Goal: Information Seeking & Learning: Learn about a topic

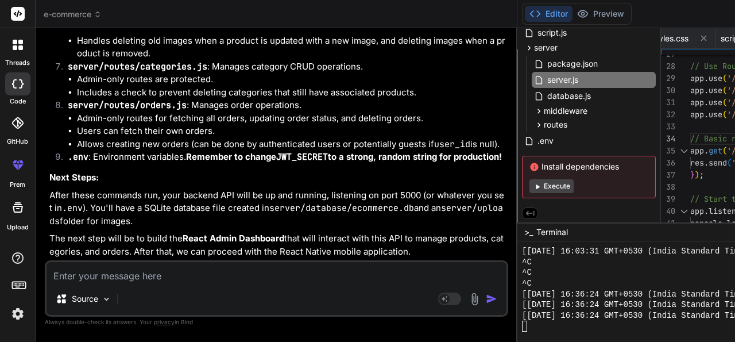
scroll to position [7561, 0]
click at [530, 183] on button "Execute" at bounding box center [552, 186] width 44 height 14
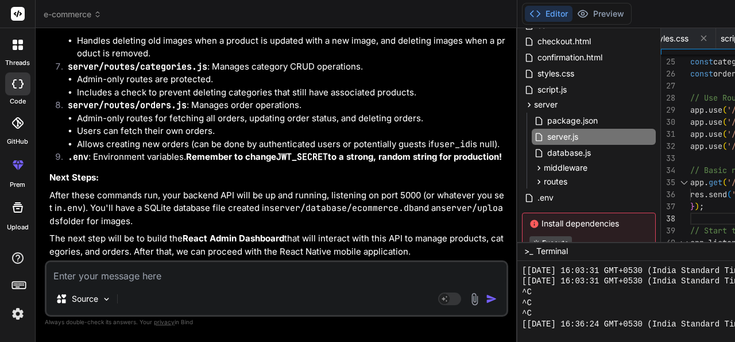
scroll to position [2477, 0]
drag, startPoint x: 504, startPoint y: 223, endPoint x: 511, endPoint y: 242, distance: 20.0
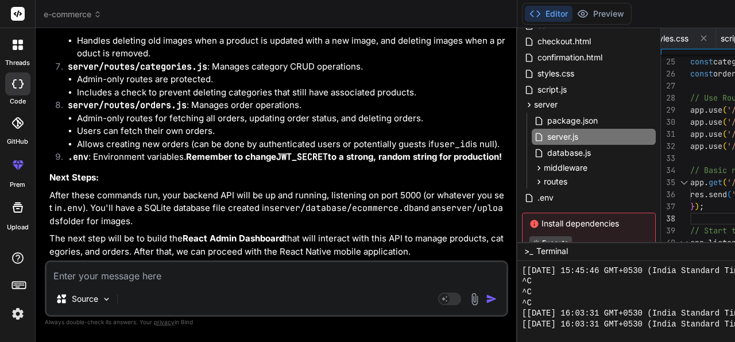
scroll to position [2521, 0]
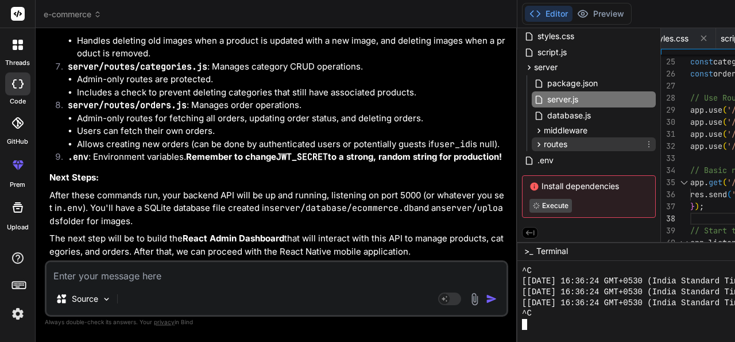
scroll to position [0, 0]
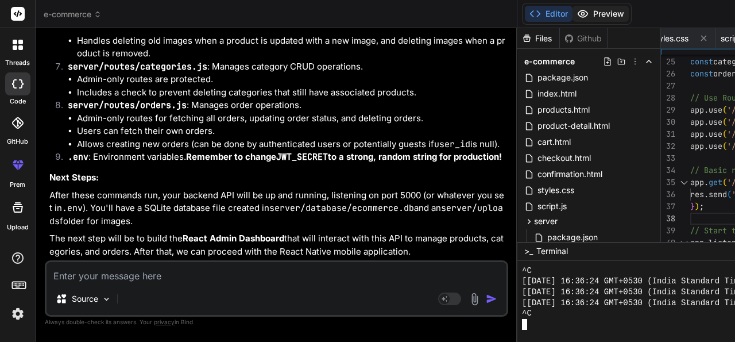
click at [573, 12] on button "Preview" at bounding box center [601, 14] width 56 height 16
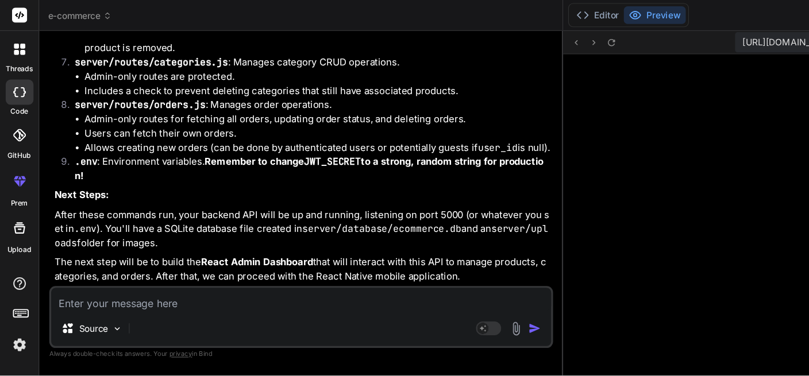
scroll to position [7509, 0]
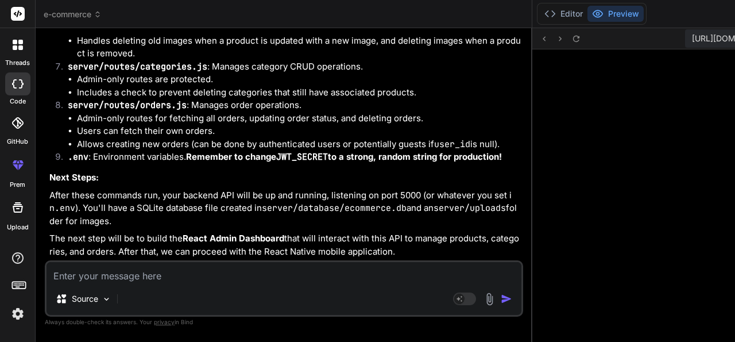
drag, startPoint x: 274, startPoint y: 106, endPoint x: 247, endPoint y: 110, distance: 27.2
click at [247, 110] on div "Bind AI Web Search Created with Pixso. Code Generator You Create an e-commerce …" at bounding box center [284, 185] width 497 height 314
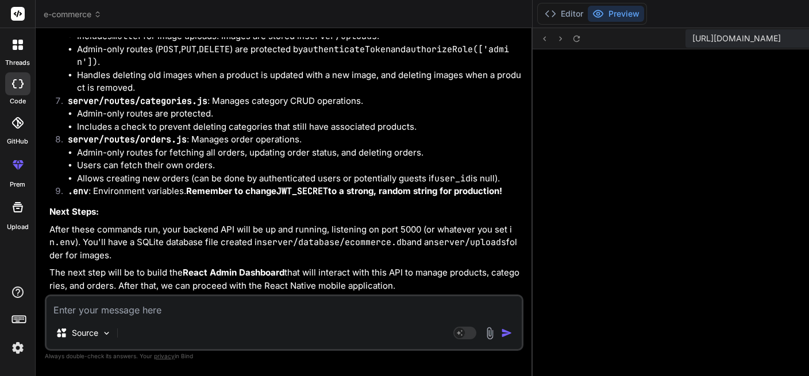
scroll to position [7266, 0]
drag, startPoint x: 79, startPoint y: 178, endPoint x: 219, endPoint y: 180, distance: 140.8
click at [219, 172] on li "Users can fetch their own orders." at bounding box center [299, 165] width 444 height 13
click at [168, 186] on li "Allows creating new orders (can be done by authenticated users or potentially g…" at bounding box center [299, 178] width 444 height 13
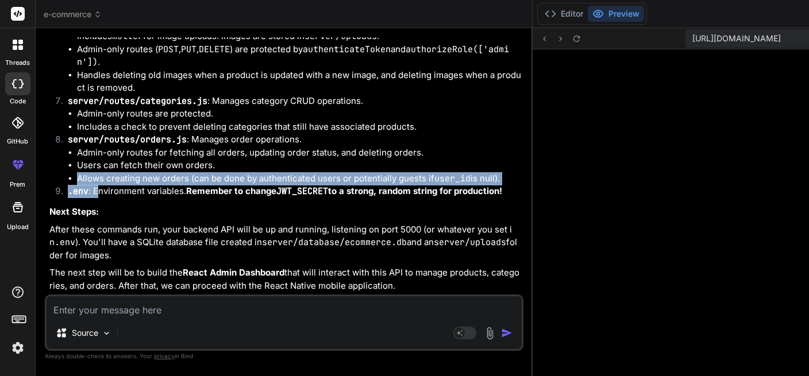
drag, startPoint x: 79, startPoint y: 187, endPoint x: 99, endPoint y: 221, distance: 39.1
click at [101, 186] on li "Allows creating new orders (can be done by authenticated users or potentially g…" at bounding box center [299, 178] width 444 height 13
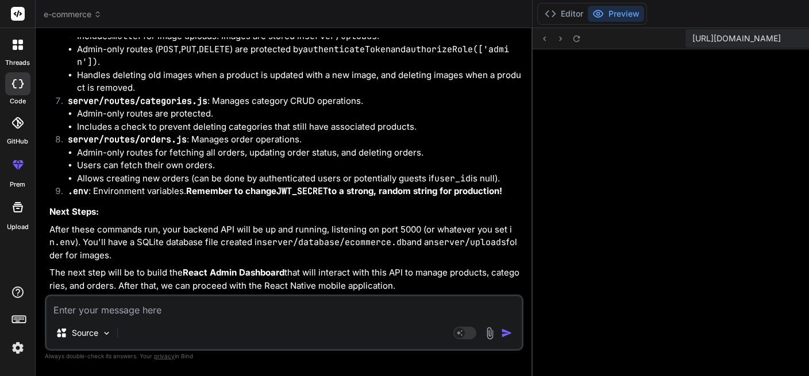
drag, startPoint x: 78, startPoint y: 190, endPoint x: 94, endPoint y: 209, distance: 24.9
click at [94, 186] on li "Allows creating new orders (can be done by authenticated users or potentially g…" at bounding box center [299, 178] width 444 height 13
click at [4, 36] on div "threads" at bounding box center [17, 48] width 35 height 40
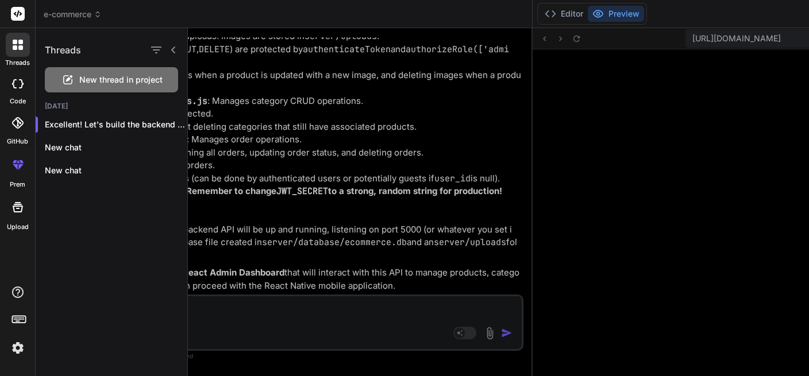
click at [16, 84] on icon at bounding box center [17, 83] width 11 height 9
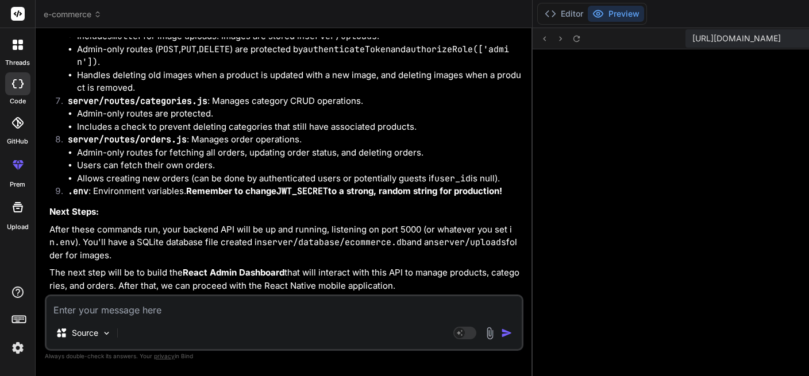
click at [17, 130] on div at bounding box center [17, 122] width 25 height 25
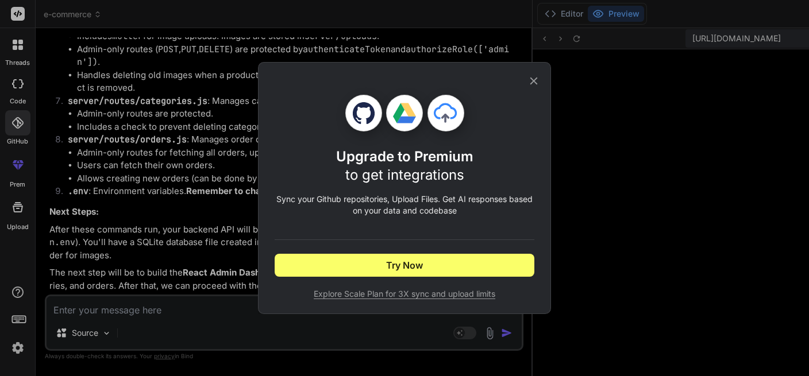
click at [538, 83] on icon at bounding box center [533, 81] width 13 height 13
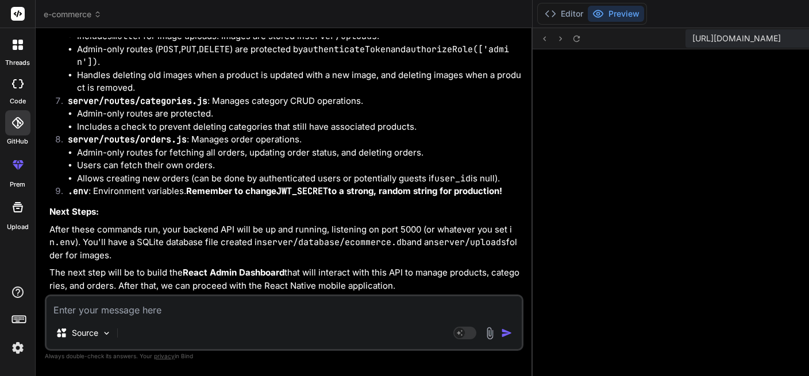
click at [17, 175] on div at bounding box center [18, 165] width 28 height 28
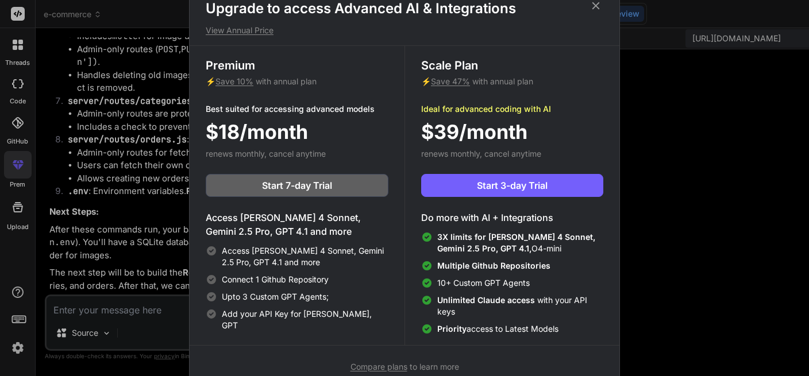
scroll to position [0, 0]
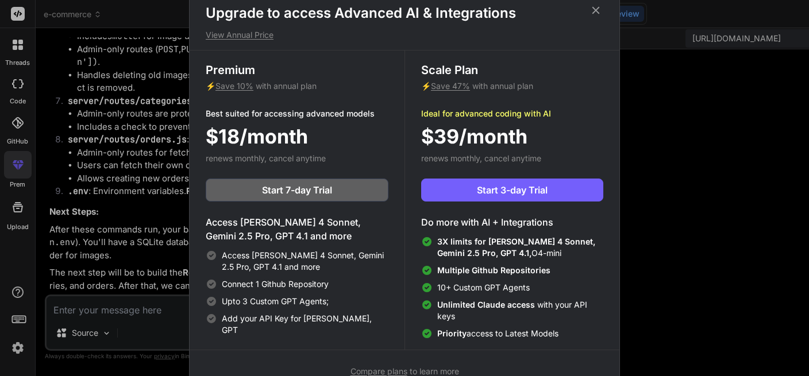
click at [594, 12] on icon at bounding box center [595, 9] width 7 height 7
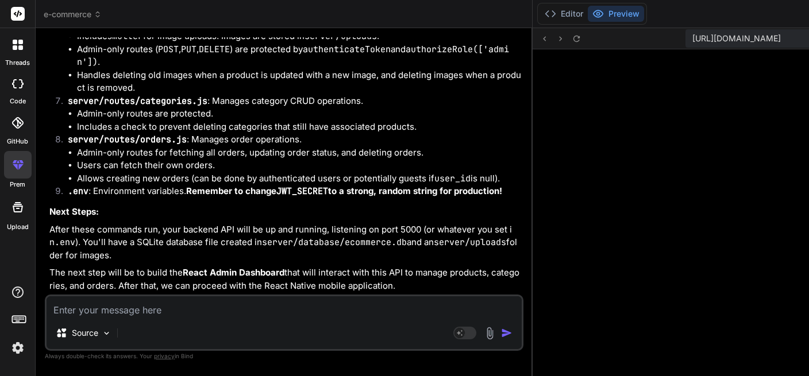
click at [24, 214] on icon at bounding box center [18, 208] width 14 height 14
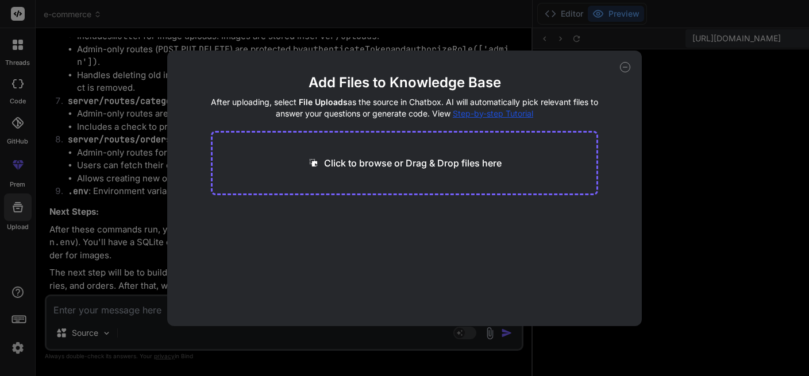
click at [628, 72] on div "Add Files to Knowledge Base After uploading, select File Uploads as the source …" at bounding box center [404, 189] width 475 height 276
click at [626, 67] on icon at bounding box center [625, 67] width 10 height 10
type textarea "x"
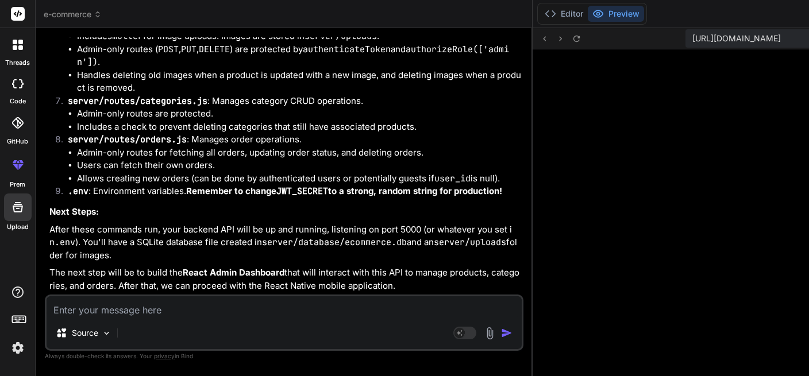
click at [18, 321] on icon at bounding box center [19, 319] width 16 height 16
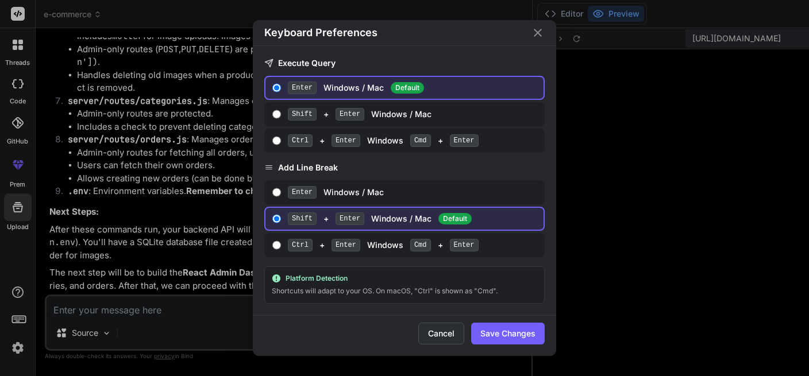
click at [441, 340] on button "Cancel" at bounding box center [441, 334] width 46 height 22
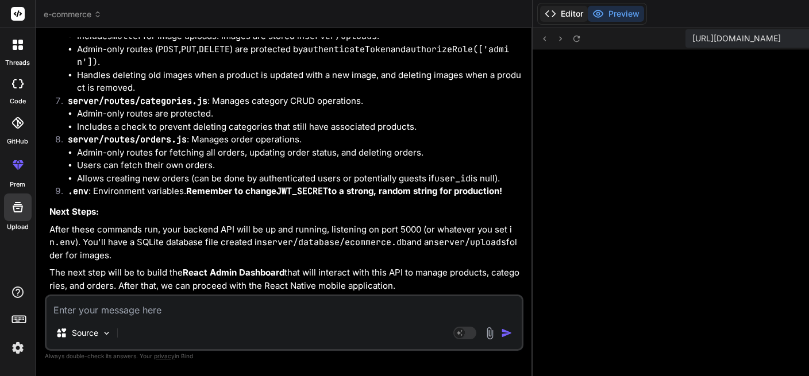
click at [540, 11] on button "Editor" at bounding box center [564, 14] width 48 height 16
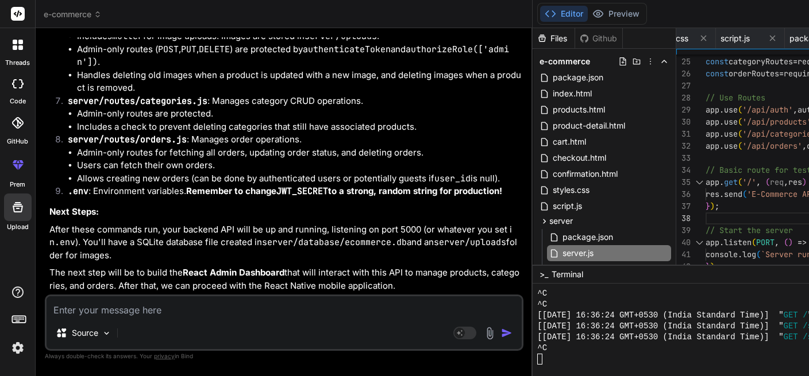
click at [540, 6] on button "Editor" at bounding box center [564, 14] width 48 height 16
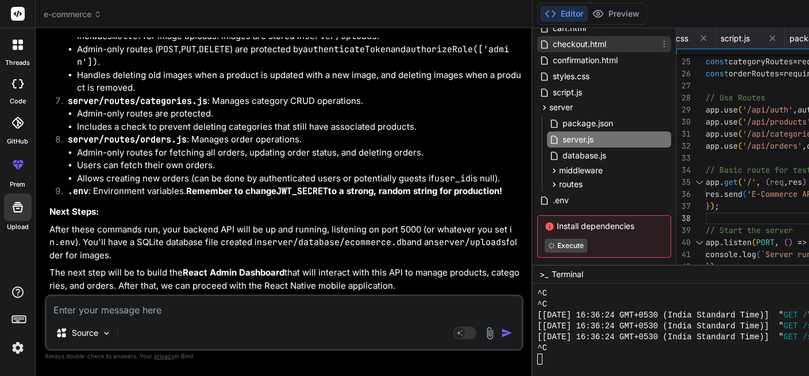
scroll to position [131, 0]
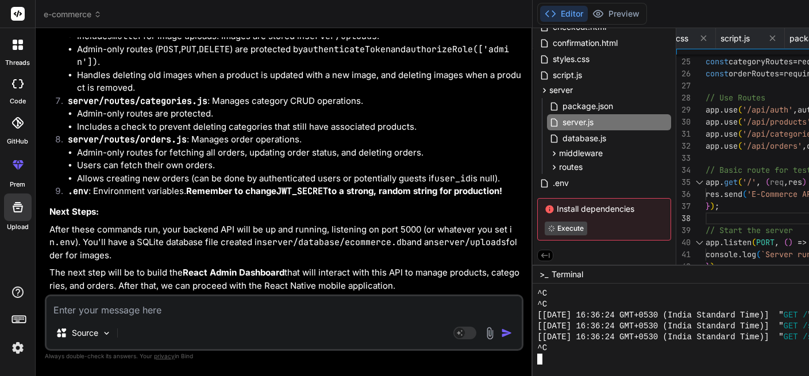
click at [537, 341] on div at bounding box center [783, 359] width 492 height 11
click at [588, 11] on button "Preview" at bounding box center [616, 14] width 56 height 16
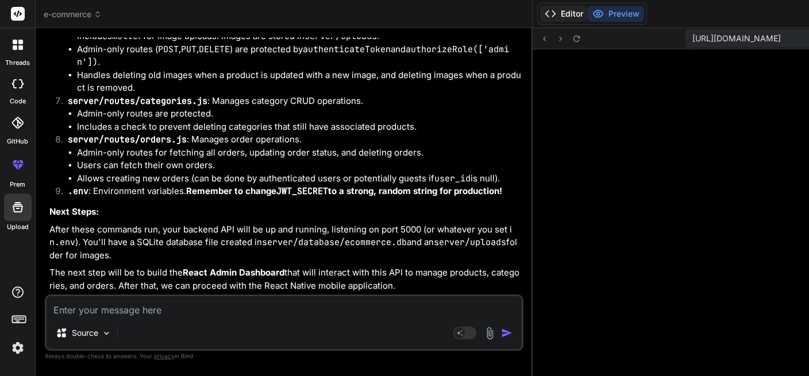
click at [540, 11] on button "Editor" at bounding box center [564, 14] width 48 height 16
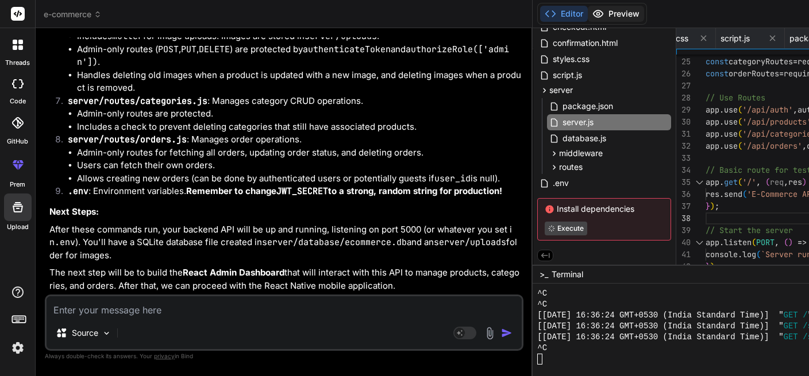
click at [588, 15] on button "Preview" at bounding box center [616, 14] width 56 height 16
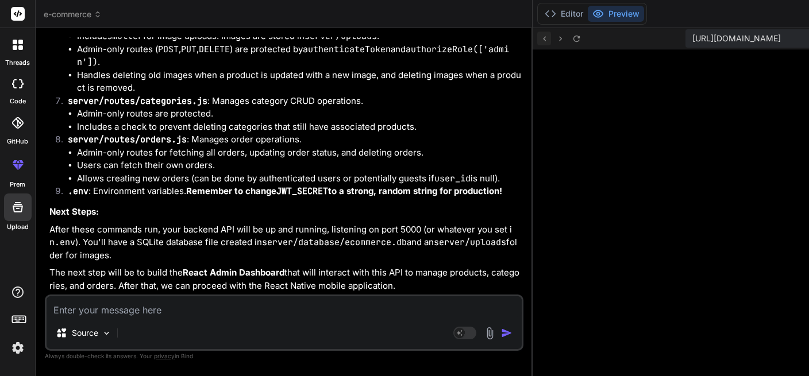
click at [540, 40] on icon at bounding box center [545, 39] width 10 height 10
click at [559, 37] on icon at bounding box center [560, 38] width 3 height 5
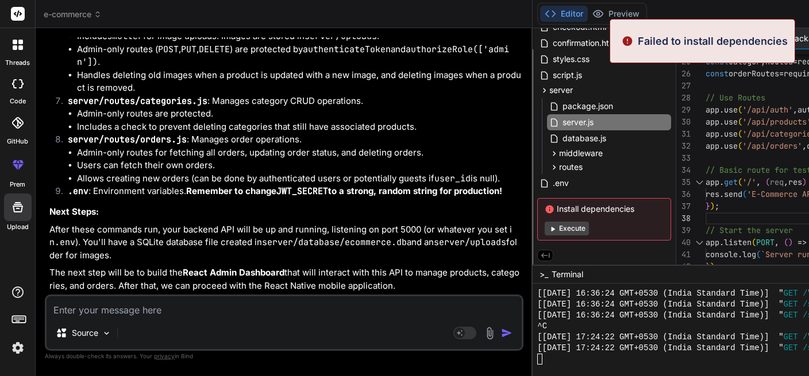
scroll to position [2585, 0]
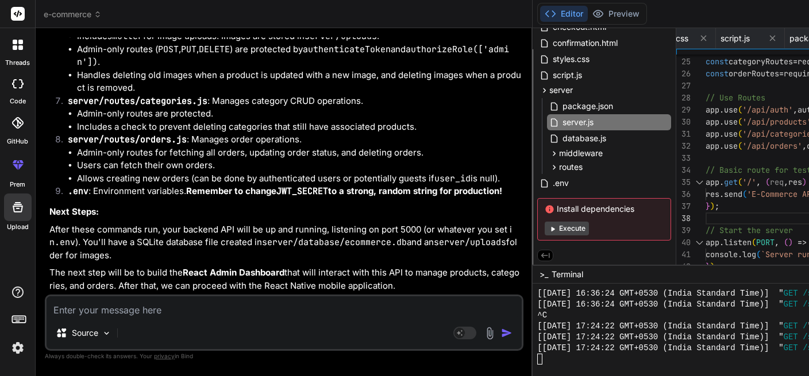
click at [545, 229] on button "Execute" at bounding box center [567, 229] width 44 height 14
type textarea "x"
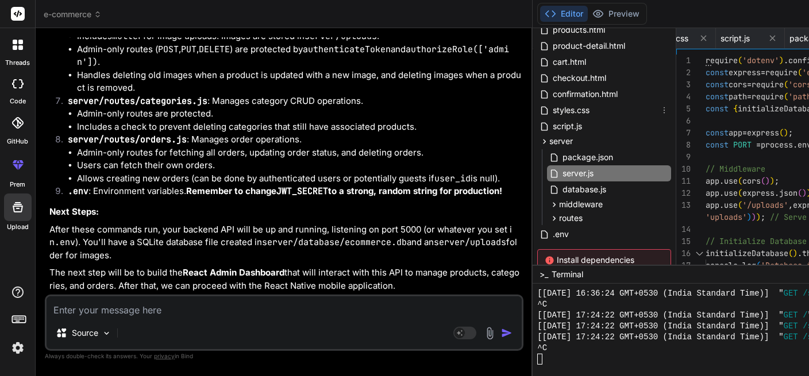
scroll to position [131, 0]
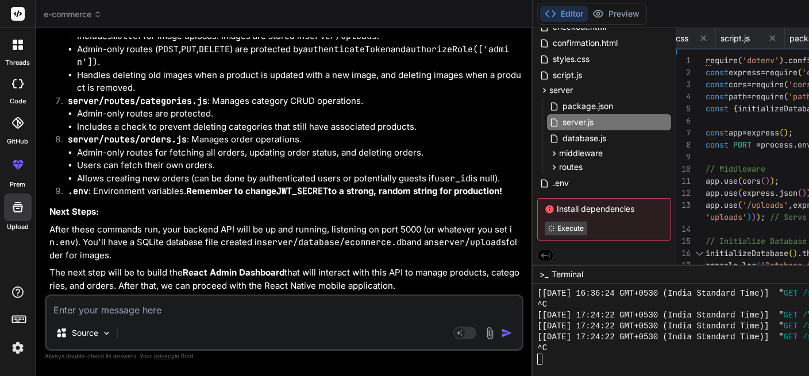
click at [540, 253] on icon at bounding box center [545, 256] width 10 height 10
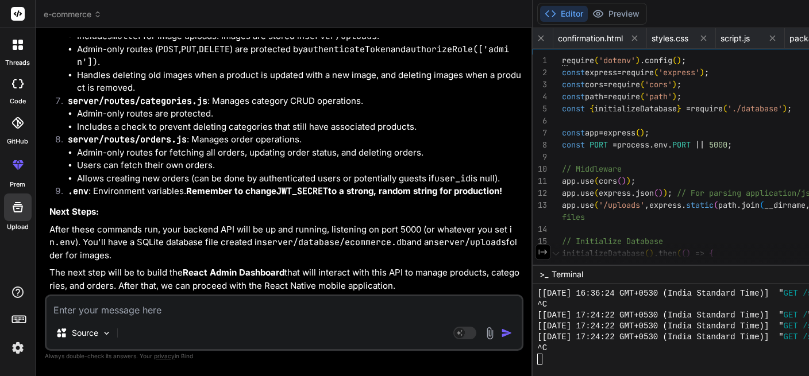
click at [538, 257] on icon at bounding box center [543, 252] width 10 height 10
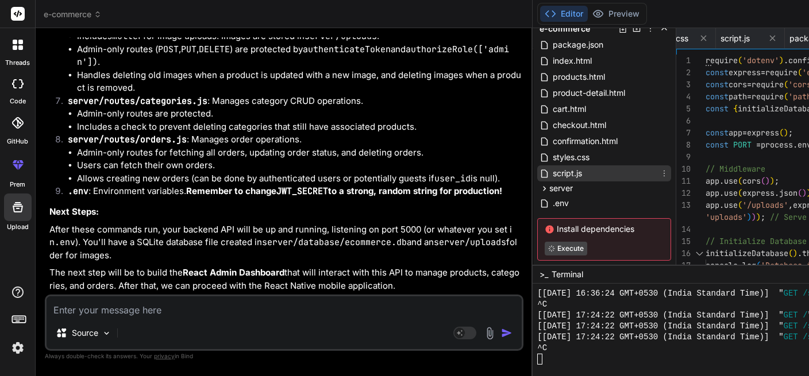
scroll to position [53, 0]
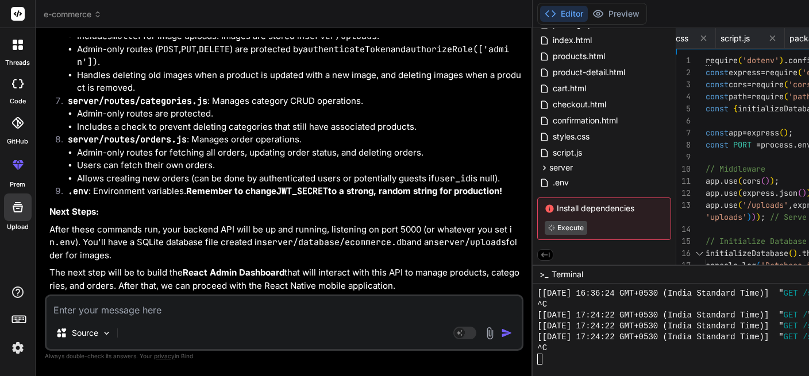
click at [537, 341] on div at bounding box center [783, 359] width 492 height 11
click at [156, 311] on textarea at bounding box center [284, 306] width 475 height 21
type textarea "g"
type textarea "x"
type textarea "ge"
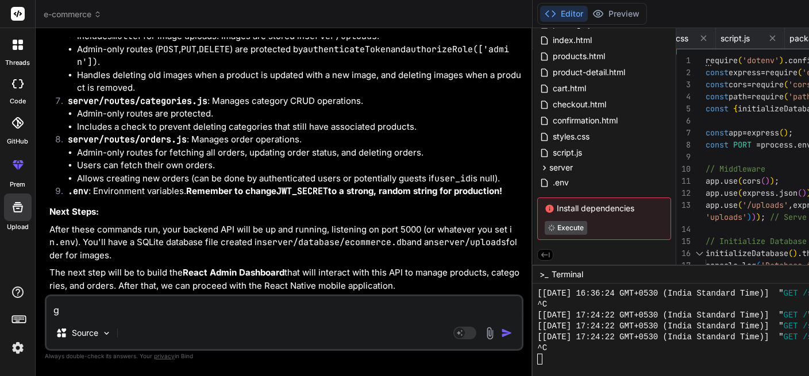
type textarea "x"
type textarea "get"
type textarea "x"
type textarea "gett"
type textarea "x"
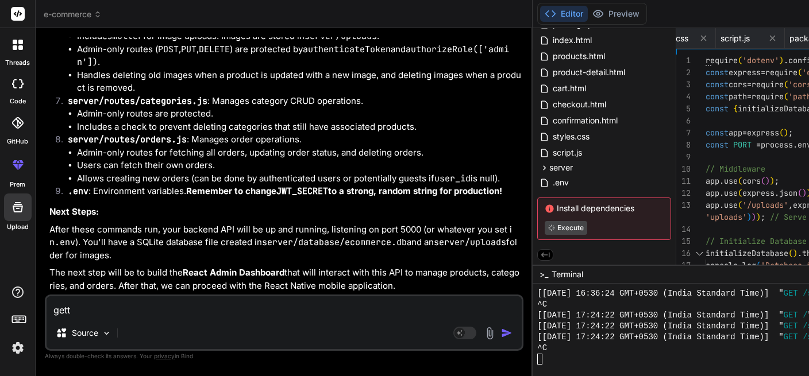
type textarea "get"
type textarea "x"
type textarea "ge"
type textarea "x"
type textarea "get"
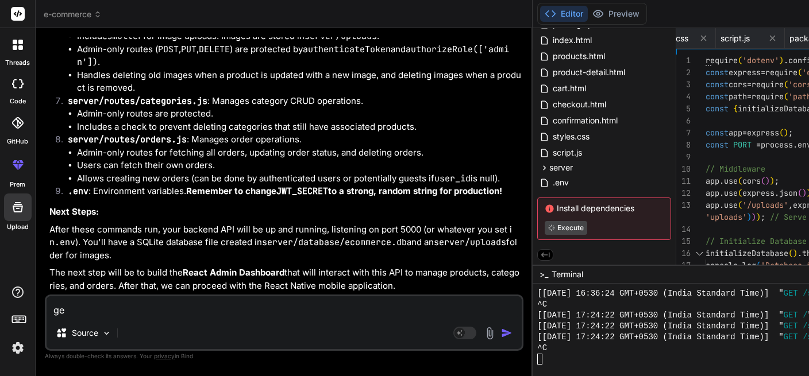
type textarea "x"
type textarea "gett"
type textarea "x"
type textarea "getti"
type textarea "x"
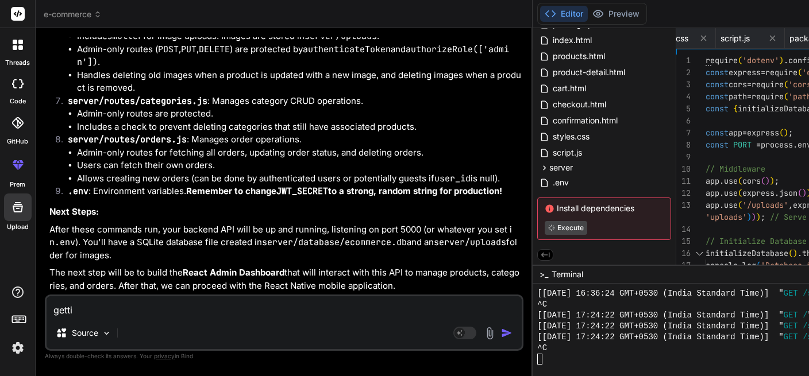
type textarea "gettin"
type textarea "x"
type textarea "getting"
type textarea "x"
type textarea "getting"
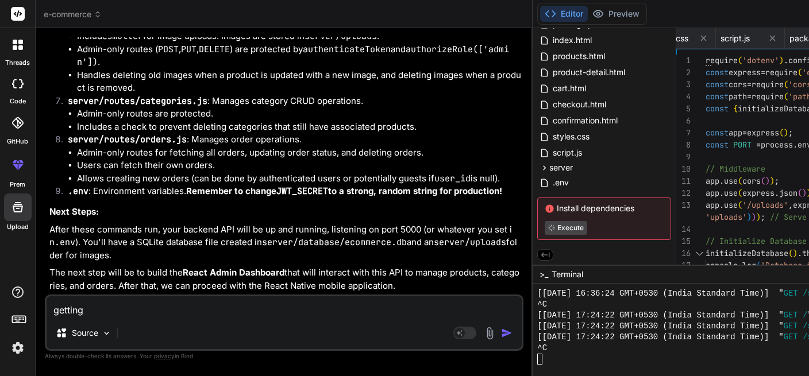
type textarea "x"
type textarea "getting e"
type textarea "x"
type textarea "getting er"
type textarea "x"
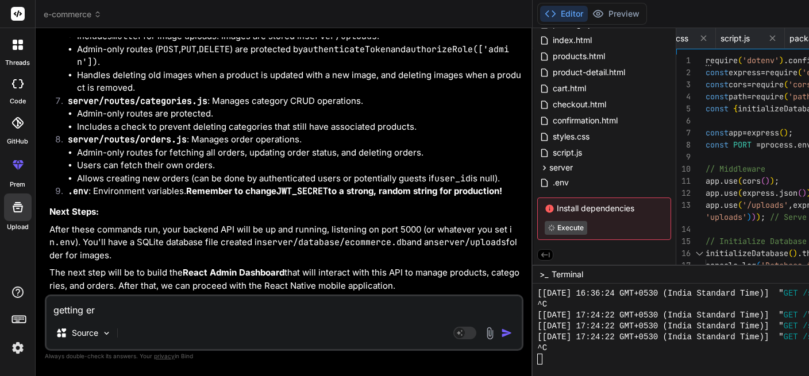
type textarea "getting err"
type textarea "x"
type textarea "getting erro"
type textarea "x"
type textarea "getting error"
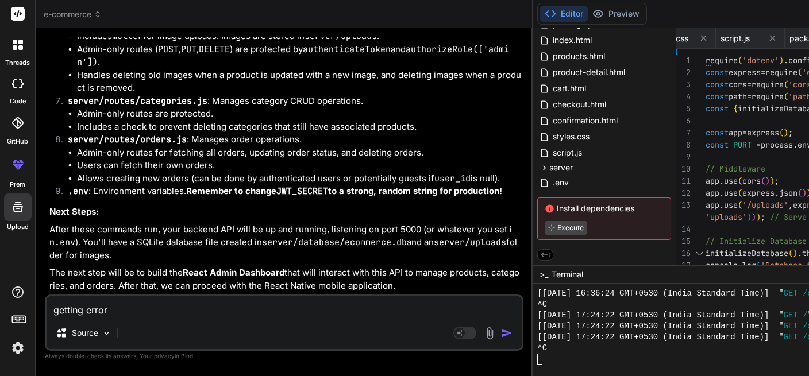
type textarea "x"
type textarea "getting error"
type textarea "x"
type textarea "getting error ""
type textarea "x"
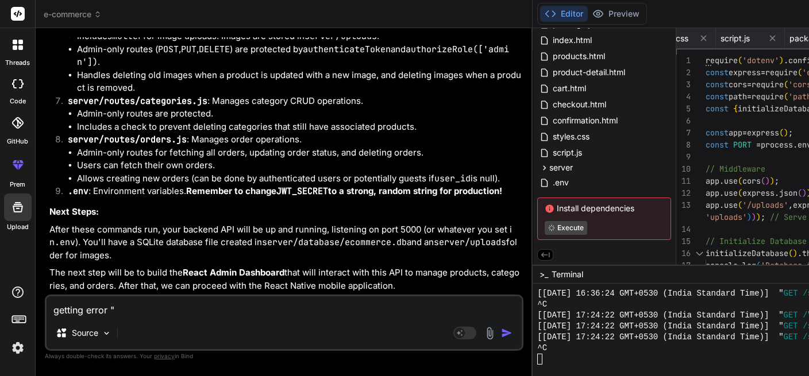
type textarea "getting error "D"
type textarea "x"
type textarea "getting error "De"
type textarea "x"
type textarea "getting error "Dep"
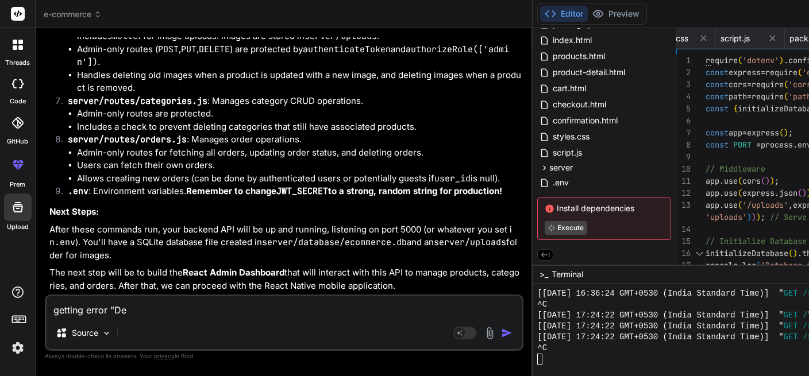
type textarea "x"
type textarea "getting error "Depe"
type textarea "x"
type textarea "getting error "[MEDICAL_DATA]"
type textarea "x"
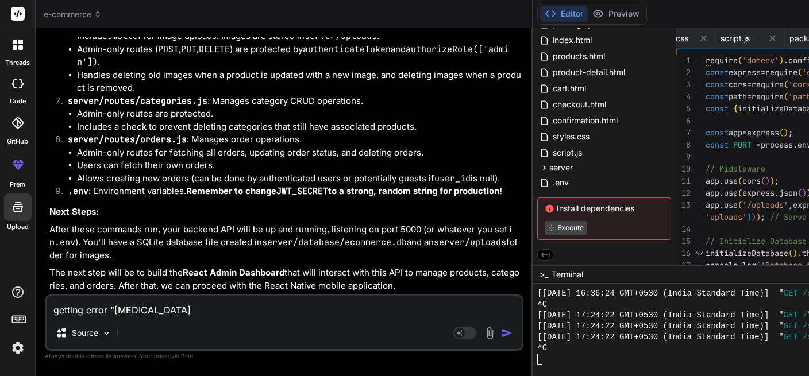
type textarea "getting error "Depend"
type textarea "x"
type textarea "getting error "Depende"
type textarea "x"
type textarea "getting error "Dependen"
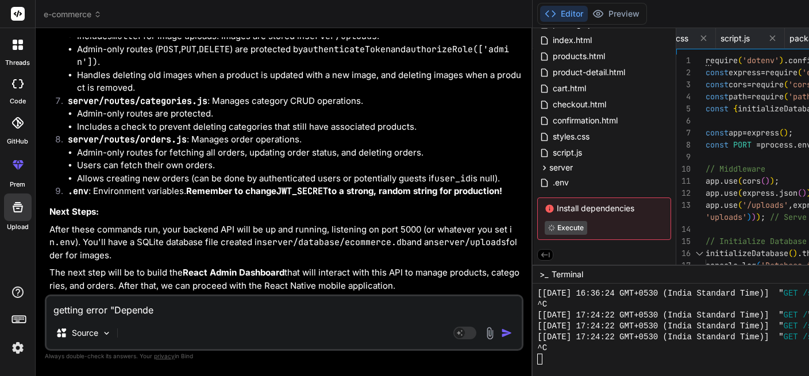
type textarea "x"
type textarea "getting error "Dependenc"
type textarea "x"
type textarea "getting error "Dependenci"
type textarea "x"
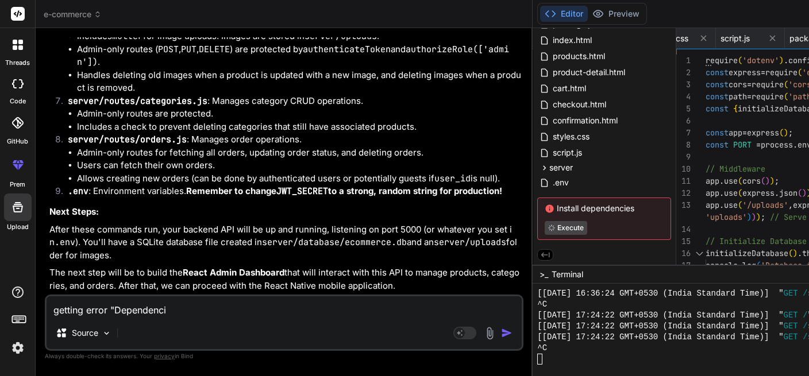
type textarea "getting error "Dependencie"
type textarea "x"
type textarea "getting error "Dependencies"
type textarea "x"
type textarea "getting error "Dependencies"
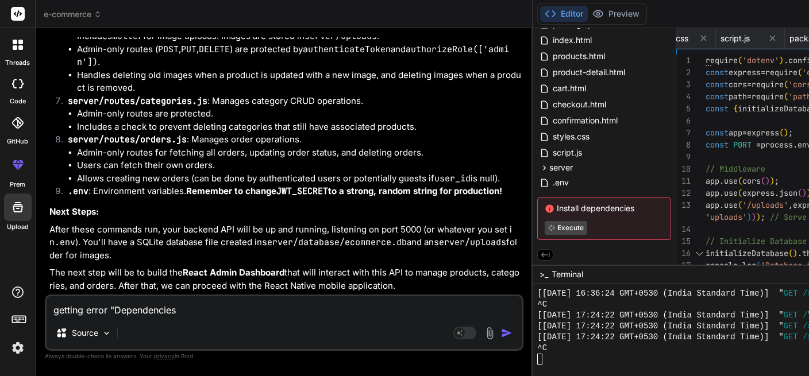
type textarea "x"
type textarea "getting error "Dependencies c"
type textarea "x"
type textarea "getting error "Dependencies ca"
type textarea "x"
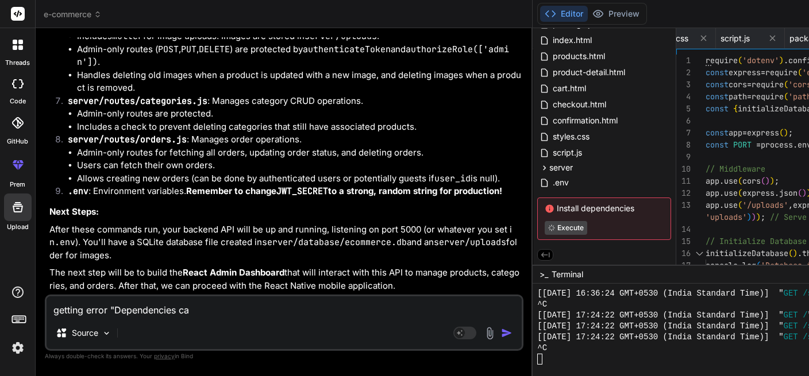
type textarea "getting error "Dependencies c"
type textarea "x"
type textarea "getting error "FDependencies c"
type textarea "x"
type textarea "getting error "FaDependencies c"
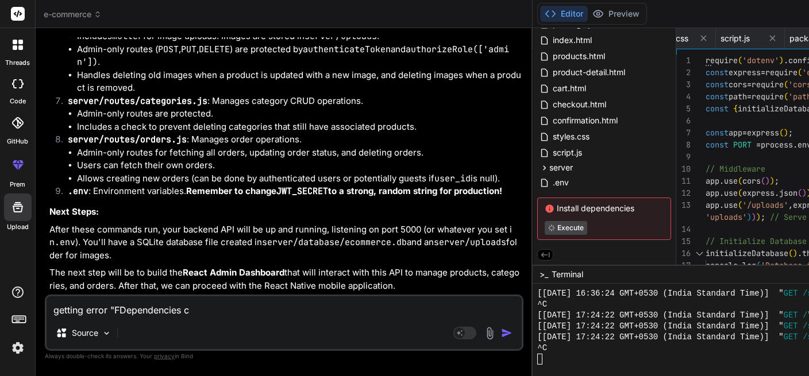
type textarea "x"
type textarea "getting error "FaiDependencies c"
type textarea "x"
type textarea "getting error "FailDependencies c"
type textarea "x"
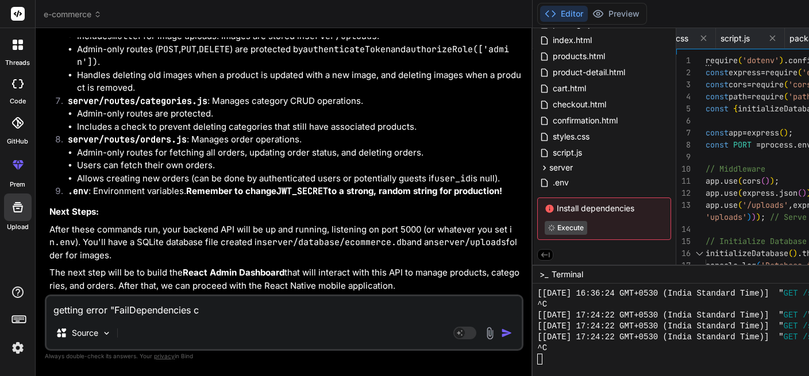
type textarea "getting error "FaileDependencies c"
type textarea "x"
type textarea "getting error "FailedDependencies c"
type textarea "x"
type textarea "getting error "Failed Dependencies c"
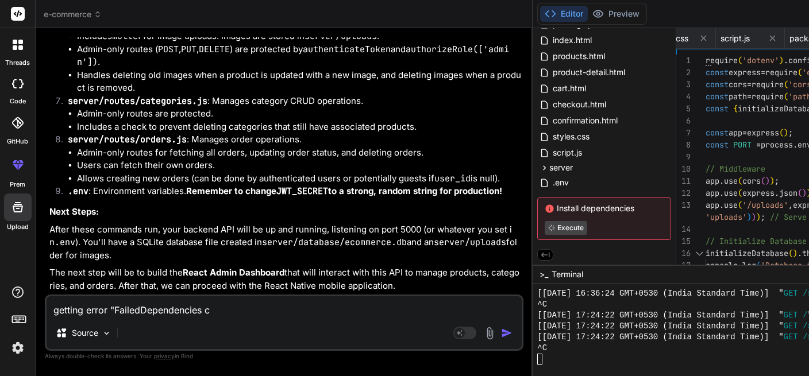
type textarea "x"
type textarea "getting error "Failed tDependencies c"
type textarea "x"
type textarea "getting error "Failed toDependencies c"
type textarea "x"
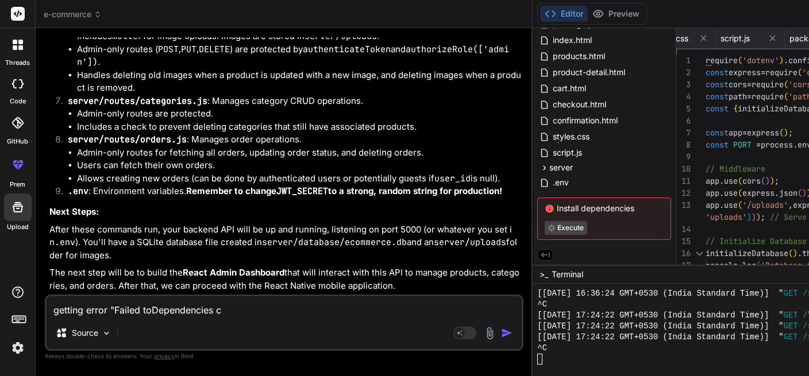
type textarea "getting error "Failed to Dependencies c"
type textarea "x"
type textarea "getting error "Failed to iDependencies c"
type textarea "x"
type textarea "getting error "Failed to inDependencies c"
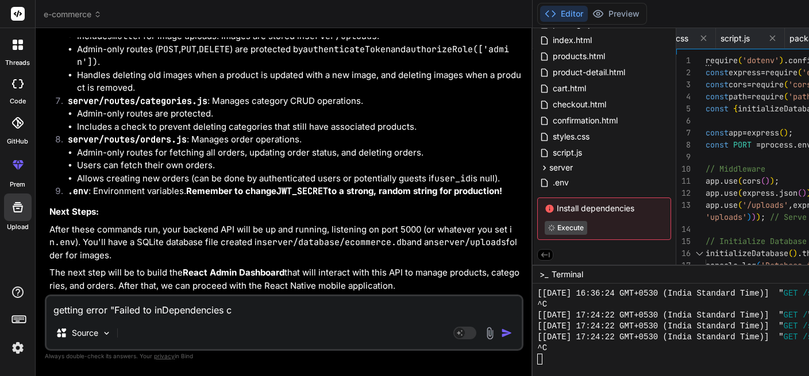
type textarea "x"
type textarea "getting error "Failed to iDependencies c"
type textarea "x"
type textarea "getting error "Failed to Dependencies c"
type textarea "x"
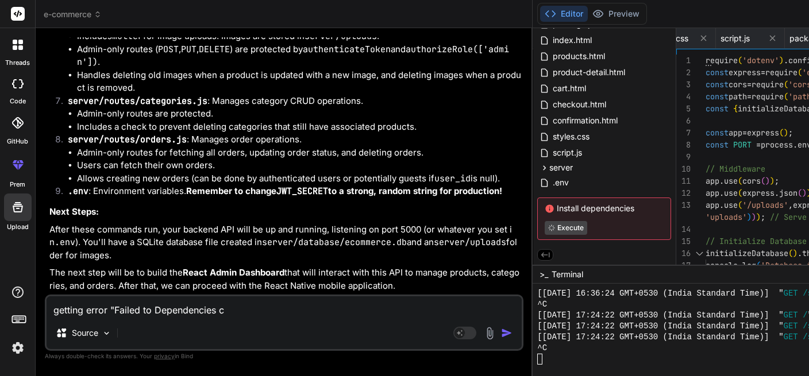
type textarea "getting error "Failed to IDependencies c"
type textarea "x"
type textarea "getting error "Failed to InDependencies c"
type textarea "x"
type textarea "getting error "Failed to InsDependencies c"
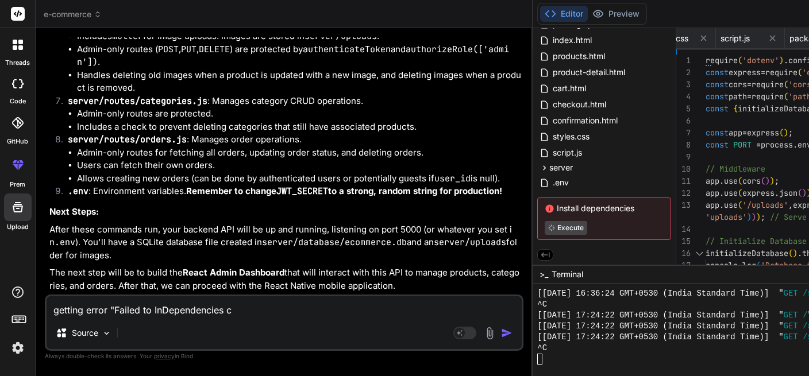
type textarea "x"
type textarea "getting error "Failed to InstDependencies c"
type textarea "x"
type textarea "getting error "Failed to InstaDependencies c"
type textarea "x"
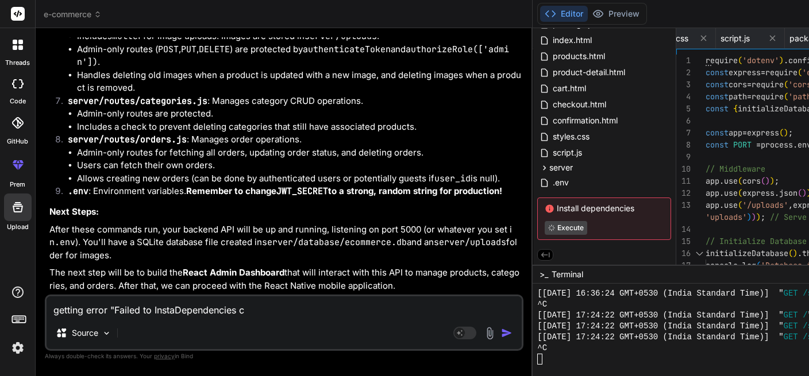
type textarea "getting error "Failed to InstalDependencies c"
type textarea "x"
type textarea "getting error "Failed to InstallDependencies c"
type textarea "x"
type textarea "getting error "Failed to Install Dependencies c"
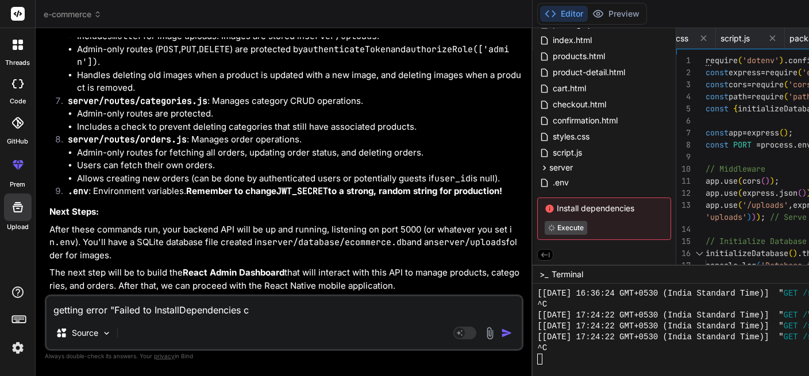
type textarea "x"
type textarea "getting error "Failed to Install Dependencies"
type textarea "x"
type textarea "getting error "Failed to Install Dependencies"
type textarea "x"
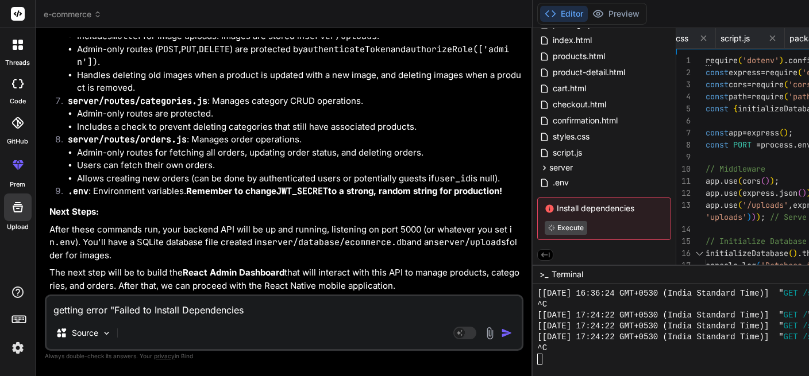
type textarea "getting error "Failed to Install Dependencies""
type textarea "x"
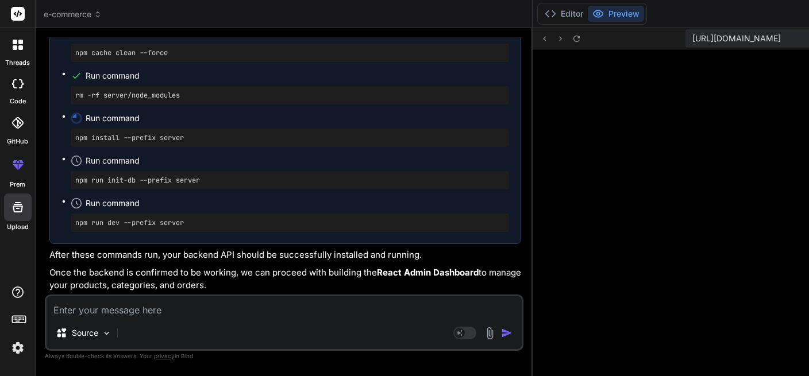
scroll to position [7641, 0]
drag, startPoint x: 120, startPoint y: 162, endPoint x: 209, endPoint y: 162, distance: 89.6
drag, startPoint x: 295, startPoint y: 169, endPoint x: 269, endPoint y: 152, distance: 30.3
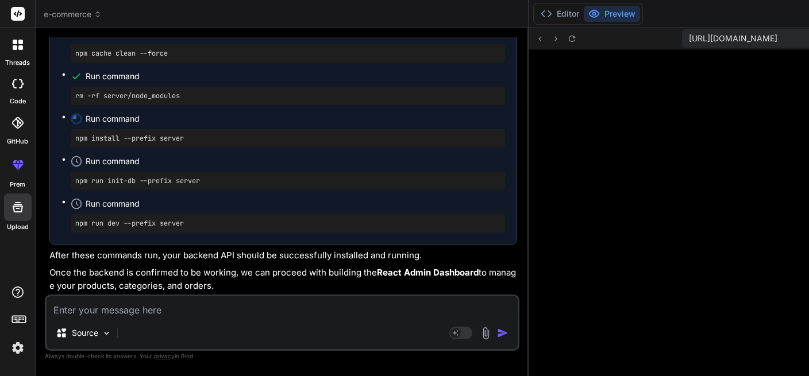
click at [269, 152] on div "Bind AI Web Search Created with Pixso. Code Generator You Create an e-commerce …" at bounding box center [282, 202] width 493 height 348
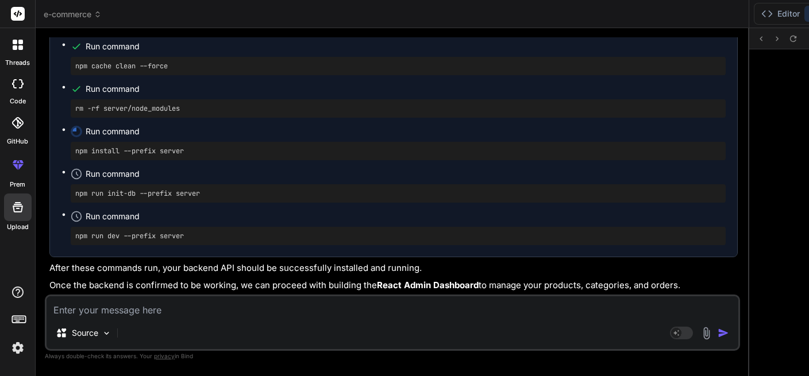
scroll to position [6729, 0]
drag, startPoint x: 293, startPoint y: 159, endPoint x: 390, endPoint y: 151, distance: 96.8
click at [390, 151] on div "Bind AI Web Search Created with Pixso. Code Generator You Create an e-commerce …" at bounding box center [392, 202] width 712 height 348
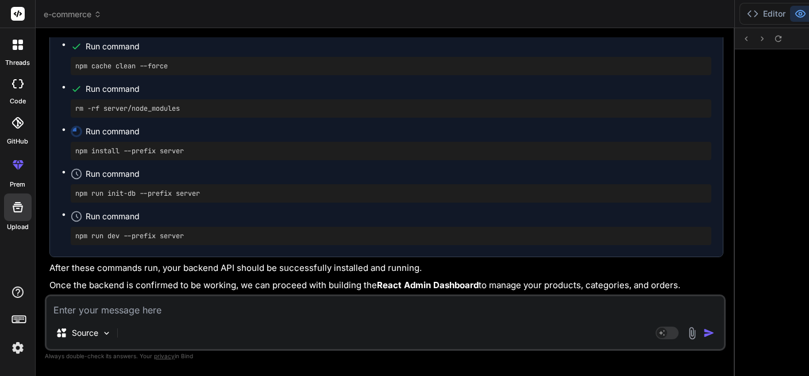
scroll to position [6794, 0]
drag, startPoint x: 407, startPoint y: 152, endPoint x: 382, endPoint y: 148, distance: 26.3
click at [382, 148] on div "Bind AI Web Search Created with Pixso. Code Generator You Create an e-commerce …" at bounding box center [385, 202] width 698 height 348
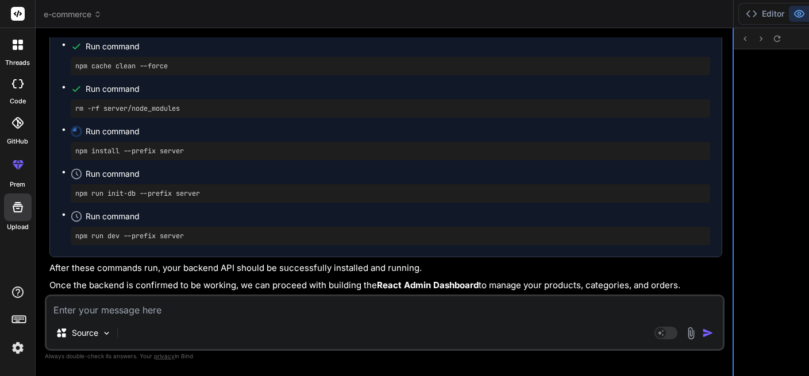
click at [733, 147] on div at bounding box center [733, 202] width 1 height 348
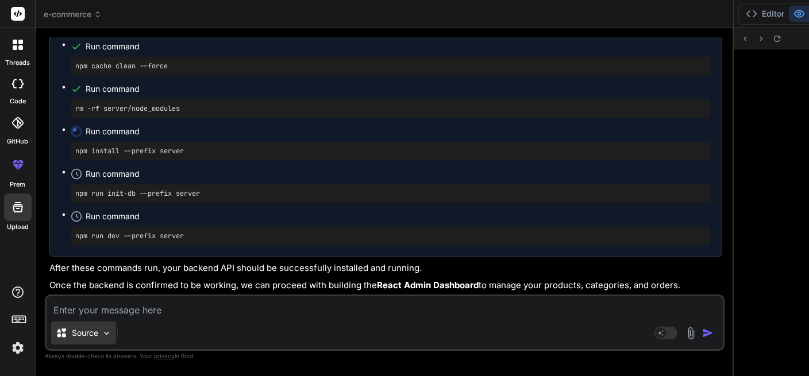
click at [103, 336] on img at bounding box center [107, 334] width 10 height 10
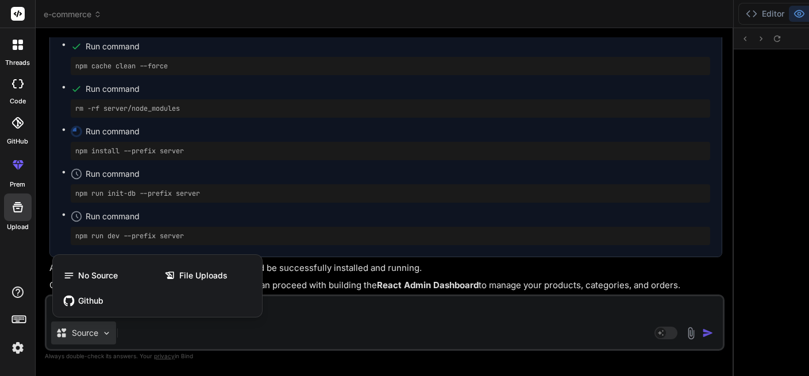
click at [147, 333] on div at bounding box center [404, 188] width 809 height 376
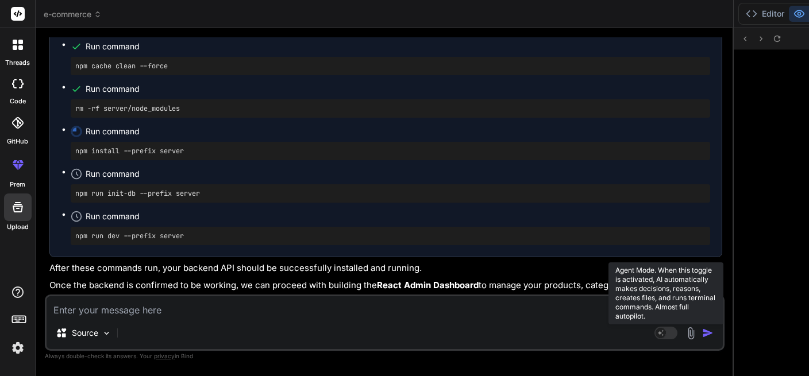
click at [656, 334] on rect at bounding box center [661, 333] width 10 height 10
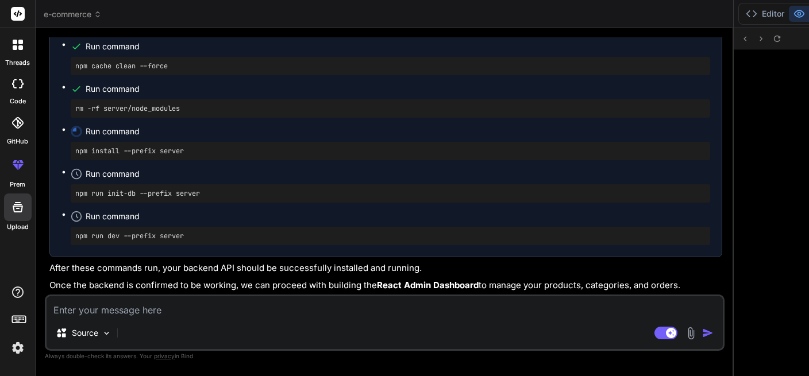
click at [111, 315] on textarea at bounding box center [385, 306] width 676 height 21
click at [735, 14] on icon at bounding box center [751, 13] width 11 height 11
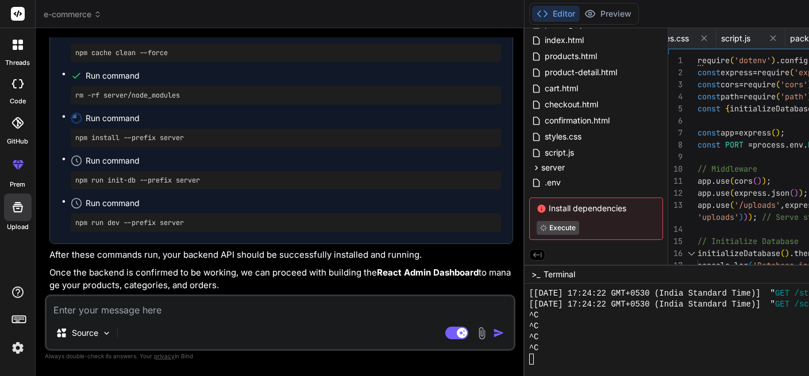
scroll to position [7885, 0]
drag, startPoint x: 400, startPoint y: 131, endPoint x: 266, endPoint y: 132, distance: 133.9
click at [266, 132] on div "Bind AI Web Search Created with Pixso. Code Generator You Create an e-commerce …" at bounding box center [279, 202] width 487 height 348
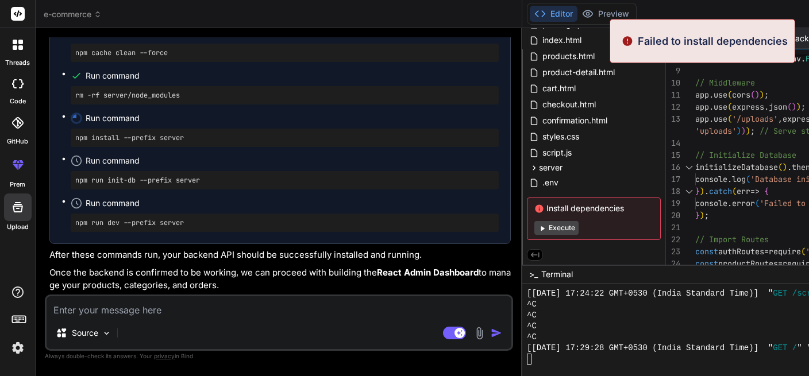
scroll to position [2662, 0]
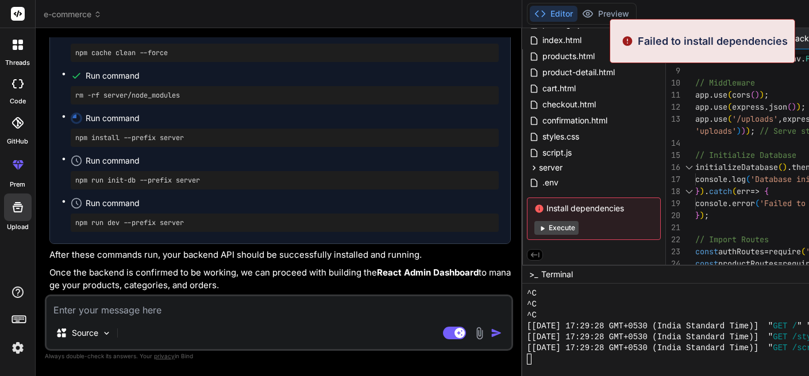
click at [530, 257] on icon at bounding box center [535, 255] width 10 height 10
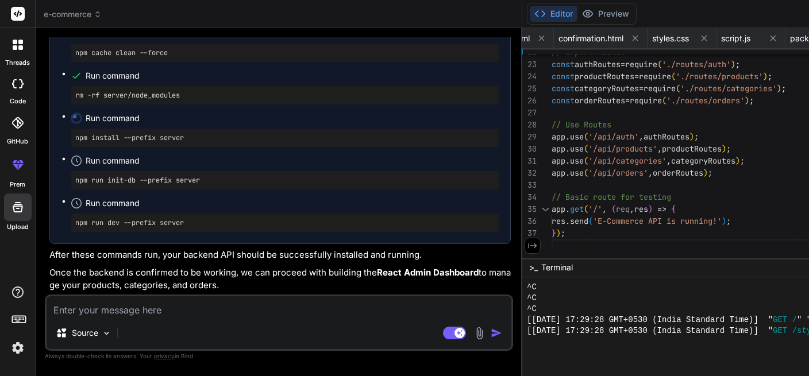
scroll to position [2649, 0]
drag, startPoint x: 498, startPoint y: 265, endPoint x: 486, endPoint y: 258, distance: 14.2
click at [528, 246] on icon at bounding box center [532, 245] width 9 height 5
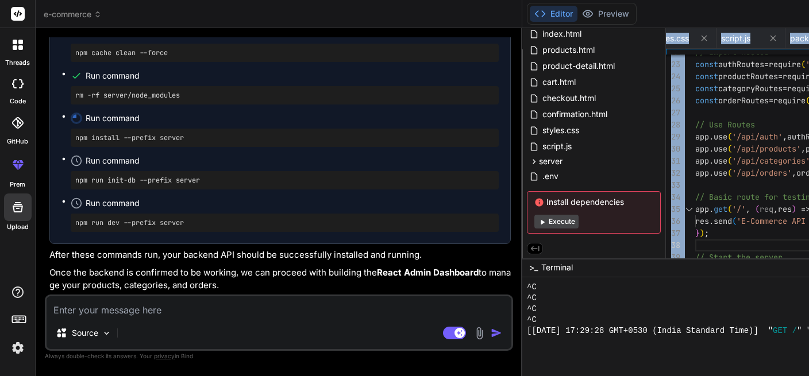
scroll to position [7898, 0]
click at [534, 219] on button "Execute" at bounding box center [556, 222] width 44 height 14
type textarea "x"
click at [535, 201] on icon at bounding box center [539, 202] width 8 height 8
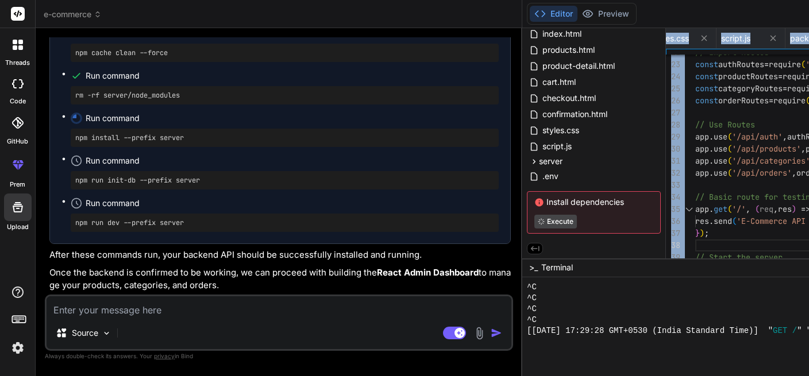
click at [535, 205] on icon at bounding box center [539, 202] width 8 height 8
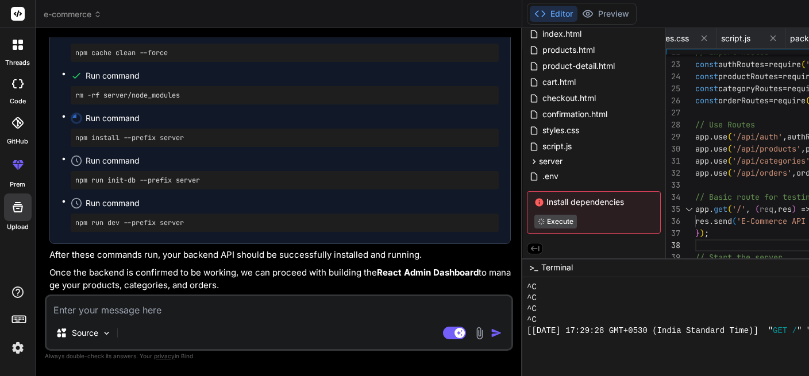
click at [150, 312] on textarea at bounding box center [279, 306] width 465 height 21
click at [735, 328] on div "[[DATE] 17:29:28 GMT+0530 (India Standard Time)] " GET / " "undefined"" at bounding box center [775, 331] width 497 height 11
click at [527, 299] on div "^C" at bounding box center [775, 298] width 497 height 11
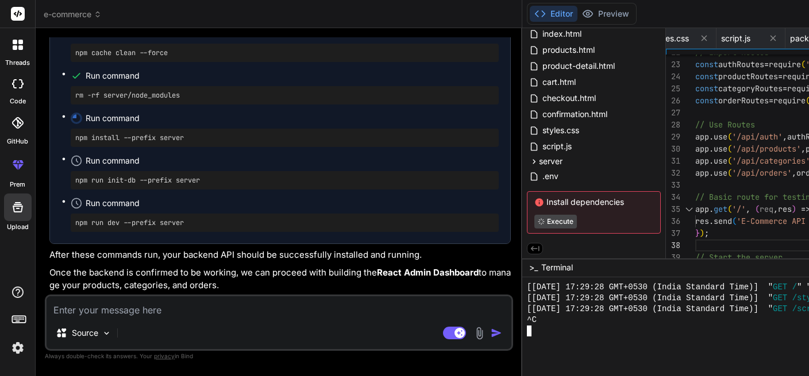
scroll to position [2695, 0]
click at [527, 330] on div at bounding box center [775, 331] width 497 height 11
click at [527, 324] on div "^C" at bounding box center [775, 320] width 497 height 11
click at [527, 334] on div at bounding box center [775, 331] width 497 height 11
click at [97, 314] on textarea at bounding box center [279, 306] width 465 height 21
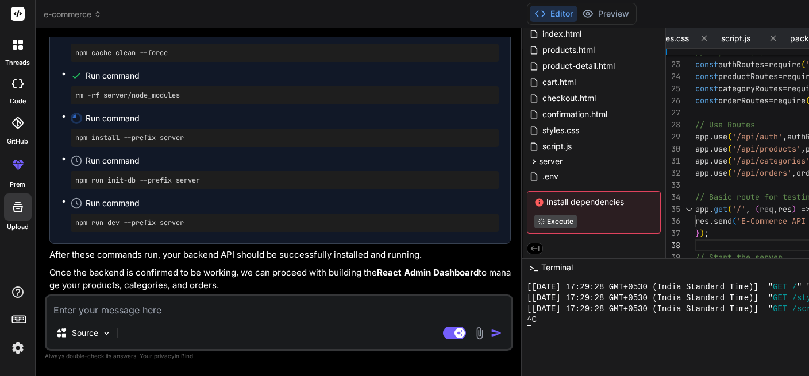
type textarea "o"
type textarea "x"
type textarea "ok"
type textarea "x"
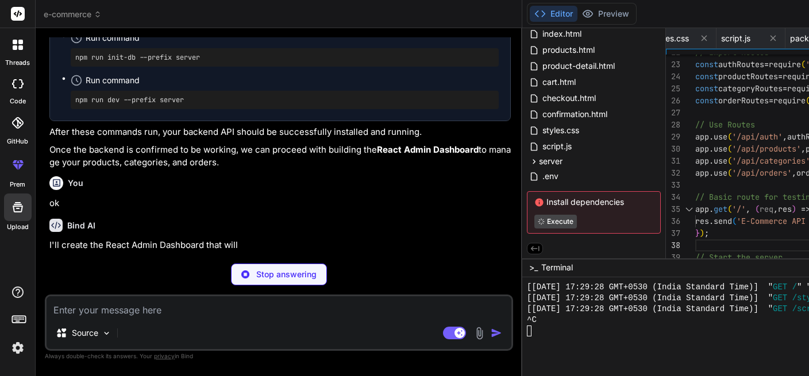
scroll to position [8006, 0]
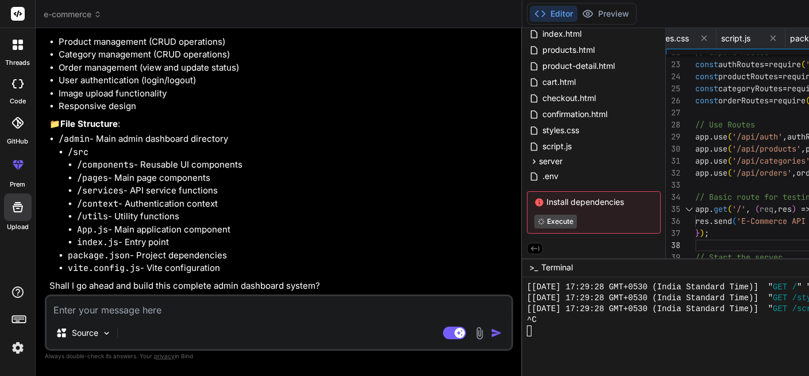
type textarea "x"
drag, startPoint x: 94, startPoint y: 178, endPoint x: 153, endPoint y: 178, distance: 59.2
drag, startPoint x: 76, startPoint y: 190, endPoint x: 164, endPoint y: 180, distance: 88.4
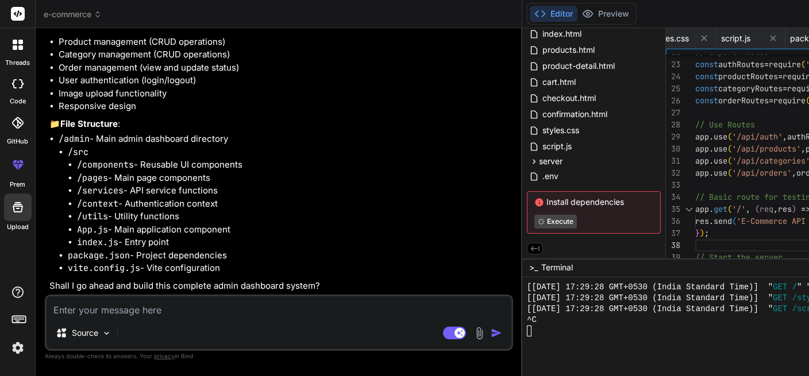
drag, startPoint x: 118, startPoint y: 142, endPoint x: 194, endPoint y: 154, distance: 76.7
click at [194, 33] on p "🔹 Project : E-Commerce Admin Dashboard 🔧 Tech Stack : React + Tailwind CSS + Re…" at bounding box center [279, 13] width 461 height 39
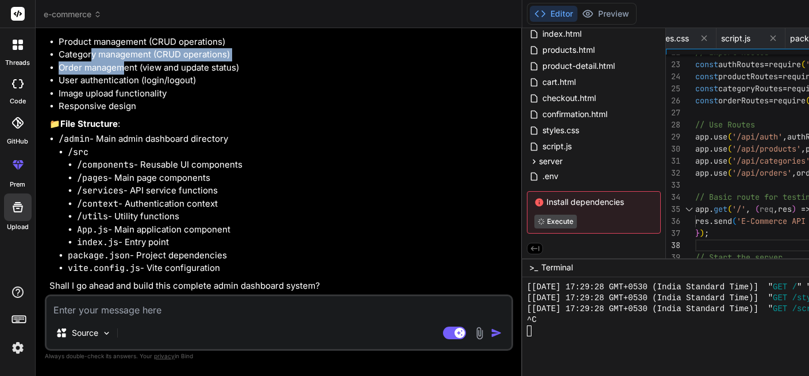
drag, startPoint x: 91, startPoint y: 199, endPoint x: 125, endPoint y: 203, distance: 34.6
click at [125, 113] on ul "Product management (CRUD operations) Category management (CRUD operations) Orde…" at bounding box center [279, 75] width 461 height 78
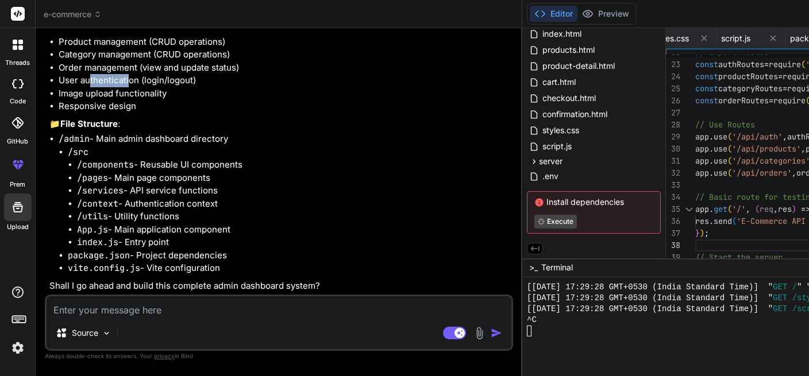
drag, startPoint x: 89, startPoint y: 220, endPoint x: 127, endPoint y: 221, distance: 37.9
click at [127, 87] on li "User authentication (login/logout)" at bounding box center [285, 80] width 452 height 13
drag, startPoint x: 81, startPoint y: 233, endPoint x: 176, endPoint y: 238, distance: 95.5
click at [176, 101] on li "Image upload functionality" at bounding box center [285, 93] width 452 height 13
drag, startPoint x: 68, startPoint y: 248, endPoint x: 161, endPoint y: 253, distance: 93.2
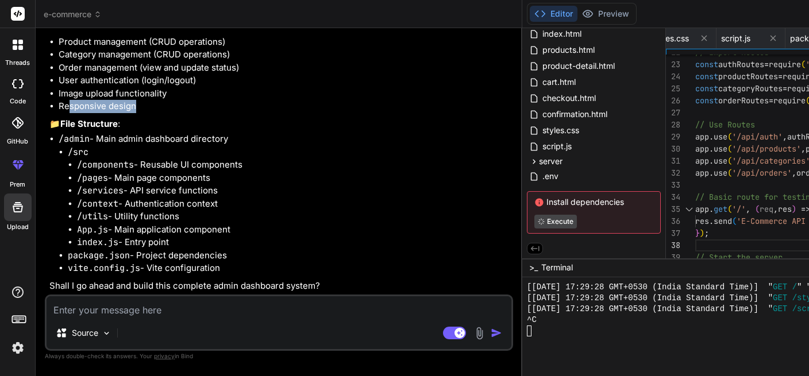
click at [161, 113] on li "Responsive design" at bounding box center [285, 106] width 452 height 13
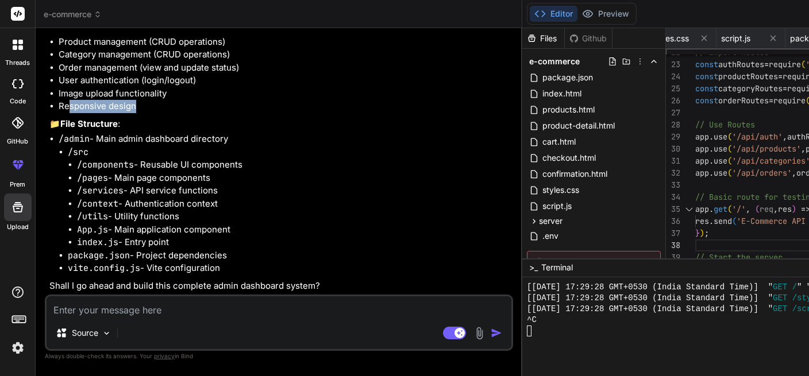
click at [188, 309] on textarea at bounding box center [279, 306] width 465 height 21
type textarea "Y"
type textarea "x"
type textarea "Ye"
type textarea "x"
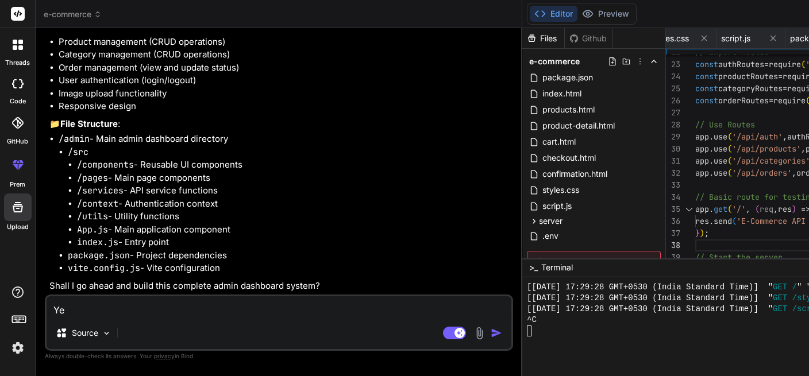
type textarea "Yes"
type textarea "x"
type textarea "Yes"
type textarea "x"
type textarea "Yes P"
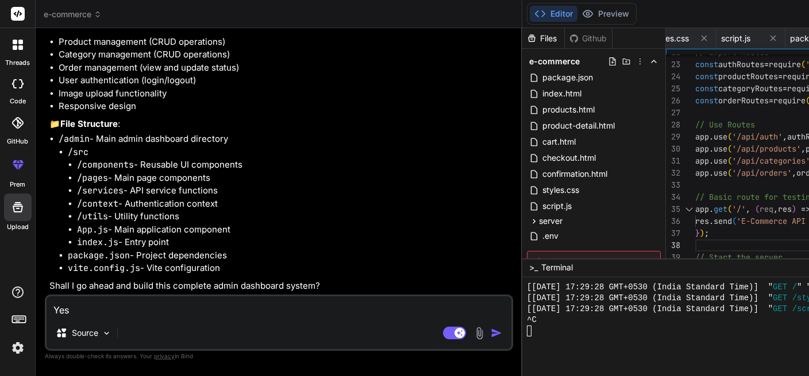
type textarea "x"
type textarea "Yes Pl"
type textarea "x"
type textarea "Yes Ple"
type textarea "x"
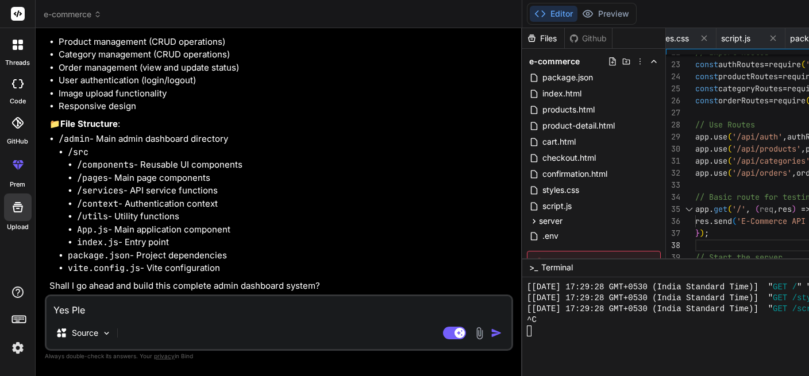
type textarea "Yes Plea"
type textarea "x"
type textarea "Yes Pleas"
type textarea "x"
type textarea "Yes Please"
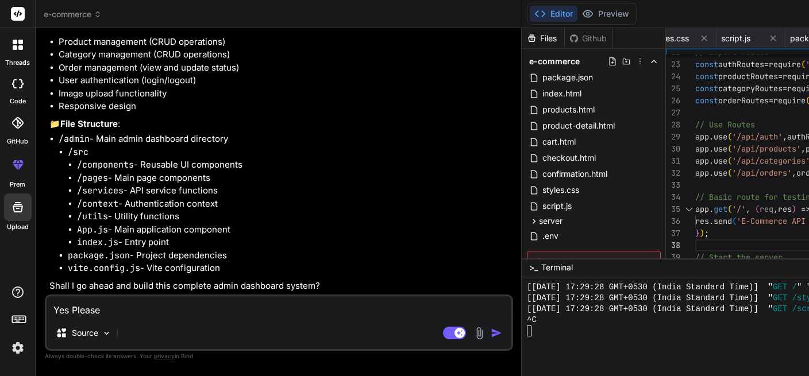
type textarea "x"
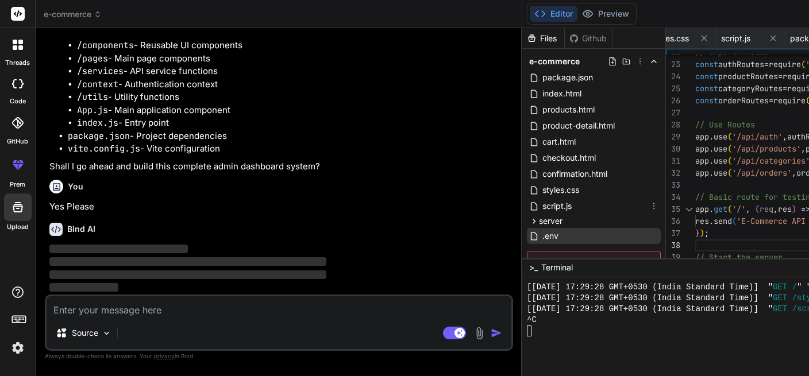
scroll to position [60, 0]
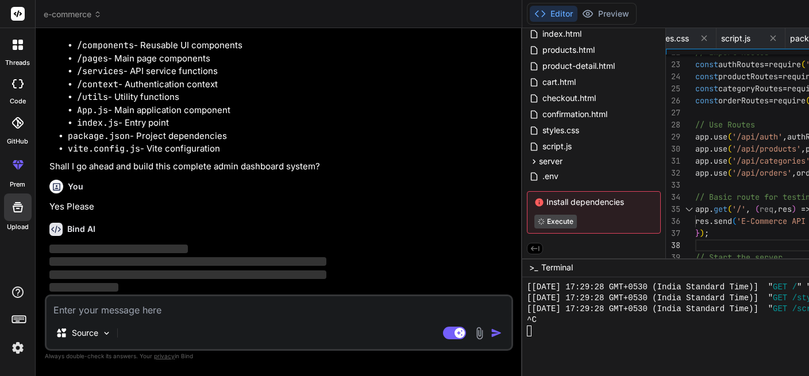
click at [527, 332] on div at bounding box center [775, 331] width 497 height 11
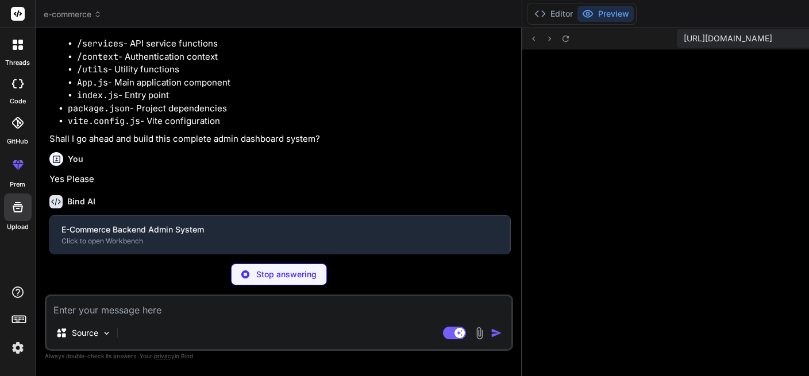
scroll to position [2760, 0]
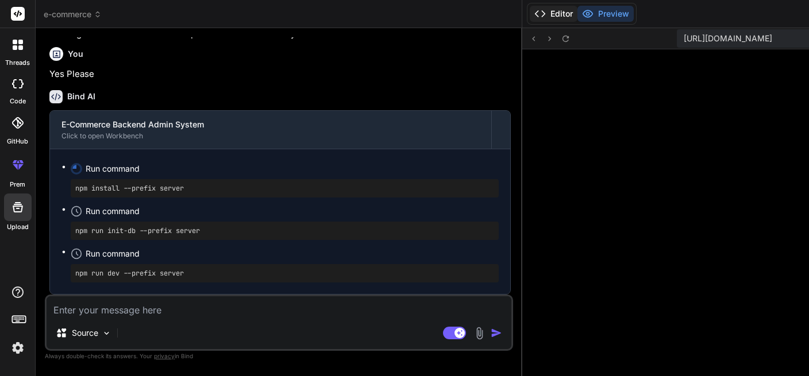
click at [530, 13] on button "Editor" at bounding box center [554, 14] width 48 height 16
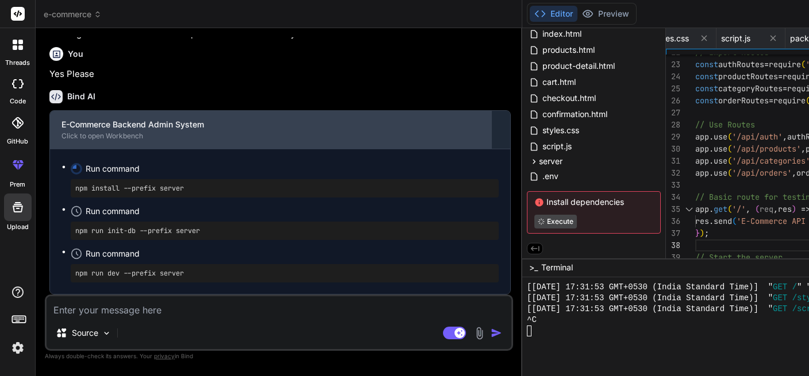
scroll to position [8630, 0]
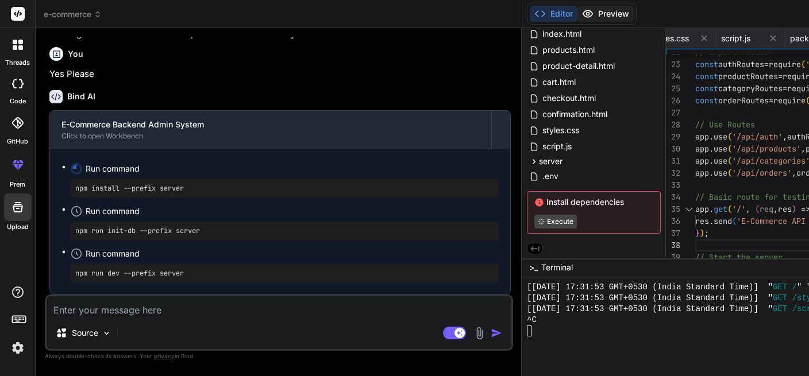
click at [577, 15] on button "Preview" at bounding box center [605, 14] width 56 height 16
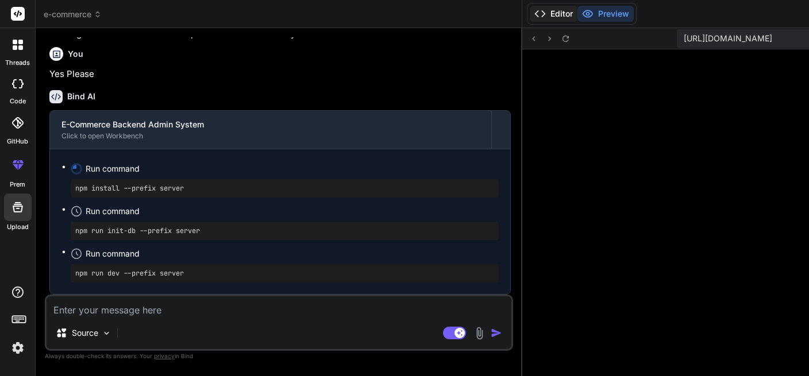
click at [530, 18] on button "Editor" at bounding box center [554, 14] width 48 height 16
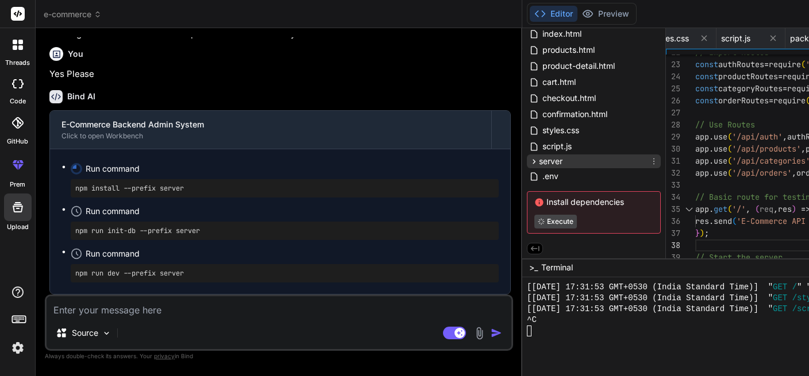
scroll to position [0, 0]
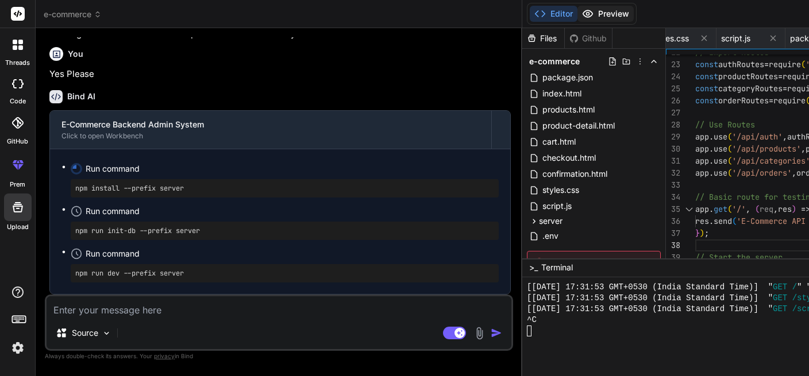
click at [577, 7] on button "Preview" at bounding box center [605, 14] width 56 height 16
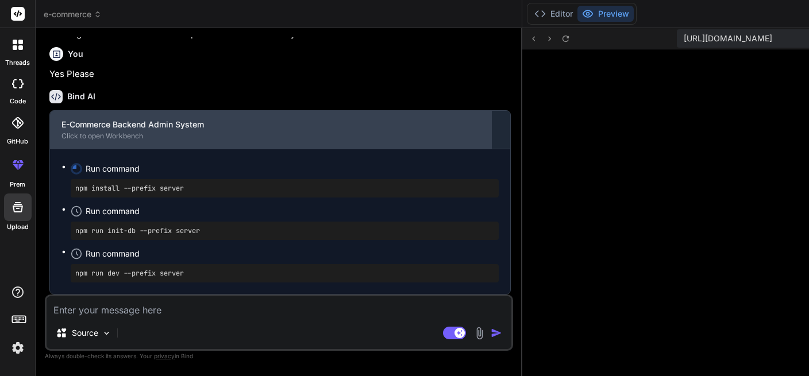
click at [104, 134] on div "Click to open Workbench" at bounding box center [270, 136] width 418 height 9
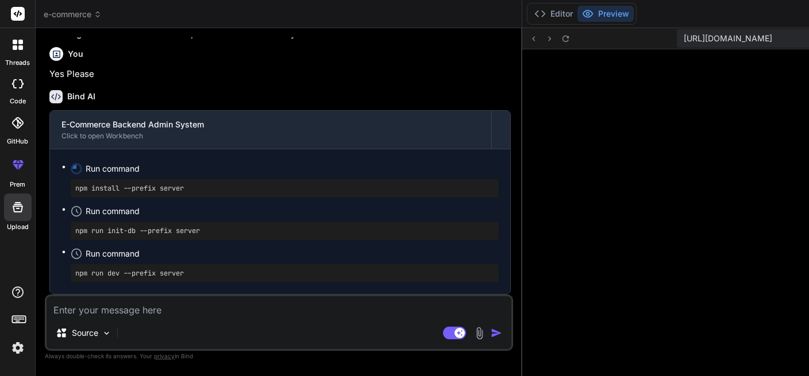
click at [530, 15] on button "Editor" at bounding box center [554, 14] width 48 height 16
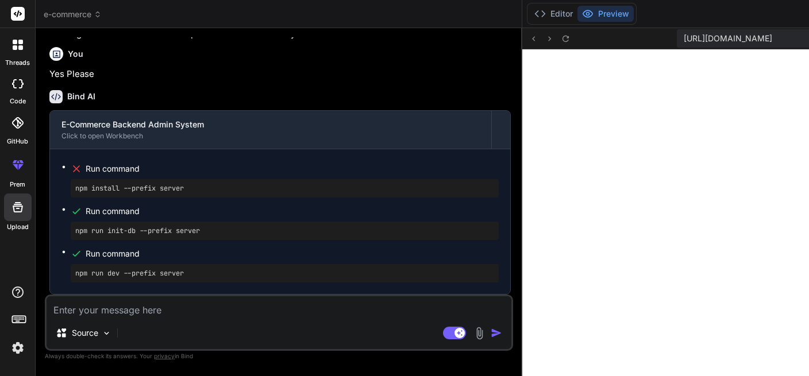
scroll to position [2815, 0]
click at [530, 14] on button "Editor" at bounding box center [554, 14] width 48 height 16
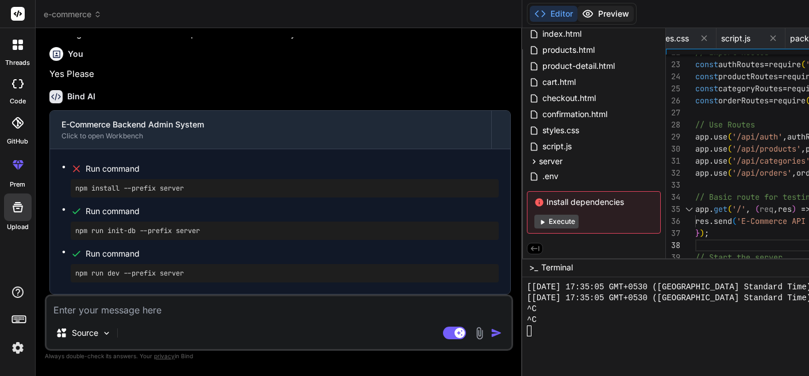
click at [577, 7] on button "Preview" at bounding box center [605, 14] width 56 height 16
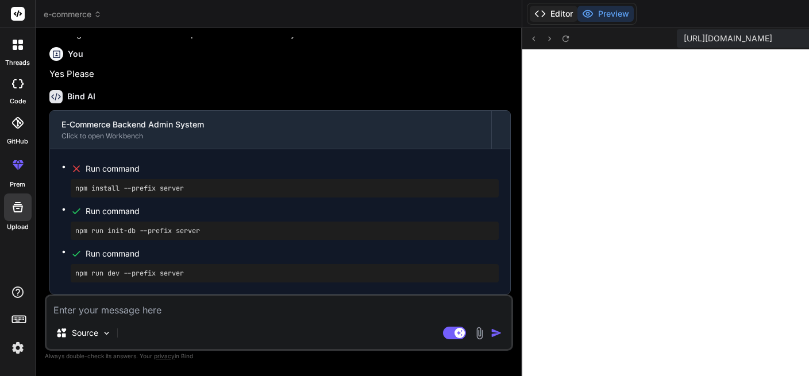
click at [530, 9] on button "Editor" at bounding box center [554, 14] width 48 height 16
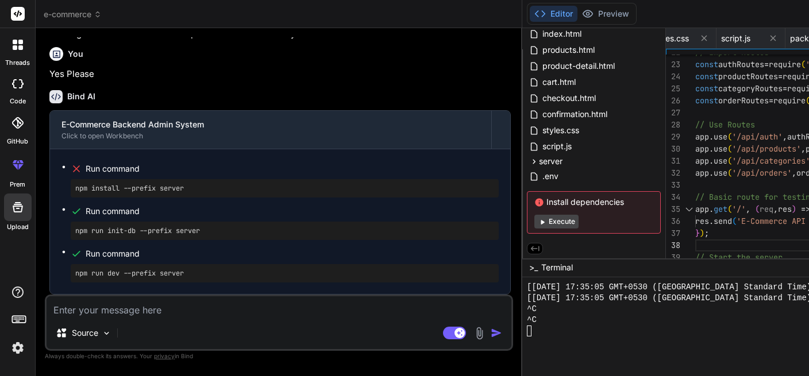
click at [534, 202] on span "Install dependencies" at bounding box center [593, 201] width 119 height 11
drag, startPoint x: 465, startPoint y: 224, endPoint x: 449, endPoint y: 202, distance: 27.5
click at [666, 203] on div "22 23 24 25 26 27 28 29 30 31 32 33 34 35 36 37 38 39 40 41 42 43" at bounding box center [680, 46] width 29 height 531
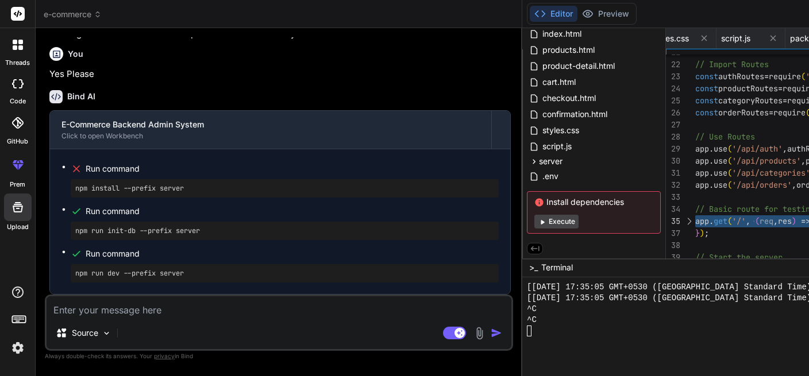
drag, startPoint x: 455, startPoint y: 201, endPoint x: 488, endPoint y: 244, distance: 54.5
drag, startPoint x: 464, startPoint y: 208, endPoint x: 490, endPoint y: 241, distance: 42.2
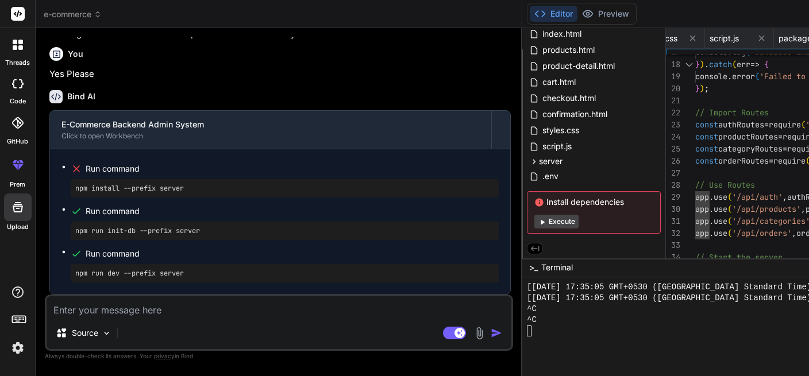
click at [527, 209] on div "Install dependencies Execute" at bounding box center [594, 212] width 134 height 43
click at [534, 225] on button "Execute" at bounding box center [556, 222] width 44 height 14
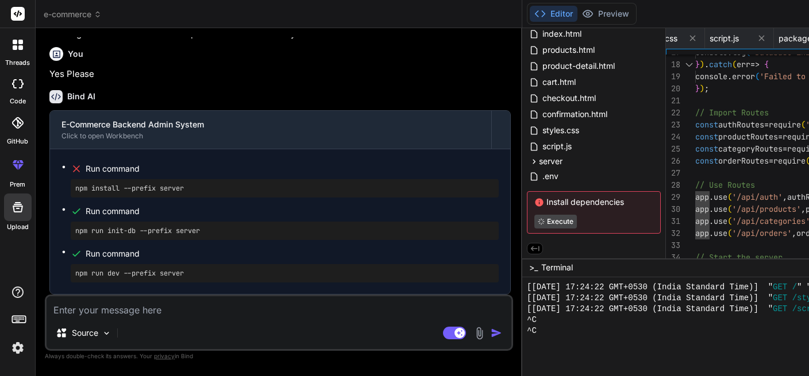
scroll to position [2619, 0]
click at [527, 332] on div "^C" at bounding box center [775, 331] width 497 height 11
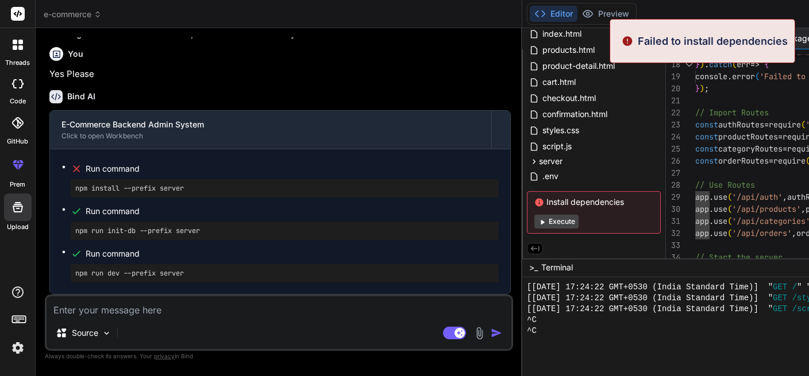
scroll to position [2618, 0]
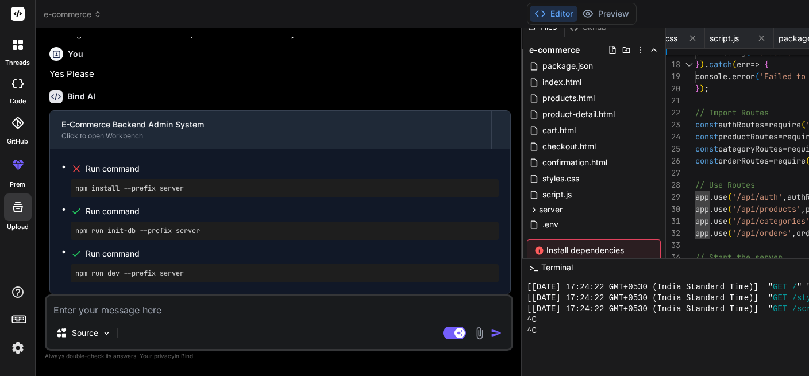
scroll to position [0, 0]
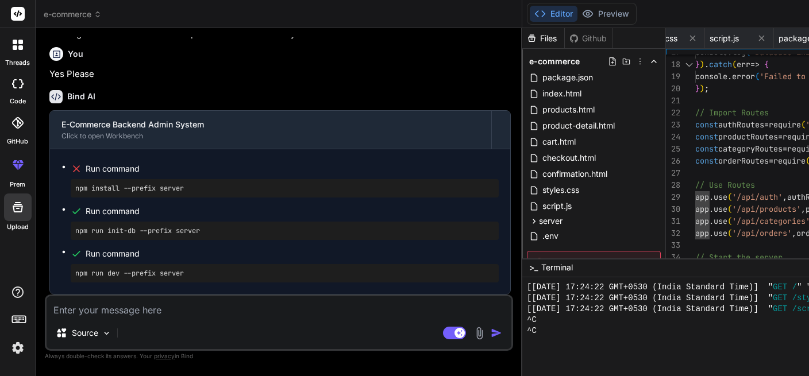
click at [151, 314] on textarea at bounding box center [279, 306] width 465 height 21
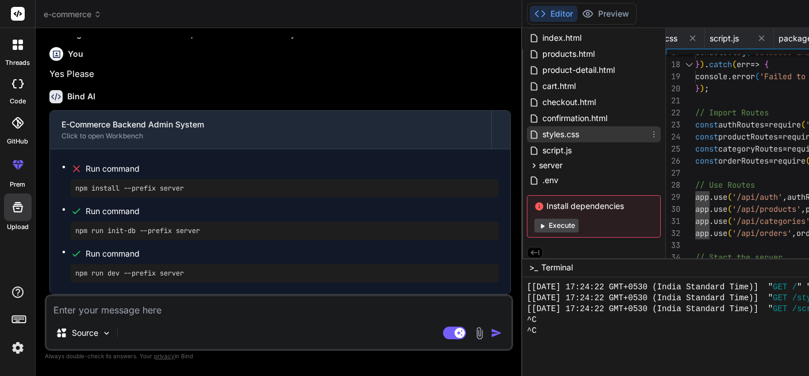
scroll to position [60, 0]
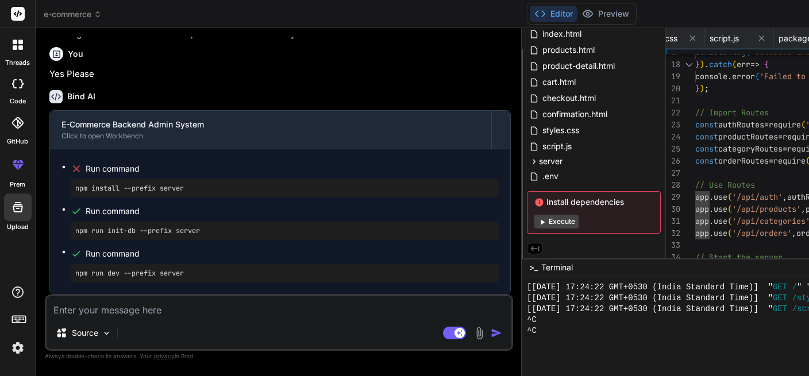
click at [534, 222] on button "Execute" at bounding box center [556, 222] width 44 height 14
type textarea "x"
click at [128, 308] on textarea at bounding box center [279, 306] width 465 height 21
type textarea "w"
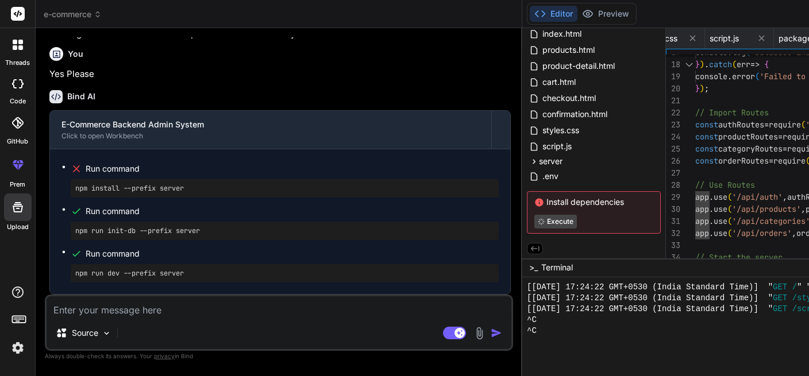
type textarea "x"
type textarea "wh"
type textarea "x"
type textarea "wha"
type textarea "x"
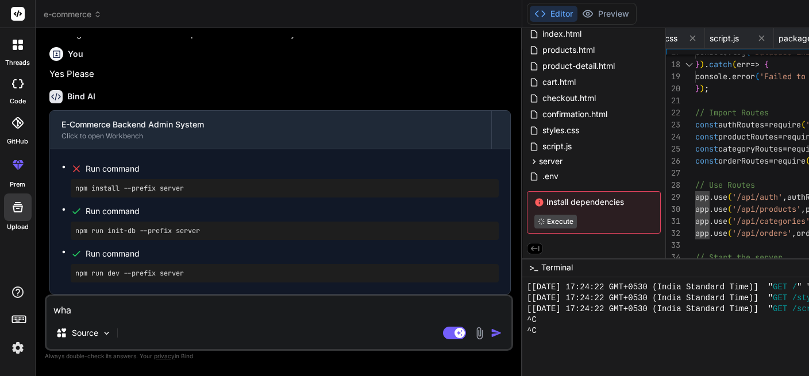
type textarea "what"
type textarea "x"
type textarea "what"
type textarea "x"
type textarea "what n"
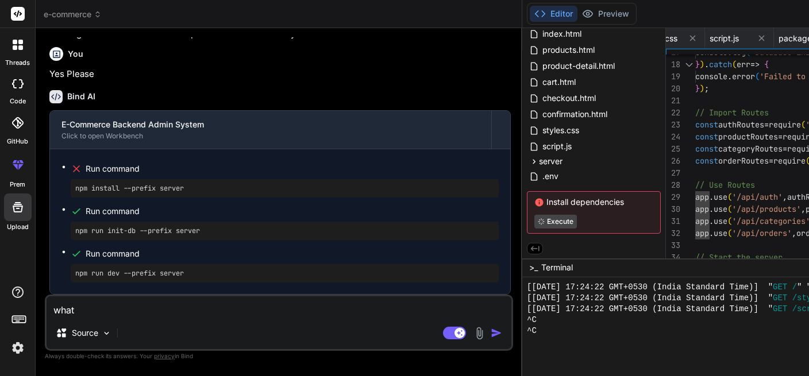
type textarea "x"
type textarea "what ne"
type textarea "x"
type textarea "what nex"
type textarea "x"
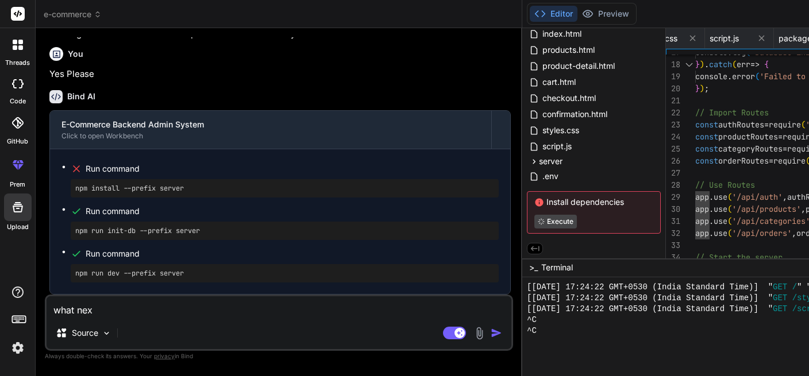
type textarea "what next"
type textarea "x"
type textarea "what next"
type textarea "x"
type textarea "what next ."
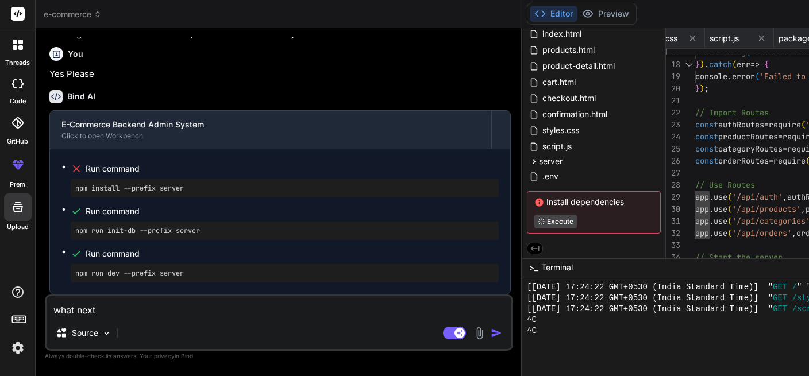
type textarea "x"
type textarea "what next .."
type textarea "x"
type textarea "what next ..?"
type textarea "x"
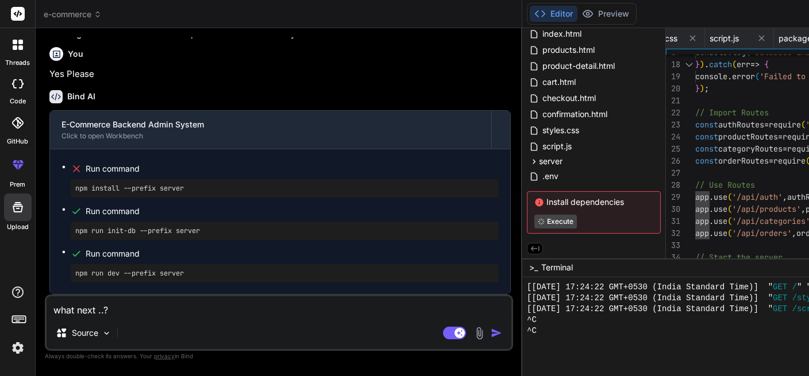
type textarea "what next n..?"
type textarea "x"
type textarea "what next no..?"
type textarea "x"
type textarea "what next now..?"
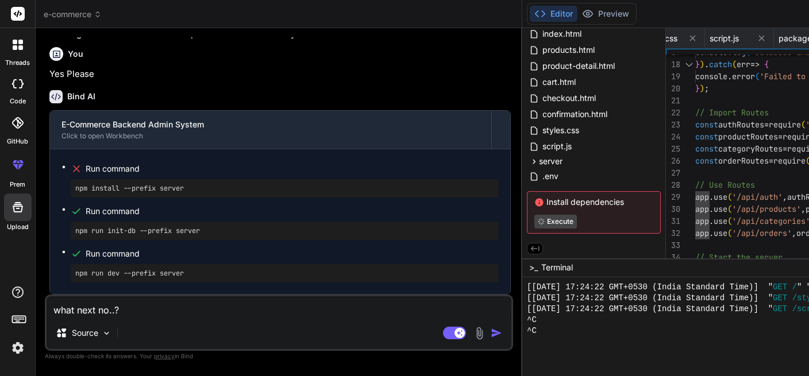
type textarea "x"
type textarea "what next now ..?"
type textarea "x"
type textarea "what next now ..?"
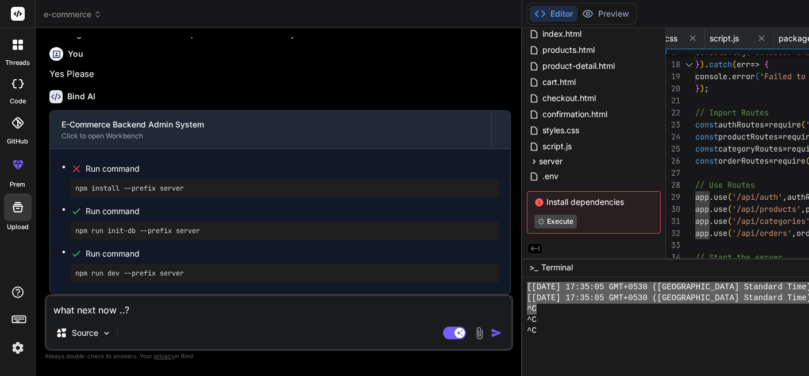
scroll to position [2815, 0]
drag, startPoint x: 314, startPoint y: 333, endPoint x: 297, endPoint y: 305, distance: 32.2
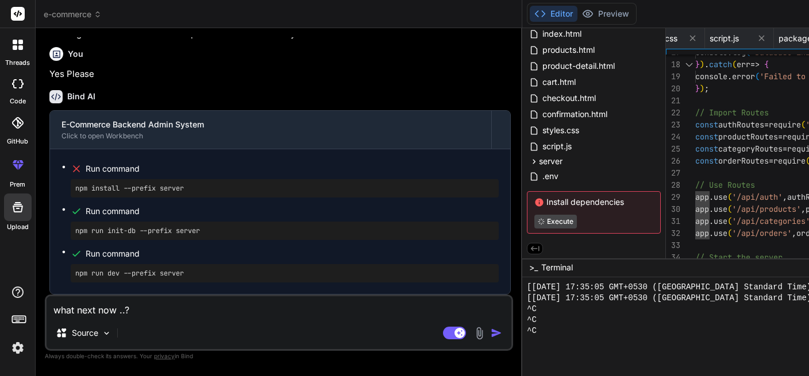
click at [577, 10] on button "Preview" at bounding box center [605, 14] width 56 height 16
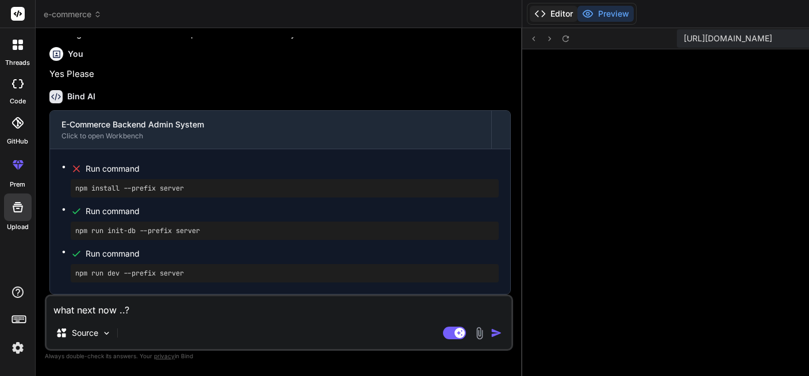
click at [530, 15] on button "Editor" at bounding box center [554, 14] width 48 height 16
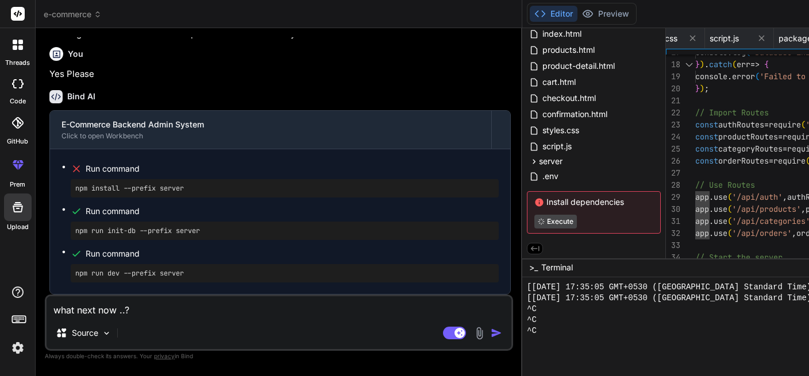
type textarea "x"
click at [152, 315] on textarea "what next now ..?" at bounding box center [279, 306] width 465 height 21
click at [54, 311] on textarea "what next now ..?" at bounding box center [279, 306] width 465 height 21
type textarea "wwhat next now ..?"
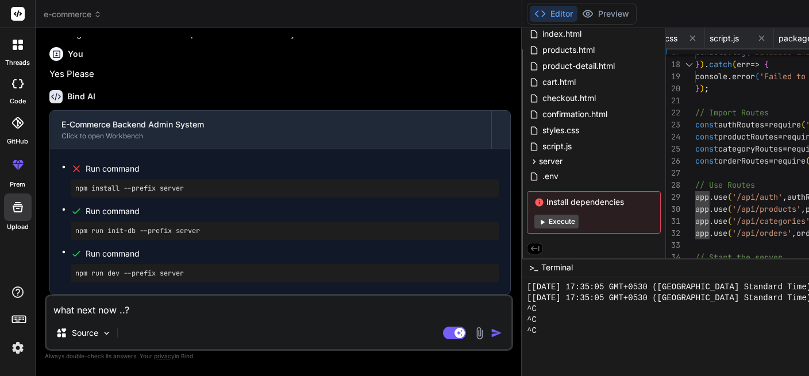
type textarea "x"
type textarea "whwhat next now ..?"
type textarea "x"
type textarea "whawhat next now ..?"
type textarea "x"
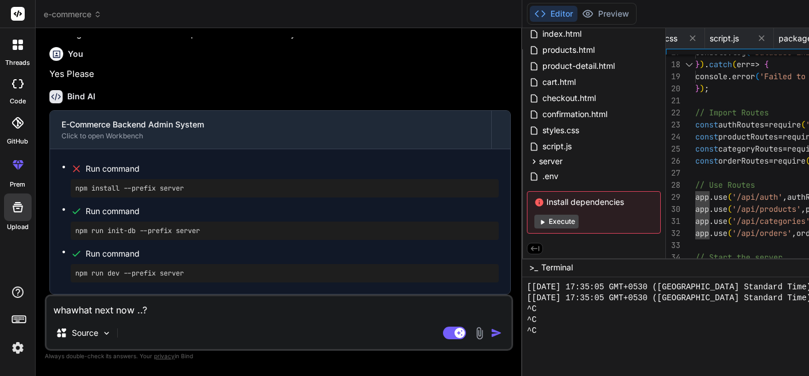
type textarea "whapwhat next now ..?"
type textarea "x"
type textarea "whappwhat next now ..?"
type textarea "x"
type textarea "whappewhat next now ..?"
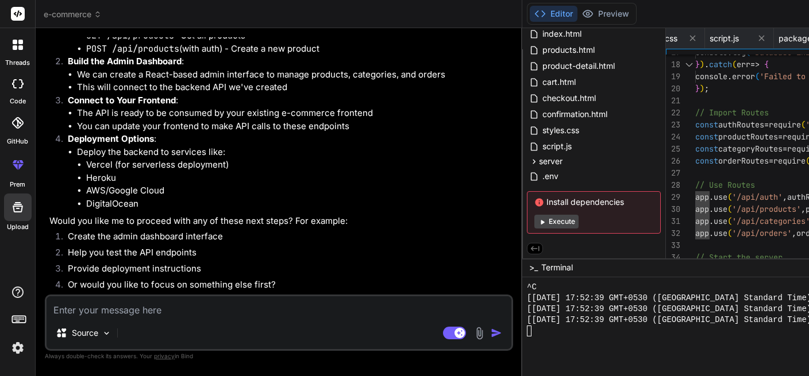
scroll to position [8848, 0]
drag, startPoint x: 80, startPoint y: 196, endPoint x: 133, endPoint y: 195, distance: 53.4
drag, startPoint x: 71, startPoint y: 218, endPoint x: 171, endPoint y: 218, distance: 100.0
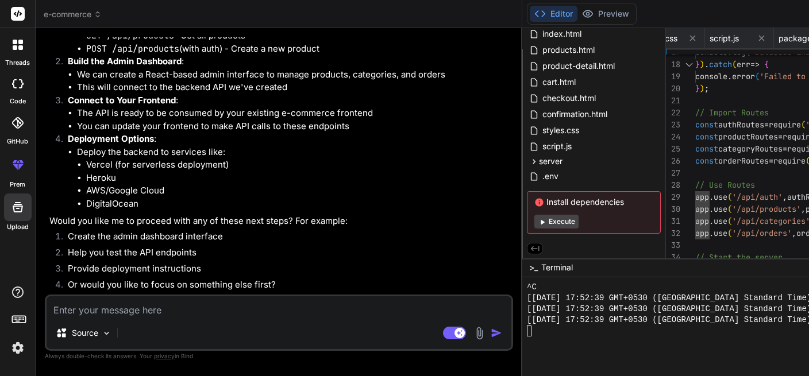
drag, startPoint x: 80, startPoint y: 230, endPoint x: 126, endPoint y: 244, distance: 48.0
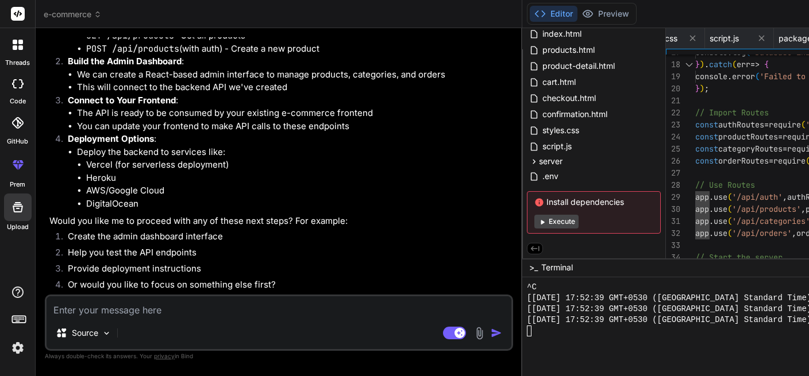
scroll to position [9177, 0]
click at [577, 7] on button "Preview" at bounding box center [605, 14] width 56 height 16
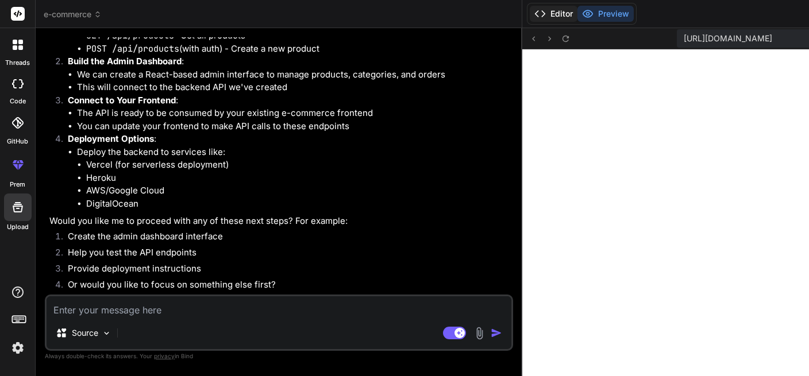
click at [530, 17] on button "Editor" at bounding box center [554, 14] width 48 height 16
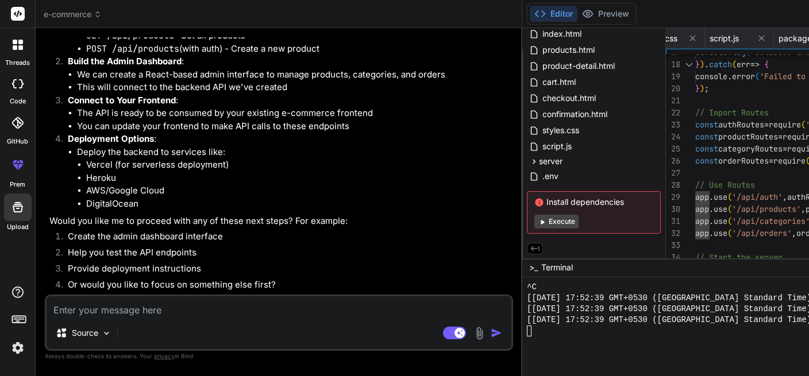
scroll to position [9286, 0]
drag, startPoint x: 70, startPoint y: 194, endPoint x: 161, endPoint y: 195, distance: 91.4
click at [161, 67] on strong "Build the Admin Dashboard" at bounding box center [125, 61] width 114 height 11
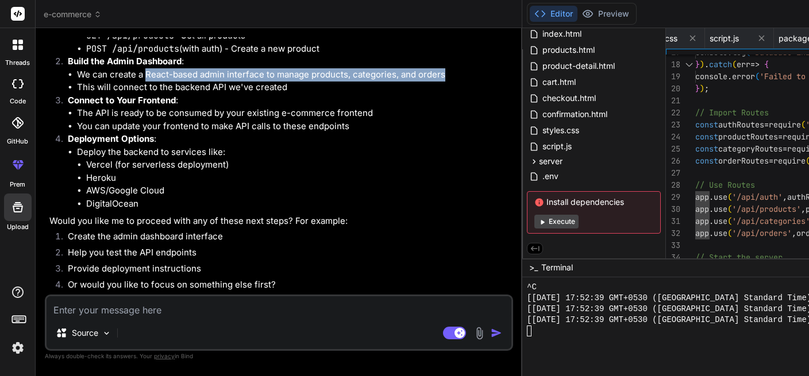
drag, startPoint x: 147, startPoint y: 207, endPoint x: 265, endPoint y: 225, distance: 119.7
click at [265, 82] on li "We can create a React-based admin interface to manage products, categories, and…" at bounding box center [294, 74] width 434 height 13
click at [152, 82] on li "We can create a React-based admin interface to manage products, categories, and…" at bounding box center [294, 74] width 434 height 13
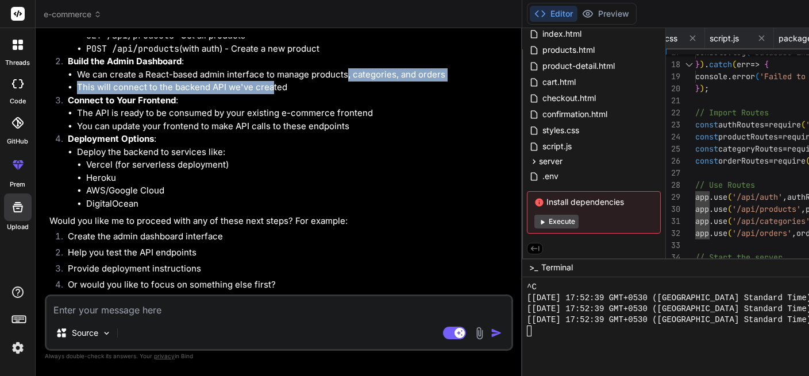
drag, startPoint x: 149, startPoint y: 215, endPoint x: 275, endPoint y: 233, distance: 126.5
click at [275, 94] on ul "We can create a React-based admin interface to manage products, categories, and…" at bounding box center [289, 81] width 443 height 26
click at [150, 82] on li "We can create a React-based admin interface to manage products, categories, and…" at bounding box center [294, 74] width 434 height 13
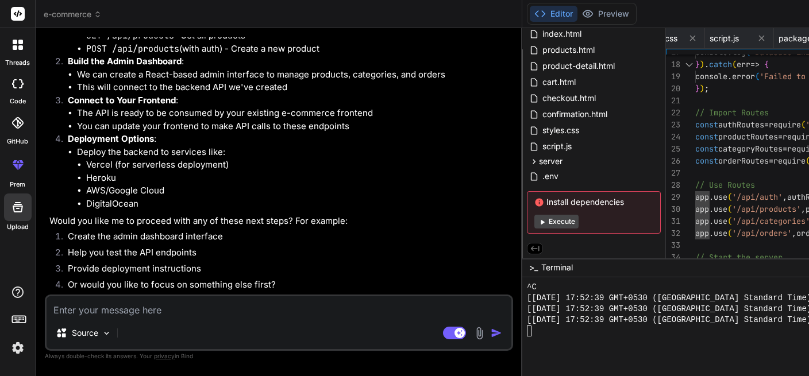
scroll to position [9396, 0]
drag, startPoint x: 95, startPoint y: 157, endPoint x: 213, endPoint y: 168, distance: 118.2
click at [213, 120] on li "The API is ready to be consumed by your existing e-commerce frontend" at bounding box center [294, 113] width 434 height 13
drag, startPoint x: 88, startPoint y: 172, endPoint x: 179, endPoint y: 175, distance: 90.2
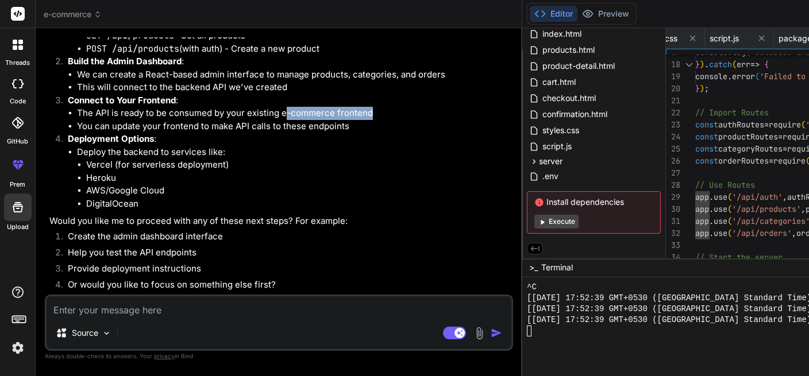
click at [179, 120] on li "The API is ready to be consumed by your existing e-commerce frontend" at bounding box center [294, 113] width 434 height 13
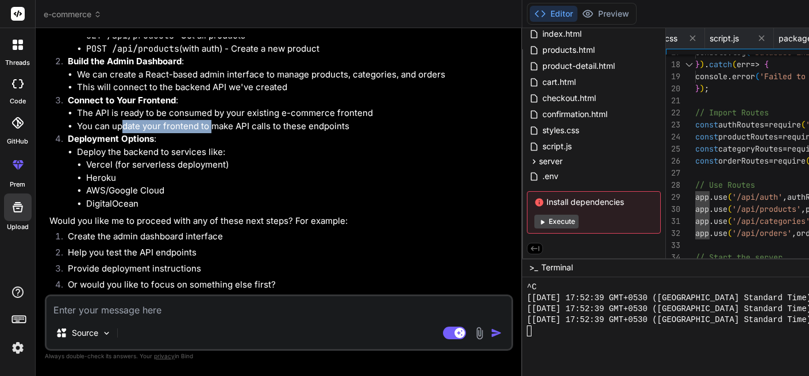
drag, startPoint x: 122, startPoint y: 189, endPoint x: 211, endPoint y: 194, distance: 89.2
click at [211, 133] on li "You can update your frontend to make API calls to these endpoints" at bounding box center [294, 126] width 434 height 13
click at [217, 133] on li "You can update your frontend to make API calls to these endpoints" at bounding box center [294, 126] width 434 height 13
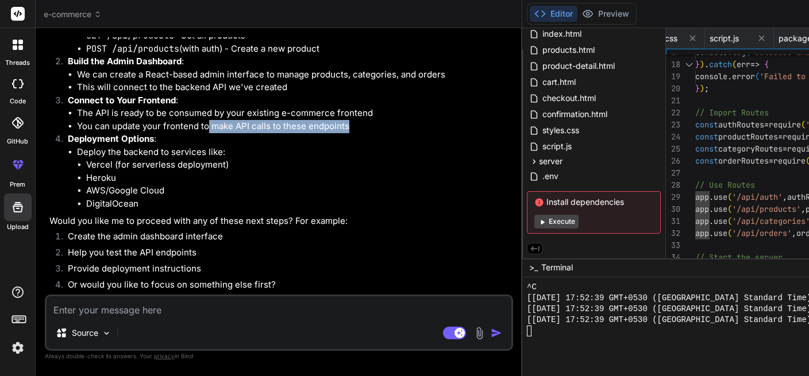
drag, startPoint x: 209, startPoint y: 183, endPoint x: 268, endPoint y: 194, distance: 59.6
click at [268, 133] on li "You can update your frontend to make API calls to these endpoints" at bounding box center [294, 126] width 434 height 13
click at [234, 133] on li "You can update your frontend to make API calls to these endpoints" at bounding box center [294, 126] width 434 height 13
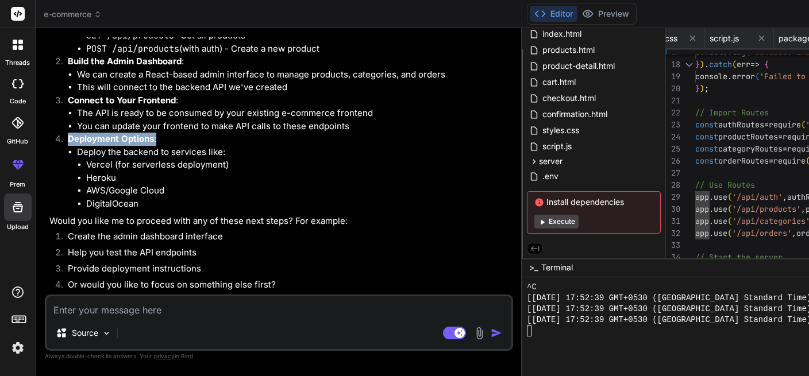
drag, startPoint x: 69, startPoint y: 210, endPoint x: 172, endPoint y: 217, distance: 103.7
click at [172, 146] on p "Deployment Options :" at bounding box center [289, 139] width 443 height 13
drag, startPoint x: 70, startPoint y: 125, endPoint x: 151, endPoint y: 126, distance: 80.4
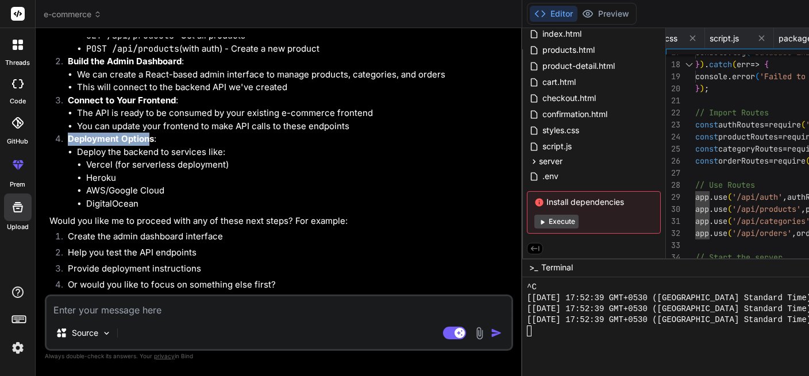
click at [151, 133] on strong "Deployment Options" at bounding box center [111, 138] width 86 height 11
click at [159, 133] on p "Deployment Options :" at bounding box center [289, 139] width 443 height 13
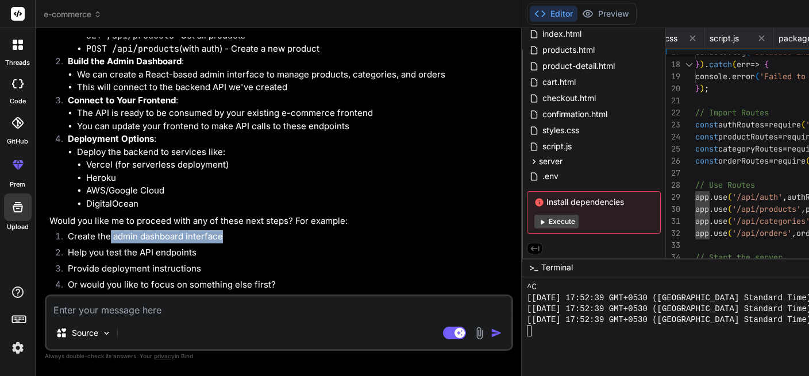
drag, startPoint x: 111, startPoint y: 233, endPoint x: 236, endPoint y: 237, distance: 125.3
click at [236, 237] on li "Create the admin dashboard interface" at bounding box center [285, 238] width 452 height 16
click at [236, 236] on li "Create the admin dashboard interface" at bounding box center [285, 238] width 452 height 16
drag, startPoint x: 68, startPoint y: 233, endPoint x: 256, endPoint y: 232, distance: 187.9
click at [256, 232] on li "Create the admin dashboard interface" at bounding box center [285, 238] width 452 height 16
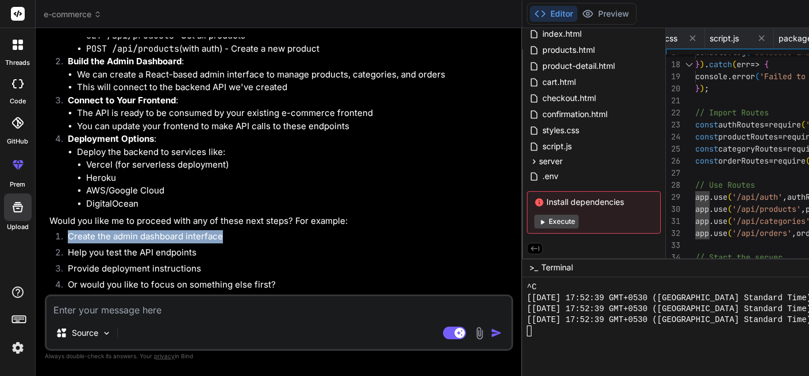
click at [206, 233] on li "Create the admin dashboard interface" at bounding box center [285, 238] width 452 height 16
click at [105, 311] on textarea at bounding box center [279, 306] width 465 height 21
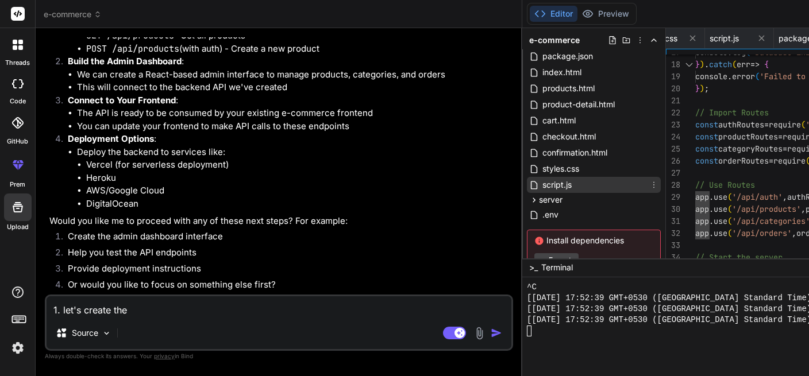
scroll to position [0, 0]
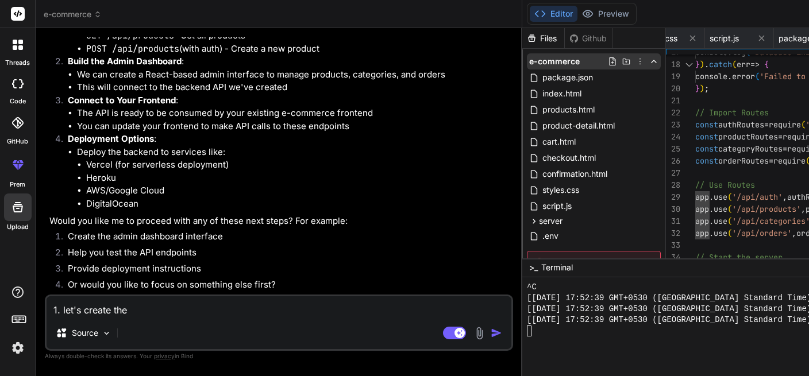
click at [649, 60] on icon at bounding box center [653, 61] width 9 height 9
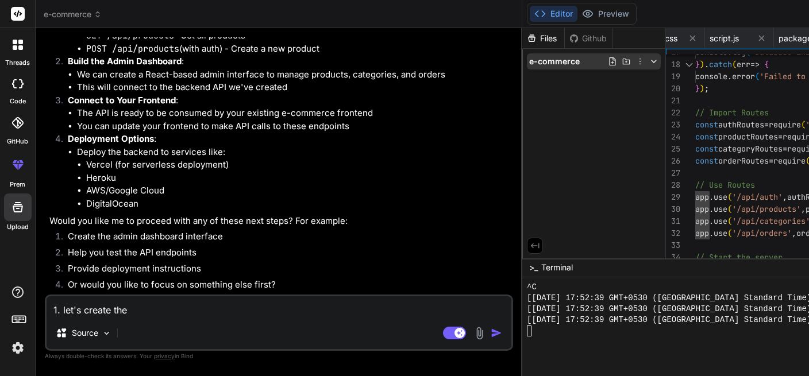
click at [649, 60] on icon at bounding box center [653, 61] width 9 height 9
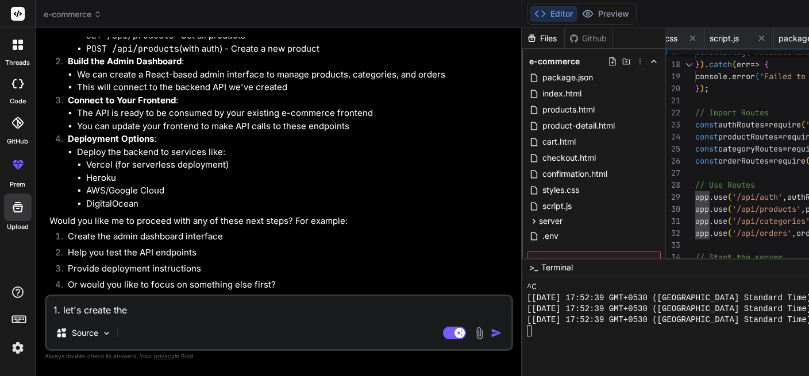
click at [565, 37] on div "Github" at bounding box center [588, 38] width 47 height 11
click at [522, 39] on div "Files" at bounding box center [543, 38] width 42 height 11
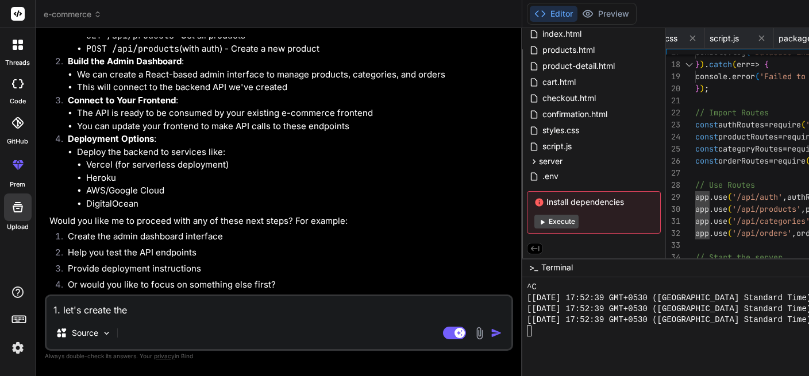
scroll to position [8825, 0]
drag, startPoint x: 66, startPoint y: 175, endPoint x: 160, endPoint y: 174, distance: 93.7
copy p "backend admin system"
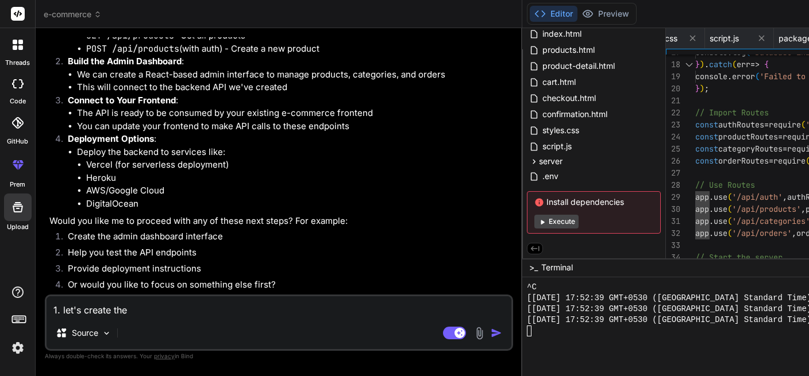
drag, startPoint x: 139, startPoint y: 306, endPoint x: 0, endPoint y: 293, distance: 139.6
click at [47, 296] on textarea "1. let's create the" at bounding box center [279, 306] width 465 height 21
paste textarea "backend admin system"
drag, startPoint x: 260, startPoint y: 311, endPoint x: 28, endPoint y: 308, distance: 232.1
click at [47, 308] on textarea "Where can i see the backend admin system" at bounding box center [279, 306] width 465 height 21
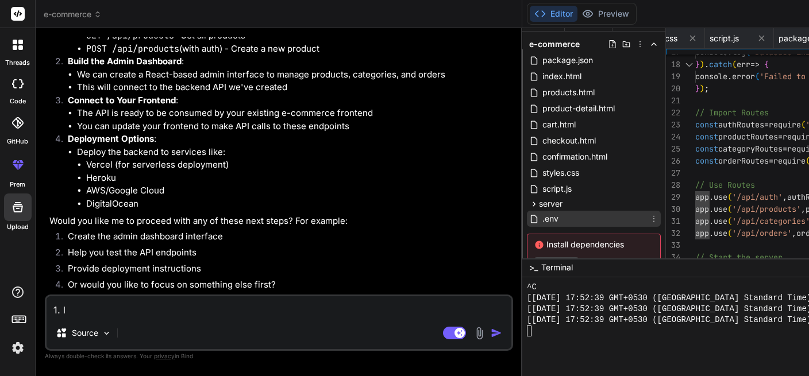
scroll to position [0, 0]
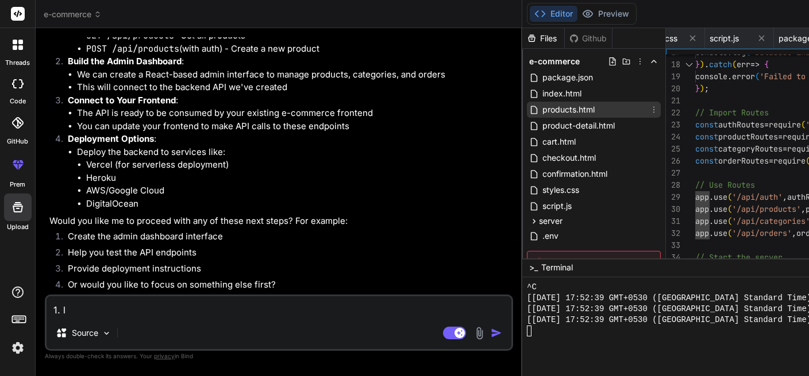
click at [541, 107] on span "products.html" at bounding box center [568, 110] width 55 height 14
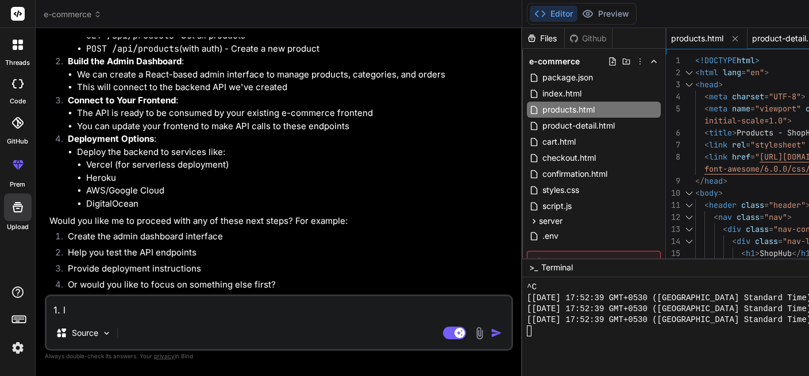
scroll to position [0, 148]
click at [735, 41] on span "product-detail.html" at bounding box center [788, 38] width 72 height 11
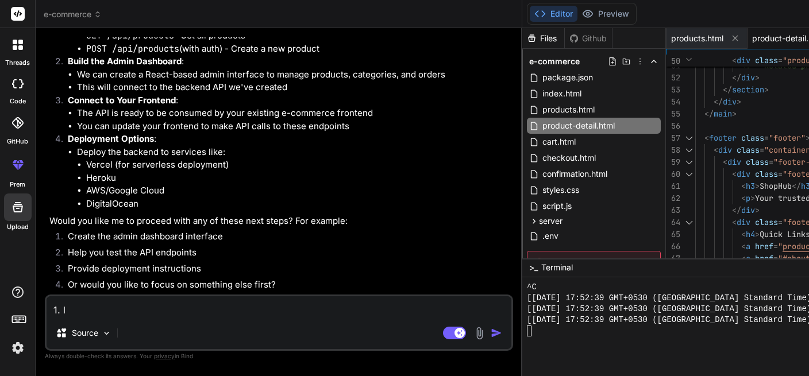
click at [234, 305] on textarea "1. l" at bounding box center [279, 306] width 465 height 21
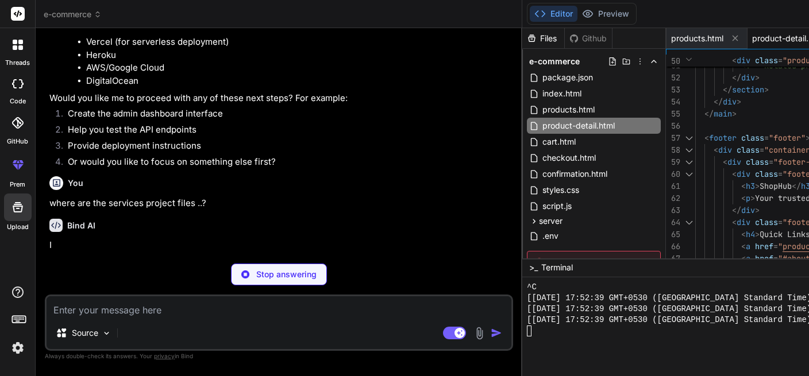
scroll to position [9590, 0]
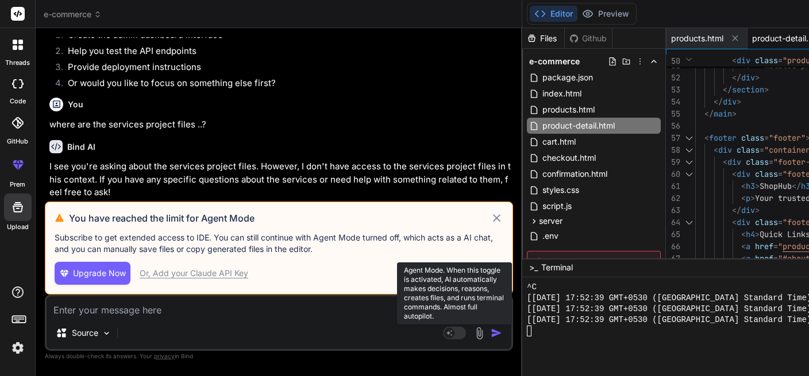
click at [444, 329] on rect at bounding box center [449, 333] width 10 height 10
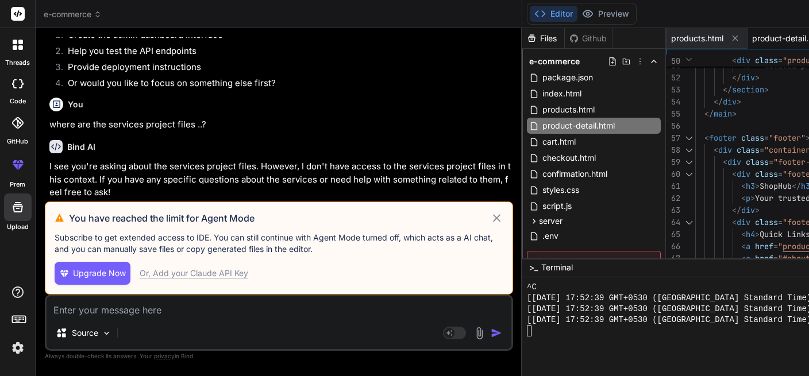
click at [183, 279] on div "Or, Add your Claude API Key" at bounding box center [194, 273] width 109 height 11
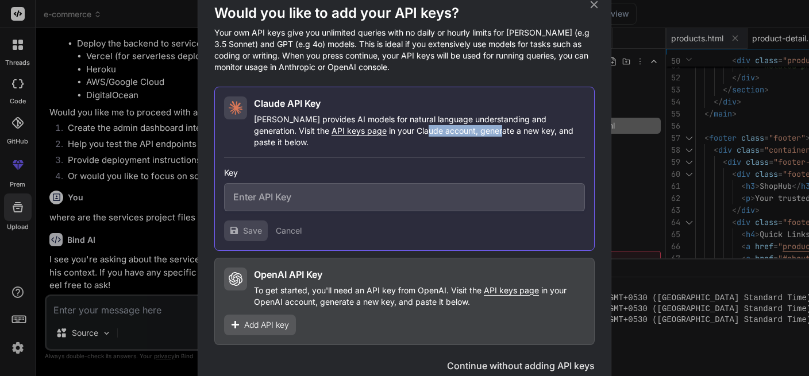
drag, startPoint x: 364, startPoint y: 134, endPoint x: 441, endPoint y: 138, distance: 77.1
click at [441, 138] on p "[PERSON_NAME] provides AI models for natural language understanding and generat…" at bounding box center [419, 131] width 331 height 34
click at [458, 137] on p "[PERSON_NAME] provides AI models for natural language understanding and generat…" at bounding box center [419, 131] width 331 height 34
drag, startPoint x: 461, startPoint y: 135, endPoint x: 535, endPoint y: 144, distance: 74.7
click at [535, 144] on div "[PERSON_NAME] API Key [PERSON_NAME] provides AI models for natural language und…" at bounding box center [404, 169] width 380 height 164
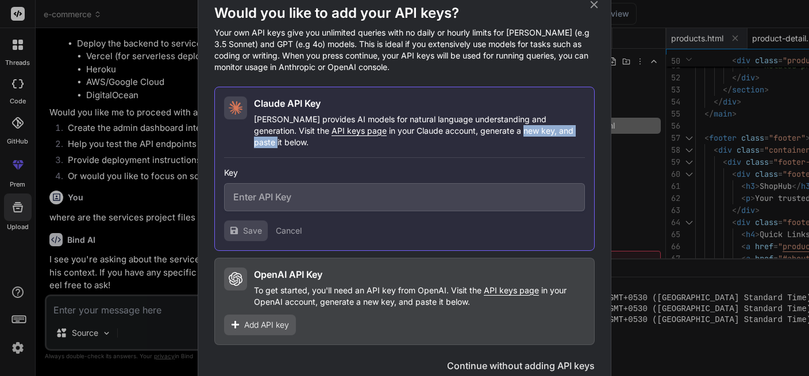
click at [521, 133] on p "[PERSON_NAME] provides AI models for natural language understanding and generat…" at bounding box center [419, 131] width 331 height 34
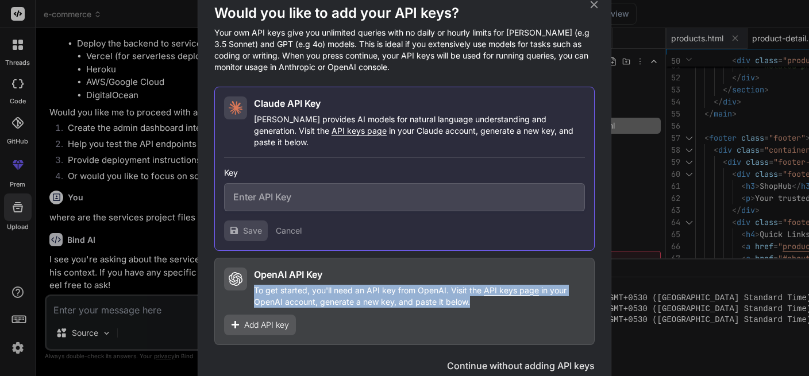
drag, startPoint x: 255, startPoint y: 282, endPoint x: 478, endPoint y: 297, distance: 223.4
click at [478, 297] on p "To get started, you'll need an API key from OpenAI. Visit the API keys page in …" at bounding box center [419, 296] width 331 height 23
click at [470, 296] on p "To get started, you'll need an API key from OpenAI. Visit the API keys page in …" at bounding box center [419, 296] width 331 height 23
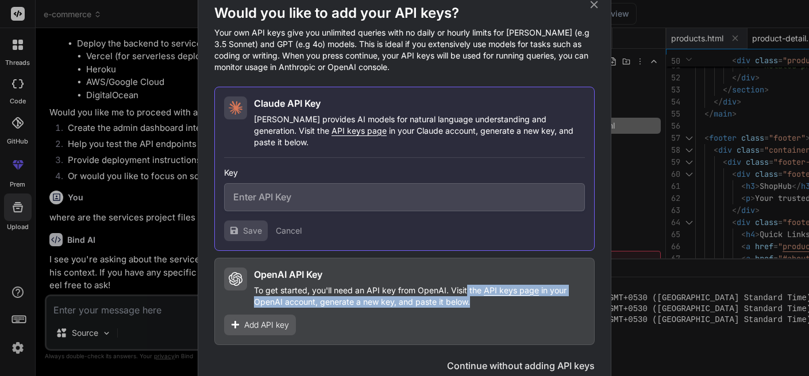
drag, startPoint x: 467, startPoint y: 280, endPoint x: 472, endPoint y: 296, distance: 16.2
click at [472, 296] on p "To get started, you'll need an API key from OpenAI. Visit the API keys page in …" at bounding box center [419, 296] width 331 height 23
drag, startPoint x: 468, startPoint y: 282, endPoint x: 475, endPoint y: 298, distance: 18.0
click at [475, 298] on p "To get started, you'll need an API key from OpenAI. Visit the API keys page in …" at bounding box center [419, 296] width 331 height 23
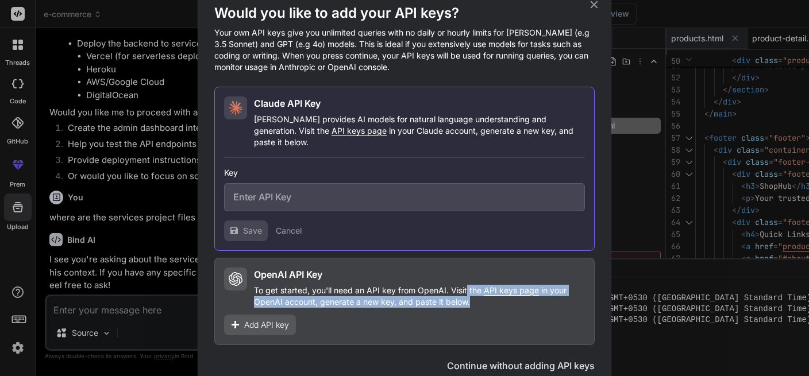
click at [473, 296] on p "To get started, you'll need an API key from OpenAI. Visit the API keys page in …" at bounding box center [419, 296] width 331 height 23
click at [473, 292] on p "To get started, you'll need an API key from OpenAI. Visit the API keys page in …" at bounding box center [419, 296] width 331 height 23
drag, startPoint x: 468, startPoint y: 279, endPoint x: 474, endPoint y: 294, distance: 16.2
click at [474, 294] on p "To get started, you'll need an API key from OpenAI. Visit the API keys page in …" at bounding box center [419, 296] width 331 height 23
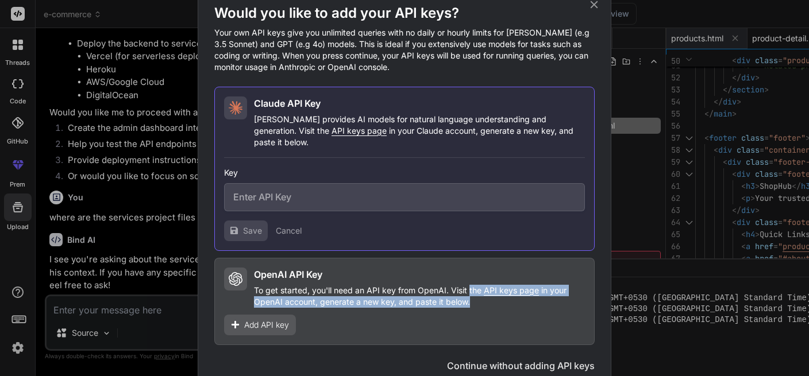
click at [474, 294] on p "To get started, you'll need an API key from OpenAI. Visit the API keys page in …" at bounding box center [419, 296] width 331 height 23
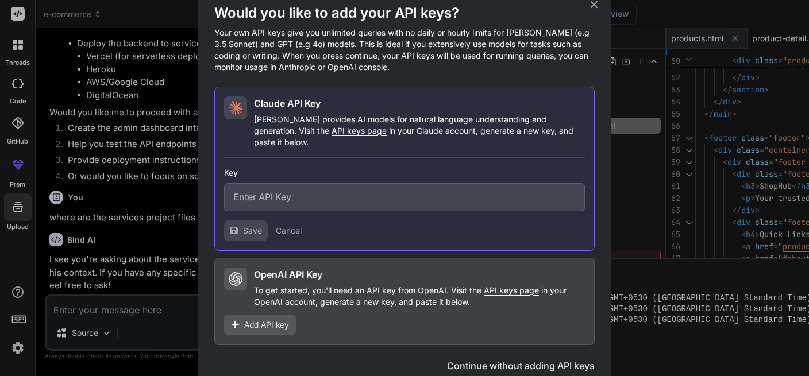
click at [595, 8] on icon at bounding box center [594, 4] width 7 height 7
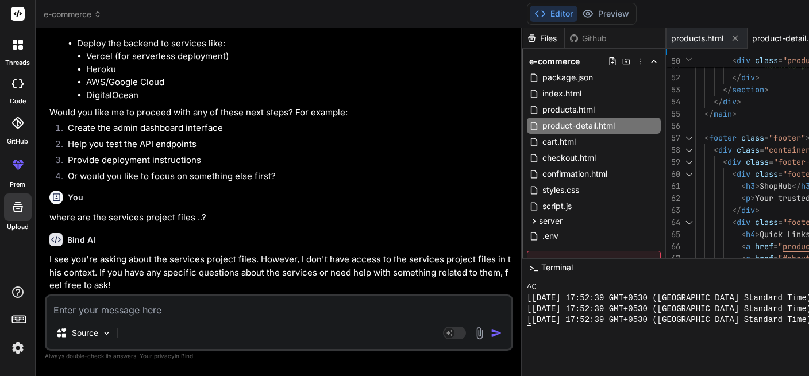
scroll to position [9616, 0]
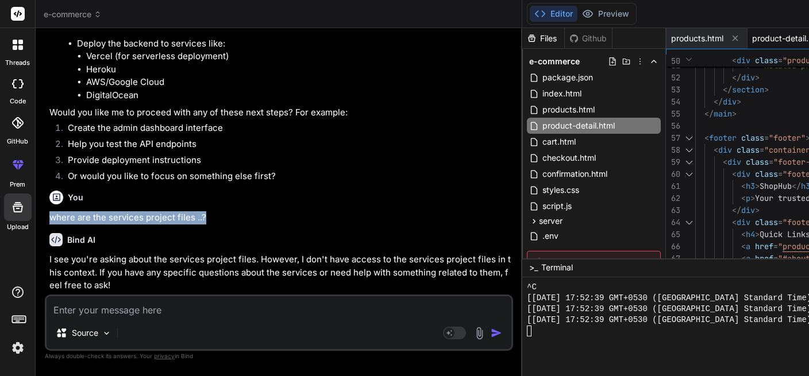
drag, startPoint x: 50, startPoint y: 190, endPoint x: 208, endPoint y: 187, distance: 158.0
click at [208, 211] on p "where are the services project files ..?" at bounding box center [279, 217] width 461 height 13
copy p "where are the services project files ..?"
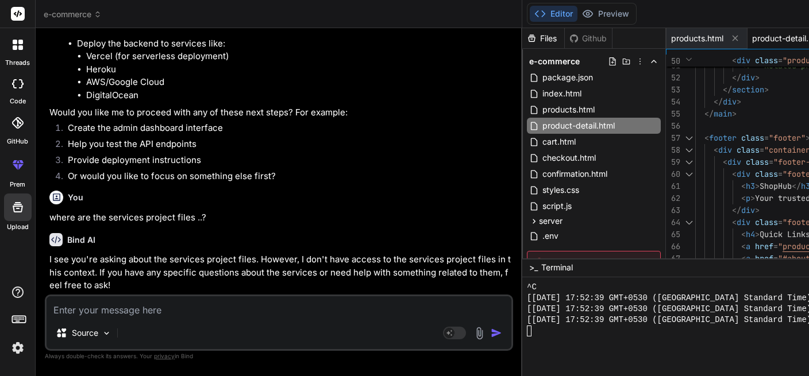
click at [140, 312] on textarea at bounding box center [279, 306] width 465 height 21
paste textarea "where are the services project files ..?"
drag, startPoint x: 107, startPoint y: 266, endPoint x: 156, endPoint y: 263, distance: 48.9
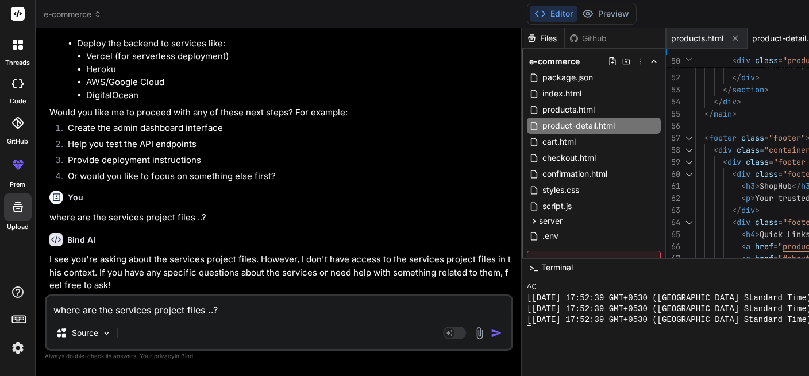
copy strong "Backend API"
click at [208, 309] on textarea "where are the services project files ..?" at bounding box center [279, 306] width 465 height 21
paste textarea "Backend API"
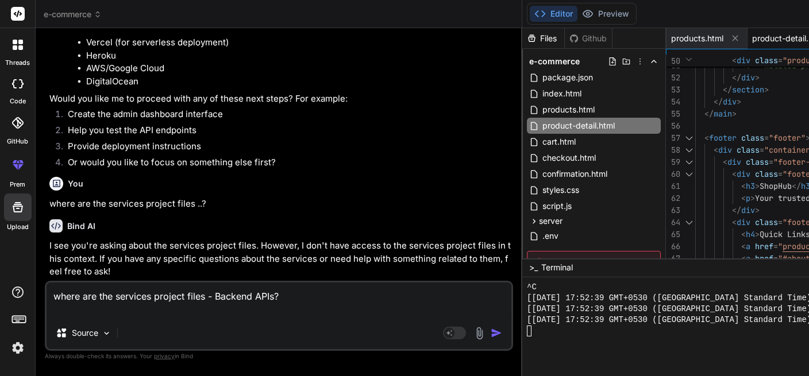
scroll to position [8849, 0]
drag, startPoint x: 120, startPoint y: 214, endPoint x: 195, endPoint y: 214, distance: 75.8
copy strong "Backend Structure"
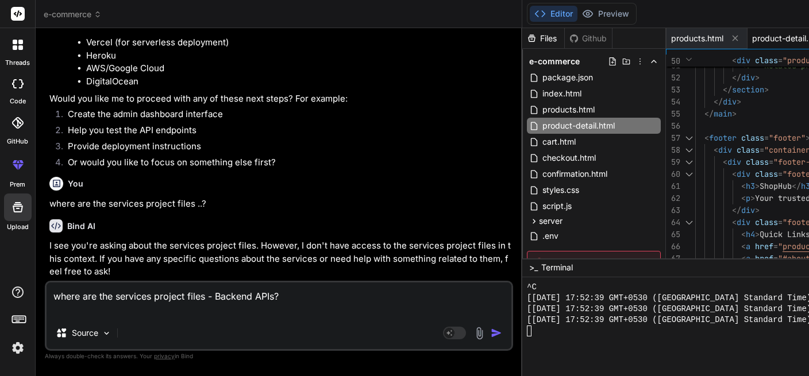
click at [115, 298] on textarea "where are the services project files - Backend APIs?" at bounding box center [279, 300] width 465 height 34
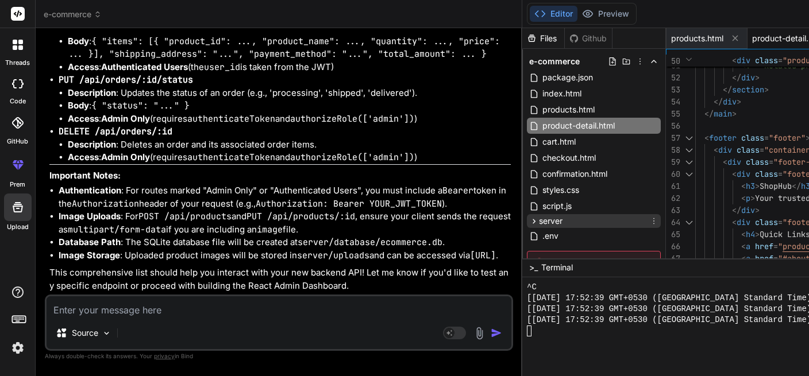
scroll to position [60, 0]
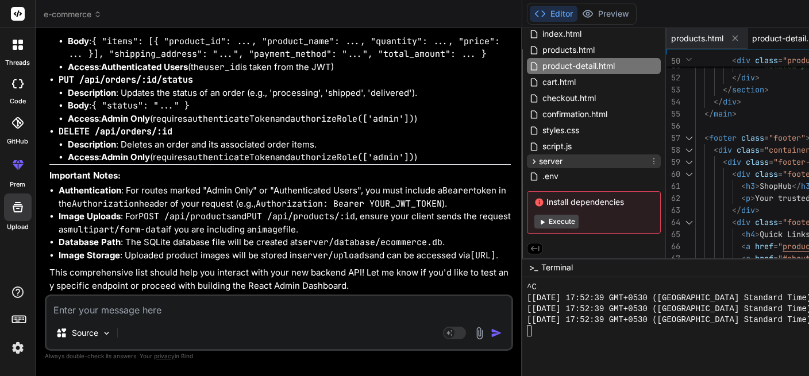
click at [539, 160] on span "server" at bounding box center [551, 161] width 24 height 11
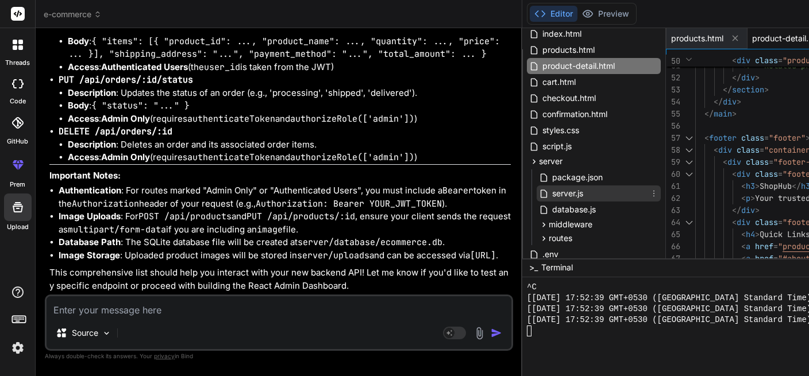
click at [537, 187] on div "server.js" at bounding box center [599, 194] width 124 height 16
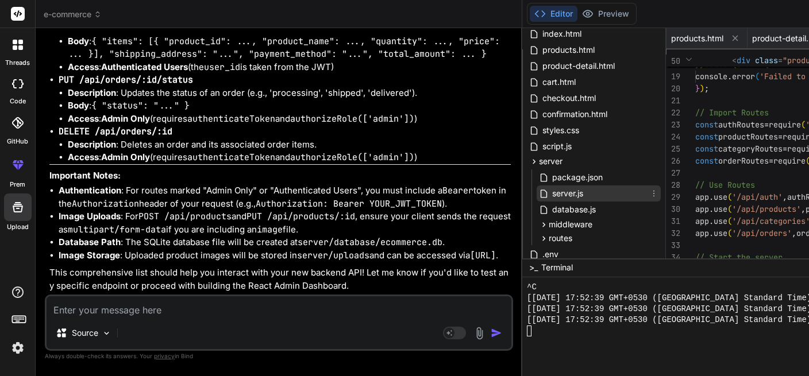
scroll to position [0, 587]
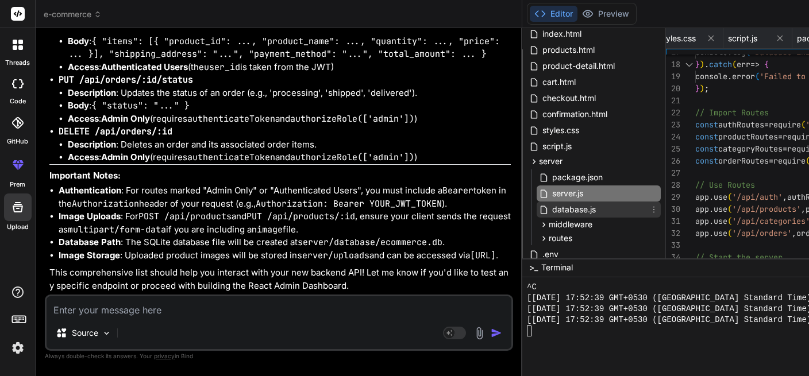
click at [551, 209] on span "database.js" at bounding box center [574, 210] width 46 height 14
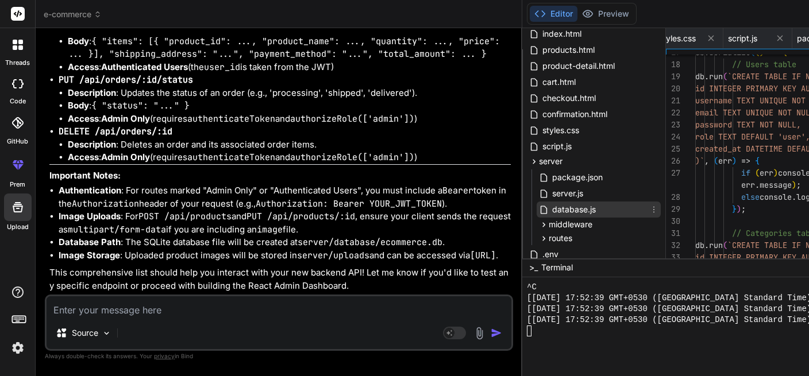
scroll to position [0, 658]
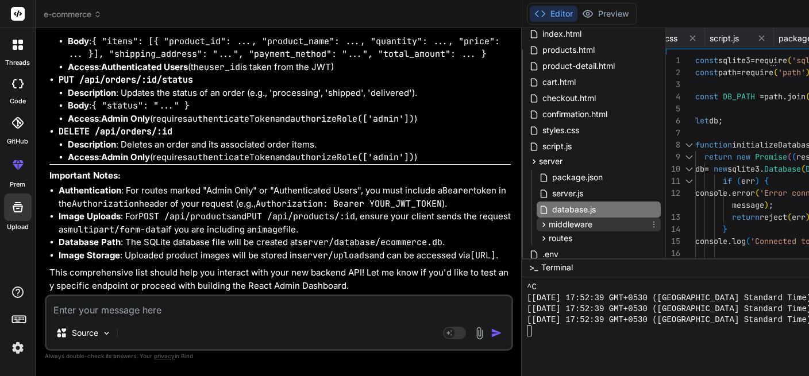
click at [549, 224] on span "middleware" at bounding box center [571, 224] width 44 height 11
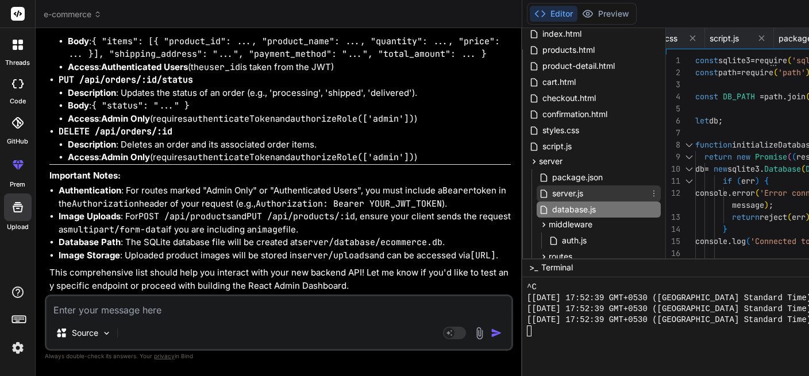
click at [551, 192] on span "server.js" at bounding box center [567, 194] width 33 height 14
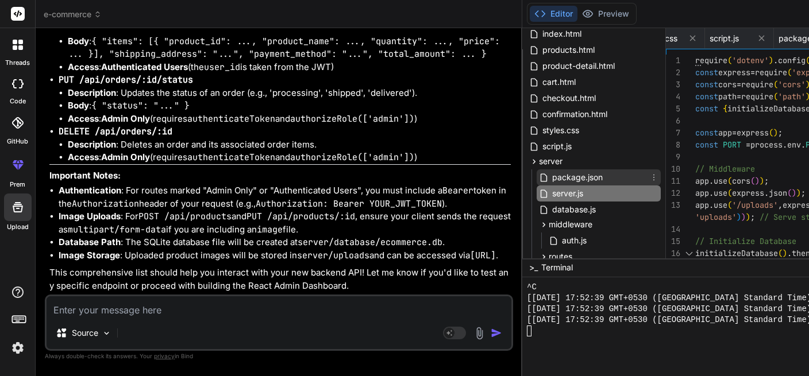
click at [551, 173] on span "package.json" at bounding box center [577, 178] width 53 height 14
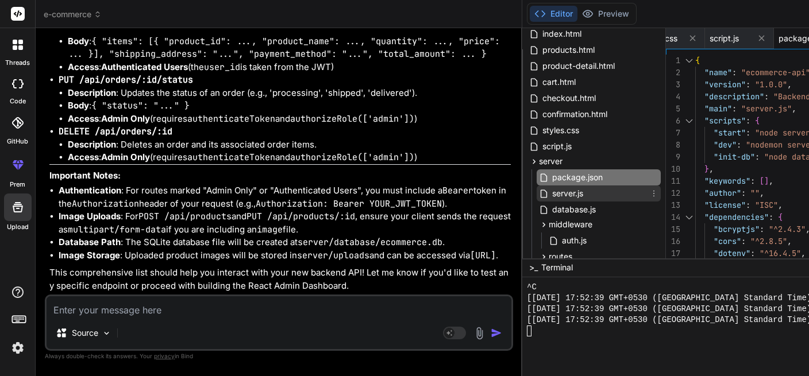
click at [537, 187] on div "server.js" at bounding box center [599, 194] width 124 height 16
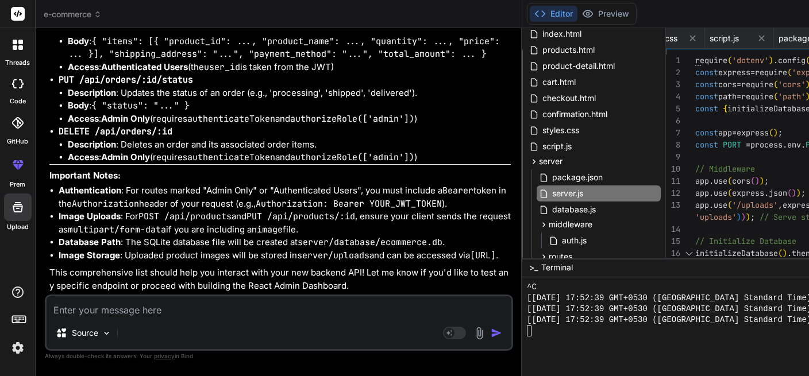
scroll to position [11368, 0]
drag, startPoint x: 168, startPoint y: 84, endPoint x: 211, endPoint y: 87, distance: 42.7
click at [211, 184] on li "Authentication : For routes marked "Admin Only" or "Authenticated Users", you m…" at bounding box center [285, 197] width 452 height 26
drag, startPoint x: 80, startPoint y: 98, endPoint x: 147, endPoint y: 107, distance: 67.8
click at [147, 184] on li "Authentication : For routes marked "Admin Only" or "Authenticated Users", you m…" at bounding box center [285, 197] width 452 height 26
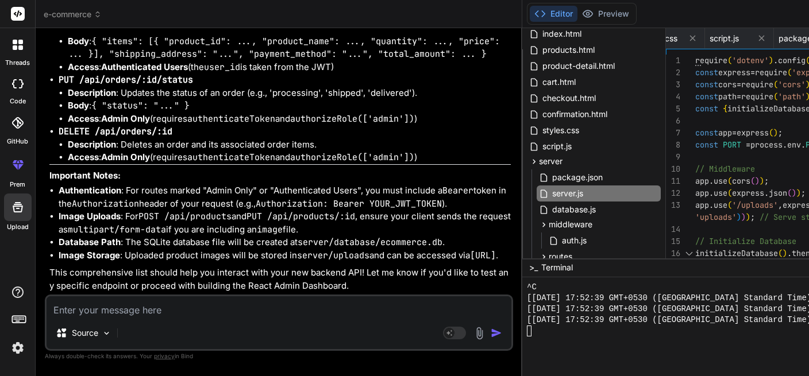
click at [174, 184] on li "Authentication : For routes marked "Admin Only" or "Authenticated Users", you m…" at bounding box center [285, 197] width 452 height 26
drag, startPoint x: 191, startPoint y: 105, endPoint x: 238, endPoint y: 109, distance: 46.7
click at [238, 184] on li "Authentication : For routes marked "Admin Only" or "Authenticated Users", you m…" at bounding box center [285, 197] width 452 height 26
click at [171, 184] on li "Authentication : For routes marked "Admin Only" or "Authenticated Users", you m…" at bounding box center [285, 197] width 452 height 26
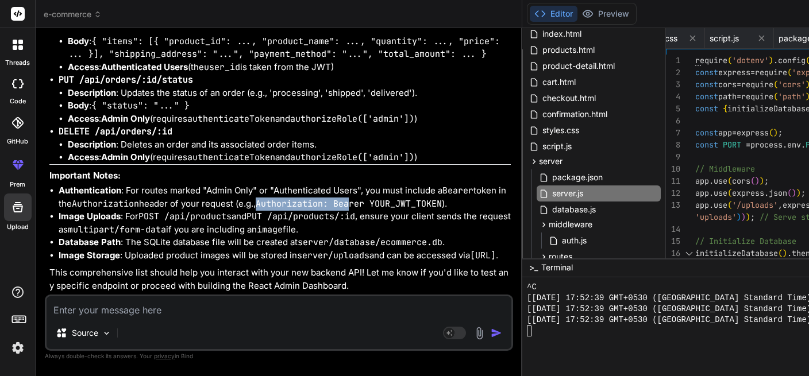
drag, startPoint x: 84, startPoint y: 127, endPoint x: 184, endPoint y: 135, distance: 100.3
click at [184, 184] on ul "Authentication : For routes marked "Admin Only" or "Authenticated Users", you m…" at bounding box center [279, 223] width 461 height 78
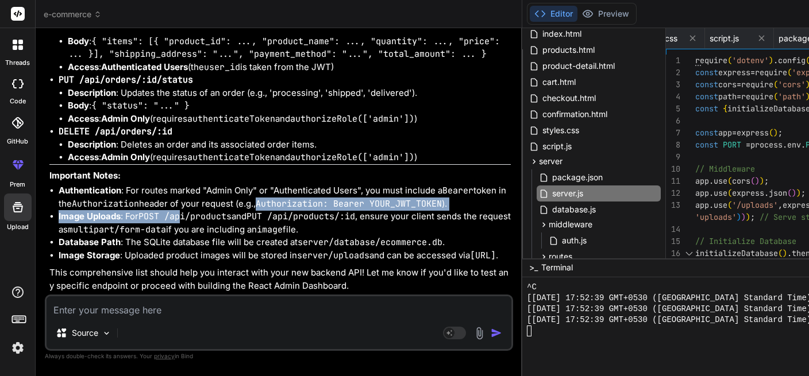
click at [184, 210] on li "Image Uploads : For POST /api/products and PUT /api/products/:id , ensure your …" at bounding box center [285, 223] width 452 height 26
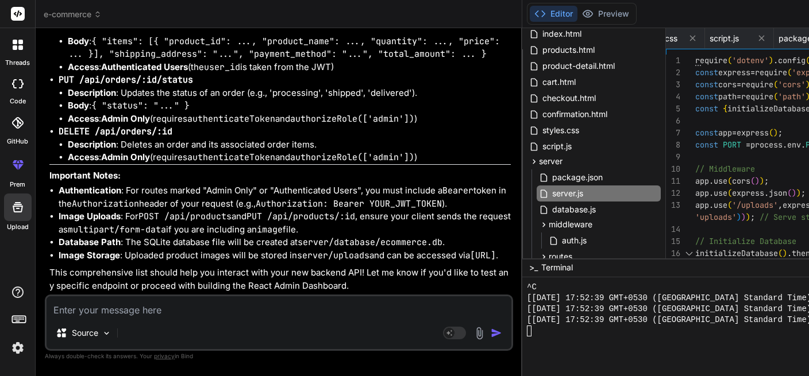
scroll to position [11396, 0]
click at [103, 312] on textarea at bounding box center [279, 306] width 465 height 21
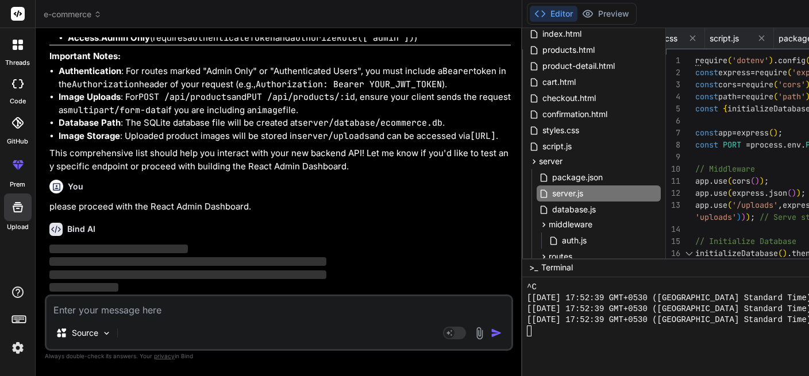
scroll to position [11405, 0]
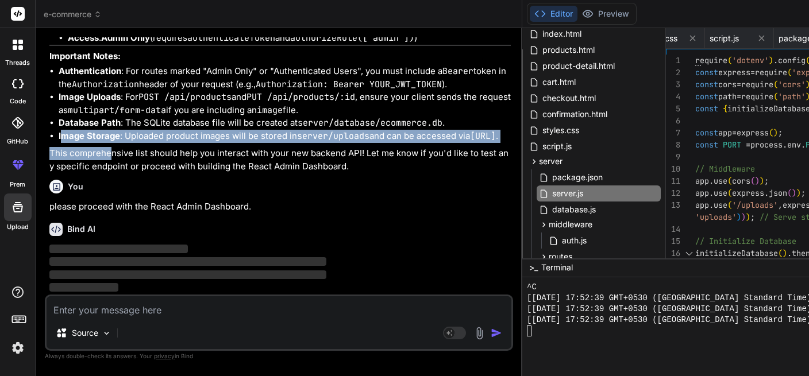
drag, startPoint x: 109, startPoint y: 229, endPoint x: 63, endPoint y: 182, distance: 65.8
click at [109, 143] on li "Image Storage : Uploaded product images will be stored in server/uploads and ca…" at bounding box center [285, 136] width 452 height 13
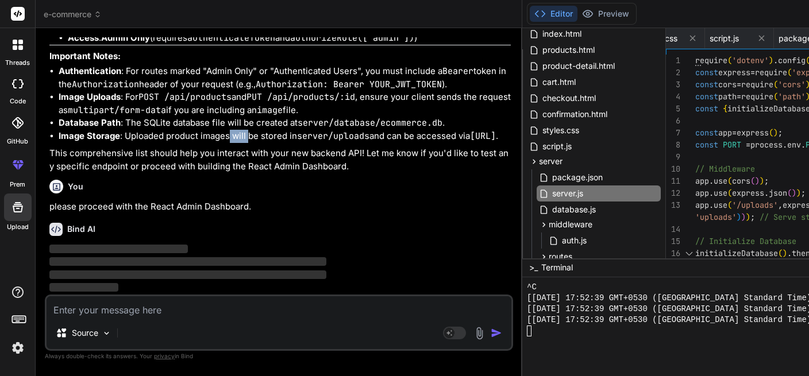
click at [251, 143] on li "Image Storage : Uploaded product images will be stored in server/uploads and ca…" at bounding box center [285, 136] width 452 height 13
click at [177, 143] on li "Image Storage : Uploaded product images will be stored in server/uploads and ca…" at bounding box center [285, 136] width 452 height 13
drag, startPoint x: 84, startPoint y: 192, endPoint x: 121, endPoint y: 197, distance: 37.1
click at [297, 142] on code "server/uploads" at bounding box center [333, 135] width 72 height 11
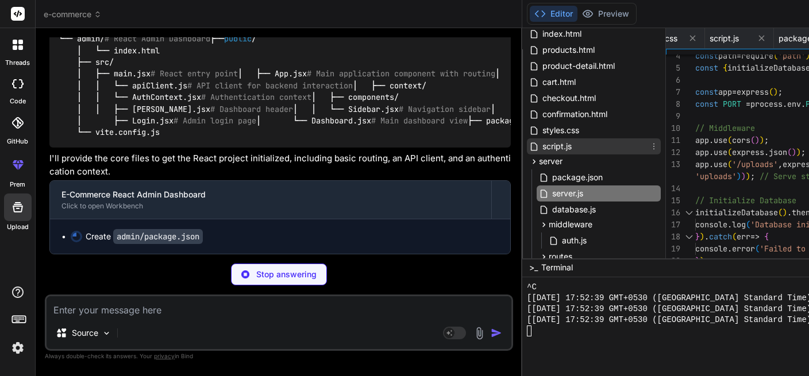
click at [527, 151] on div "script.js" at bounding box center [594, 146] width 134 height 16
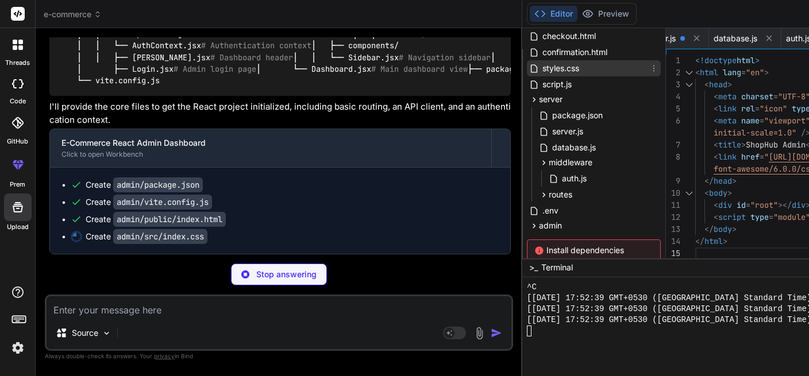
scroll to position [169, 0]
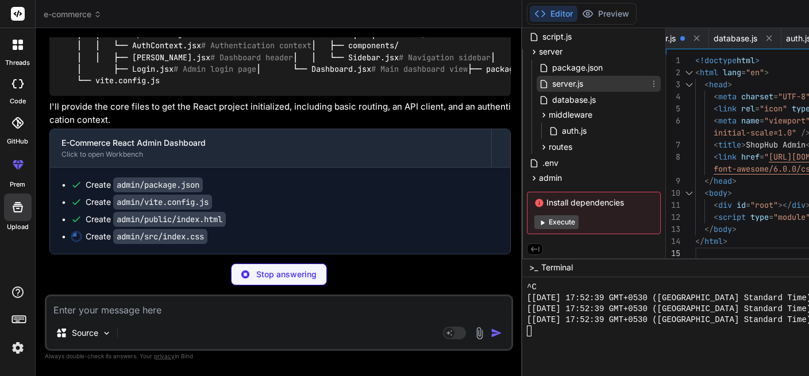
click at [551, 88] on span "server.js" at bounding box center [567, 84] width 33 height 14
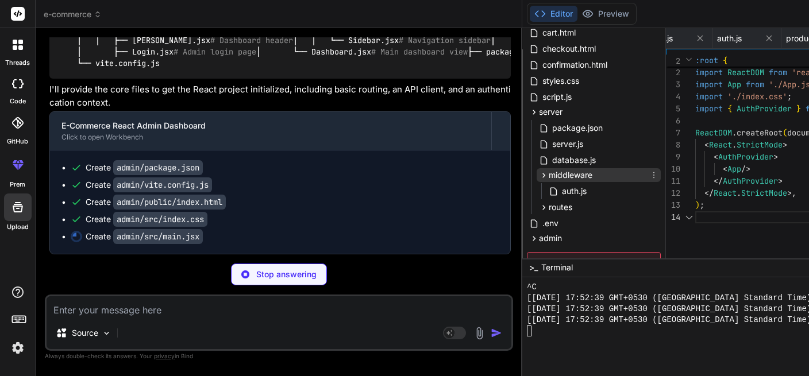
scroll to position [0, 1446]
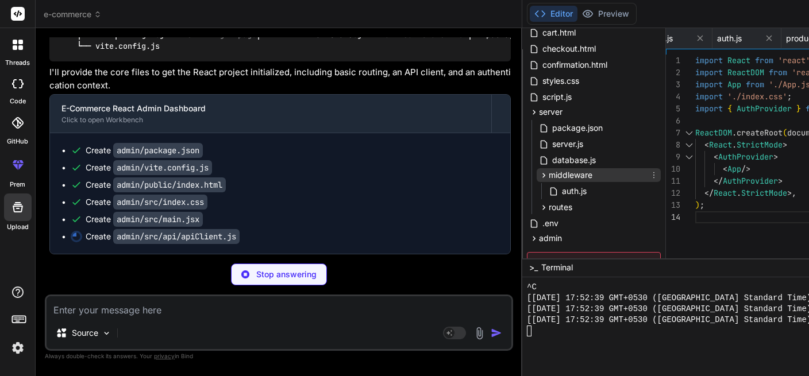
click at [542, 175] on icon at bounding box center [543, 175] width 3 height 5
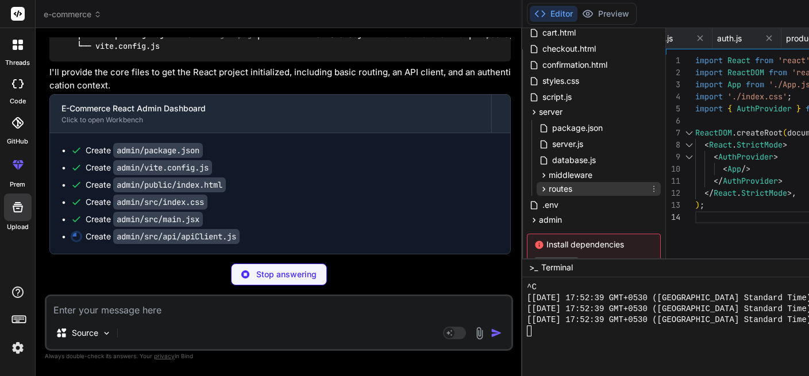
click at [542, 187] on icon at bounding box center [543, 189] width 3 height 5
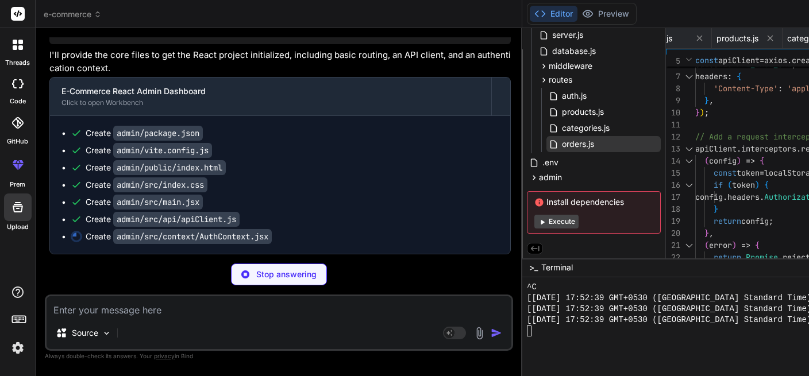
scroll to position [0, 0]
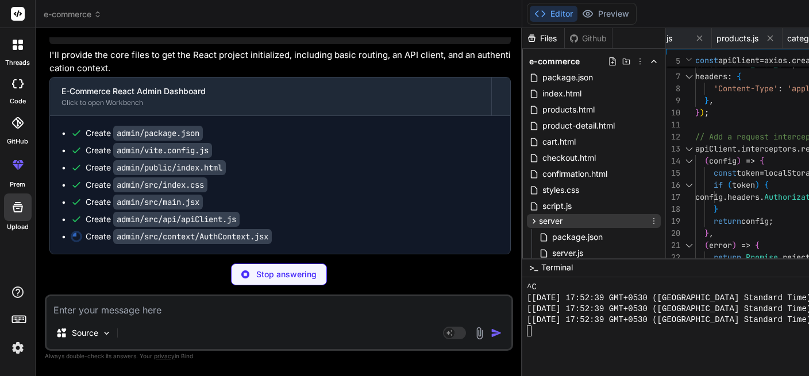
click at [529, 221] on icon at bounding box center [534, 222] width 10 height 10
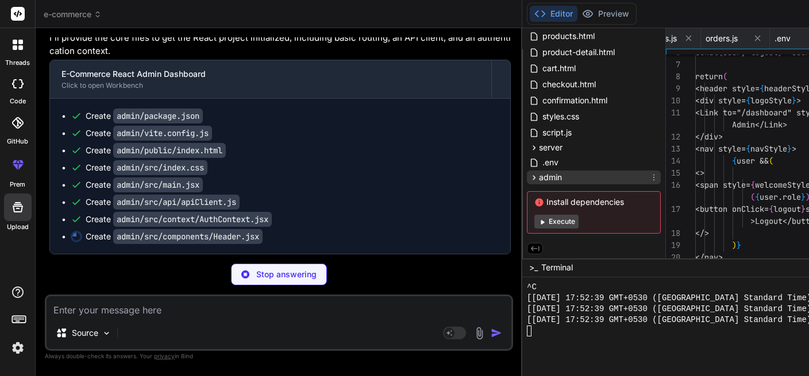
scroll to position [0, 1674]
click at [529, 178] on icon at bounding box center [534, 178] width 10 height 10
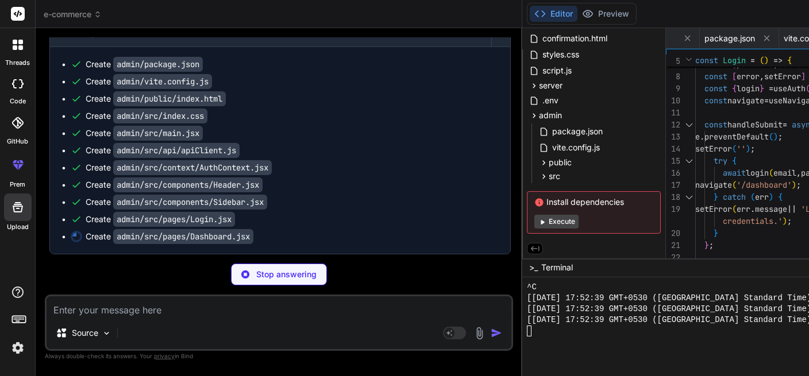
scroll to position [12272, 0]
click at [529, 114] on icon at bounding box center [534, 116] width 10 height 10
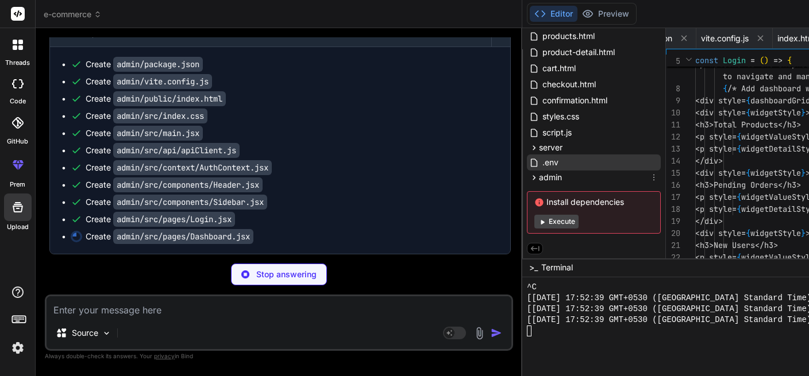
scroll to position [0, 1896]
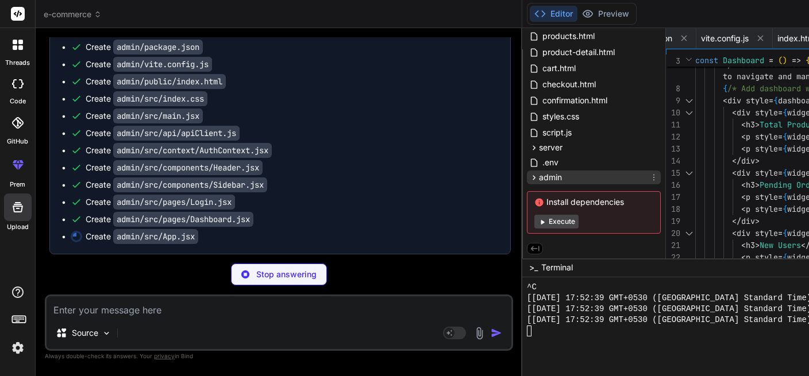
click at [529, 175] on icon at bounding box center [534, 178] width 10 height 10
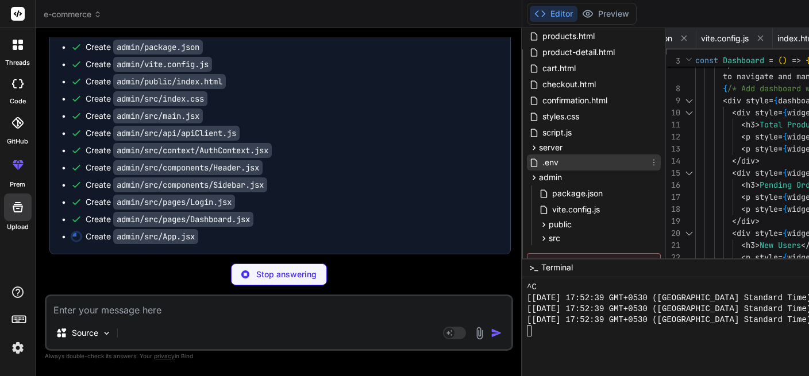
scroll to position [136, 0]
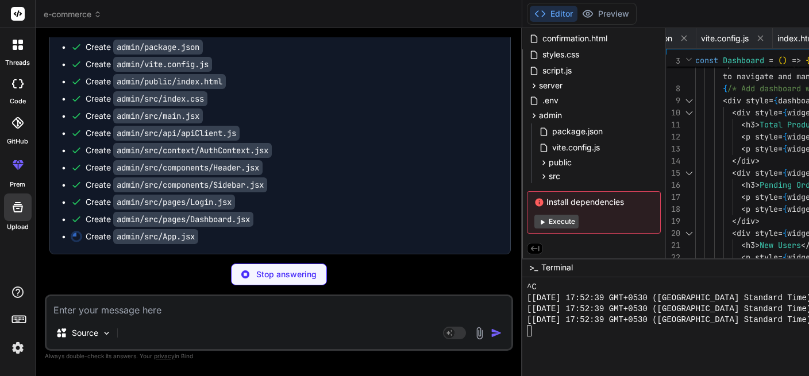
click at [534, 219] on button "Execute" at bounding box center [556, 222] width 44 height 14
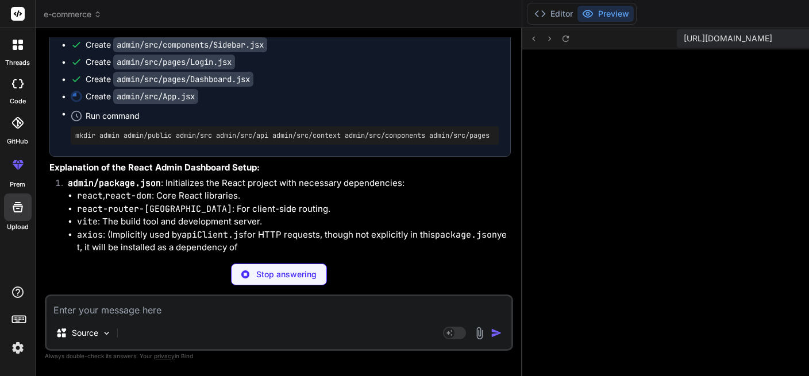
scroll to position [2935, 0]
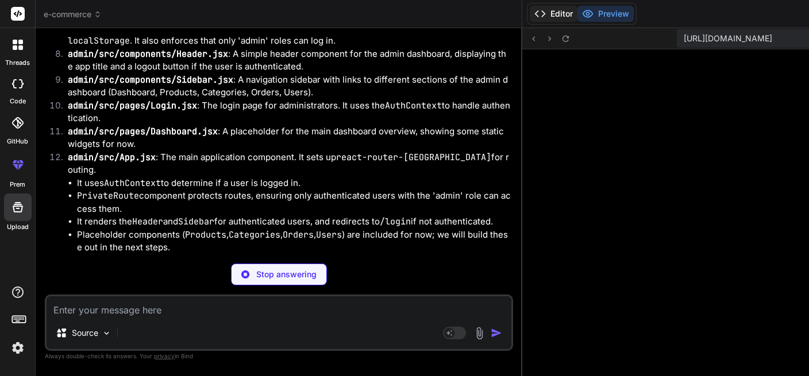
click at [534, 12] on icon at bounding box center [539, 13] width 11 height 11
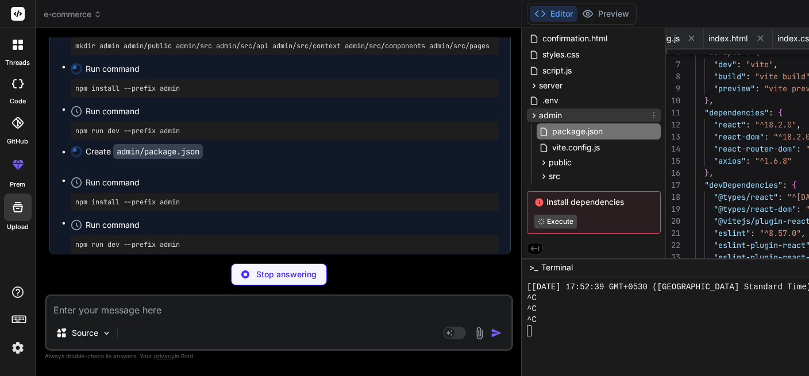
scroll to position [0, 1371]
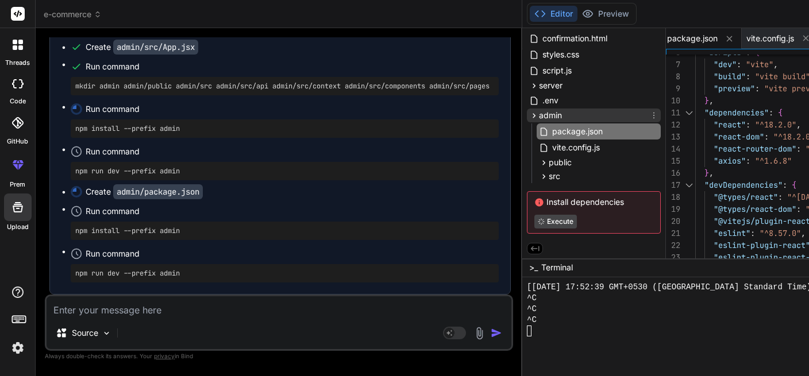
click at [529, 116] on icon at bounding box center [534, 116] width 10 height 10
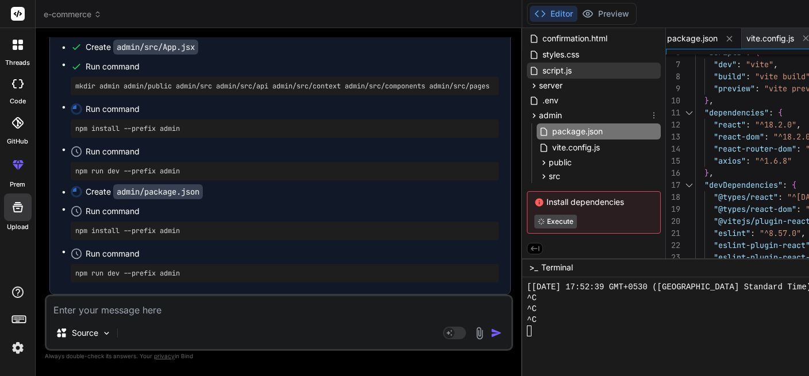
scroll to position [0, 0]
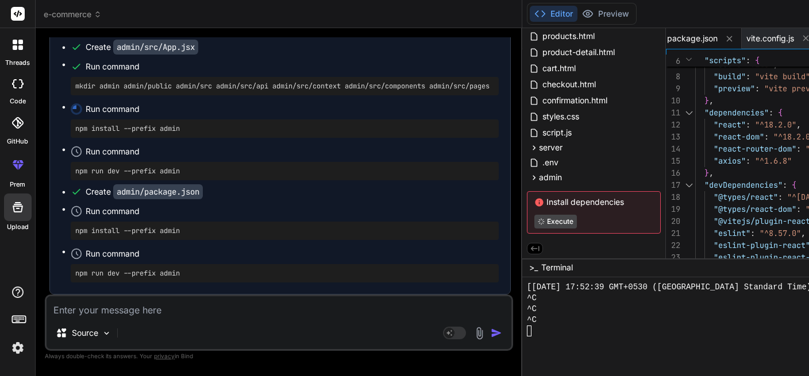
drag, startPoint x: 80, startPoint y: 185, endPoint x: 181, endPoint y: 195, distance: 101.6
drag, startPoint x: 95, startPoint y: 223, endPoint x: 205, endPoint y: 232, distance: 109.5
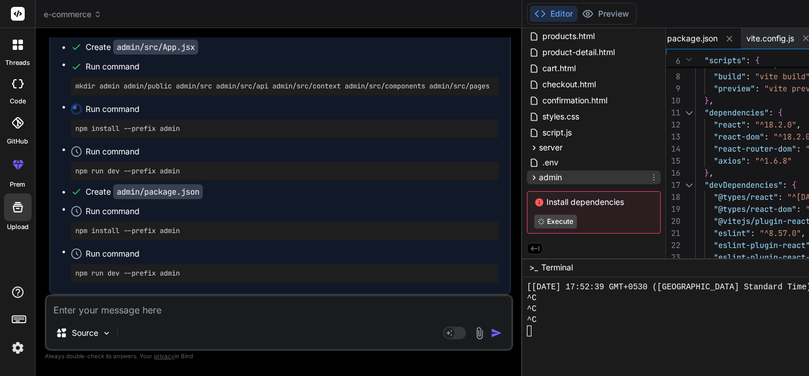
click at [529, 176] on icon at bounding box center [534, 178] width 10 height 10
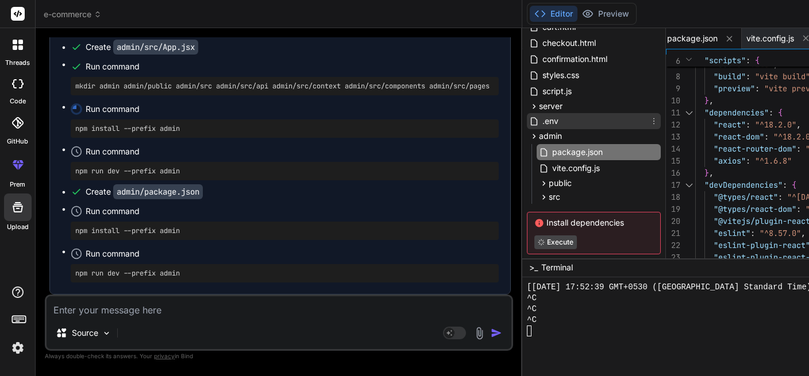
scroll to position [136, 0]
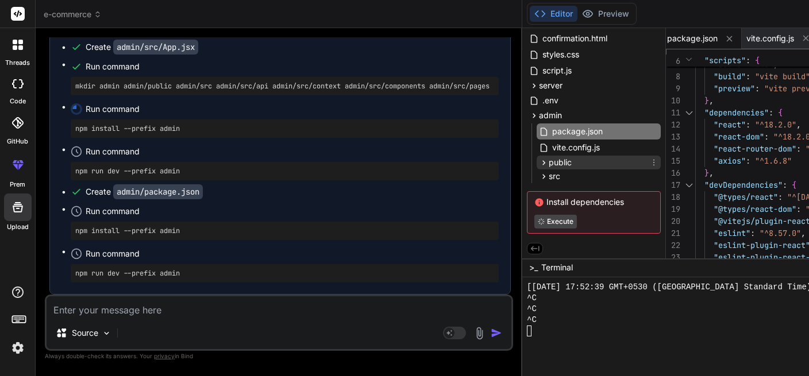
click at [549, 163] on span "public" at bounding box center [560, 162] width 23 height 11
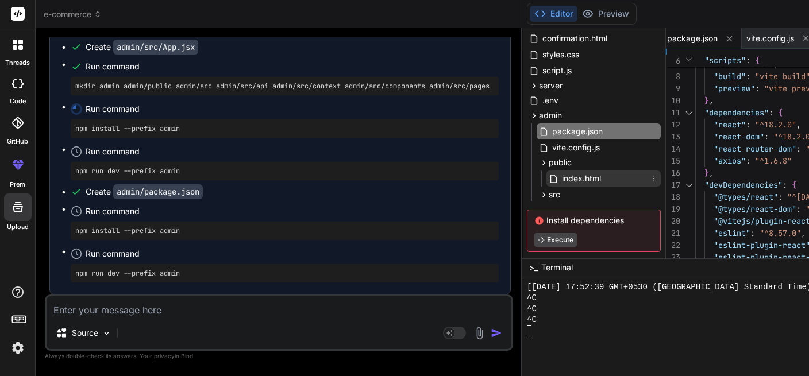
click at [561, 178] on span "index.html" at bounding box center [581, 179] width 41 height 14
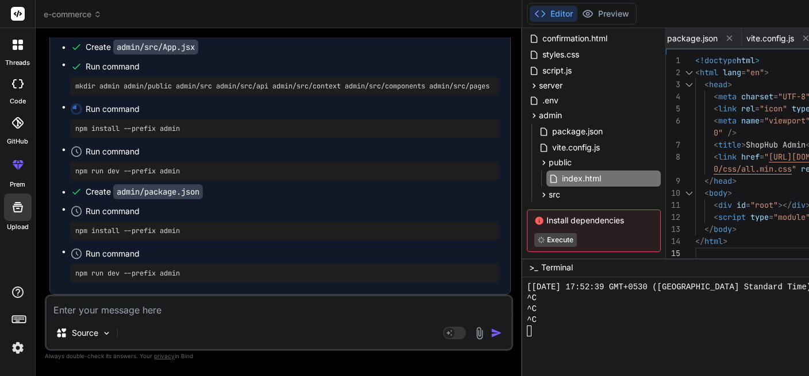
click at [681, 190] on div at bounding box center [688, 193] width 15 height 12
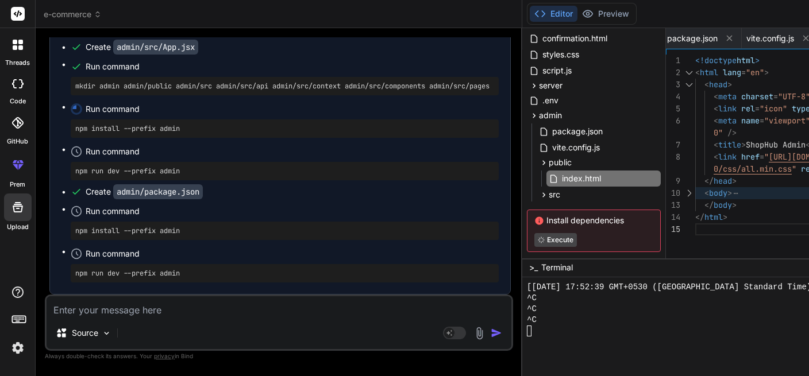
click at [681, 192] on div at bounding box center [688, 193] width 15 height 12
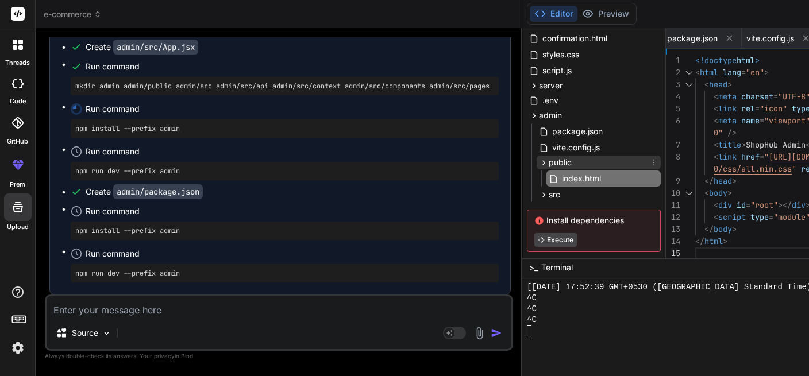
click at [539, 159] on icon at bounding box center [544, 163] width 10 height 10
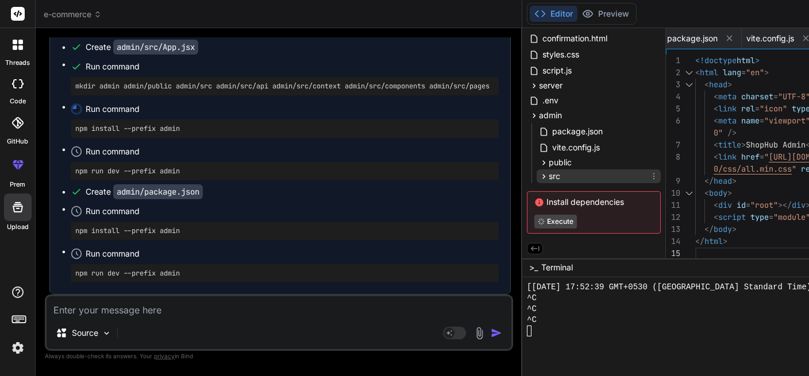
click at [539, 175] on icon at bounding box center [544, 177] width 10 height 10
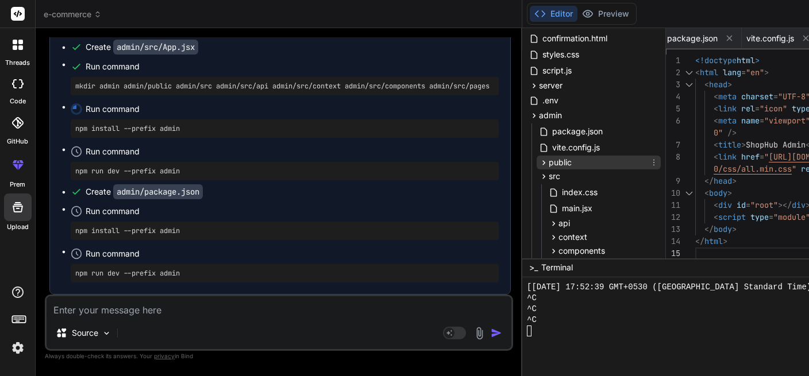
scroll to position [241, 0]
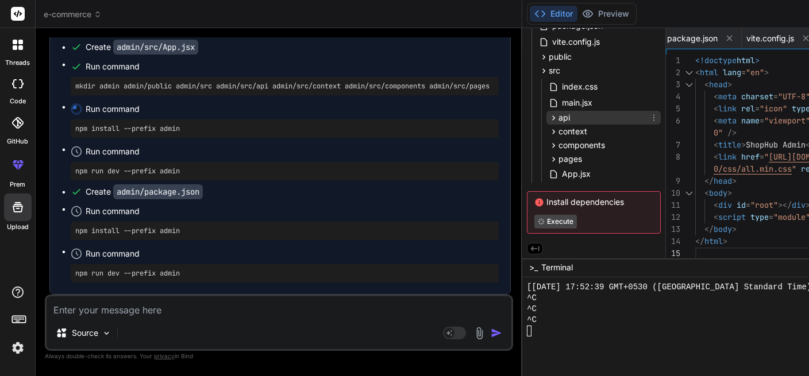
click at [549, 116] on icon at bounding box center [554, 118] width 10 height 10
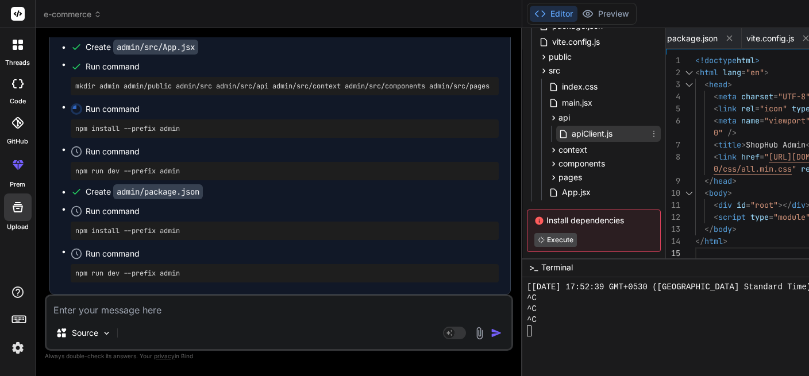
click at [571, 134] on span "apiClient.js" at bounding box center [592, 134] width 43 height 14
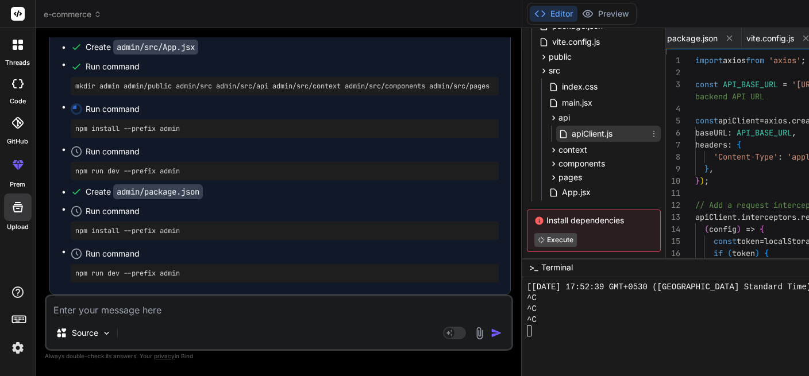
scroll to position [0, 1479]
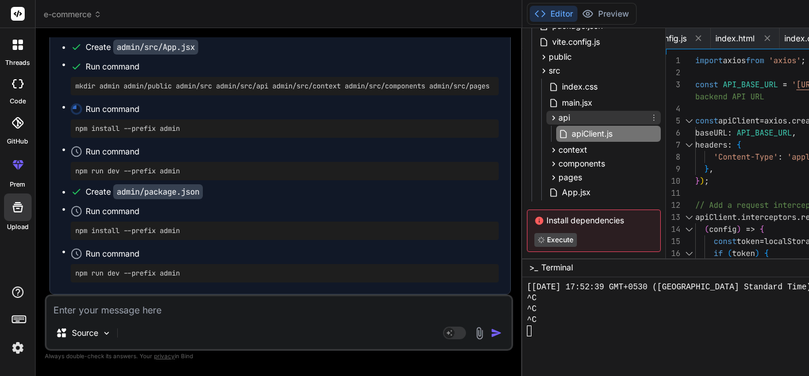
click at [549, 116] on icon at bounding box center [554, 118] width 10 height 10
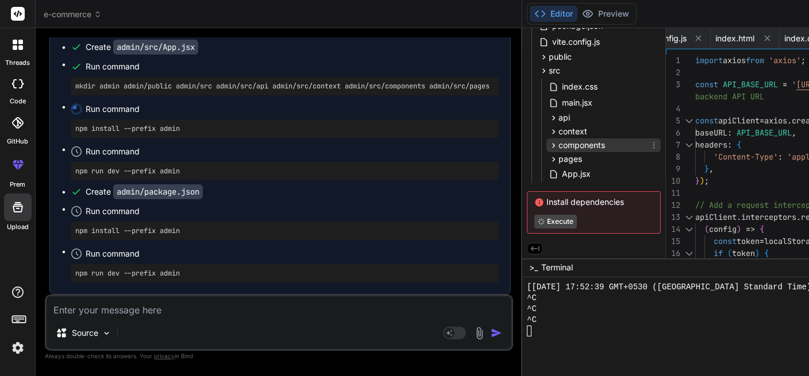
click at [549, 145] on icon at bounding box center [554, 146] width 10 height 10
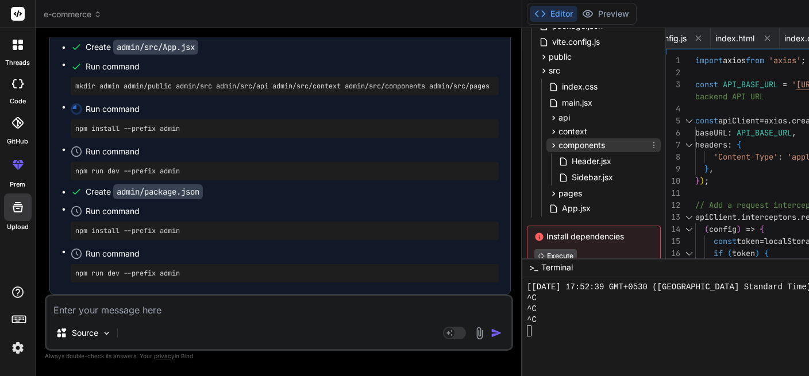
click at [549, 147] on icon at bounding box center [554, 146] width 10 height 10
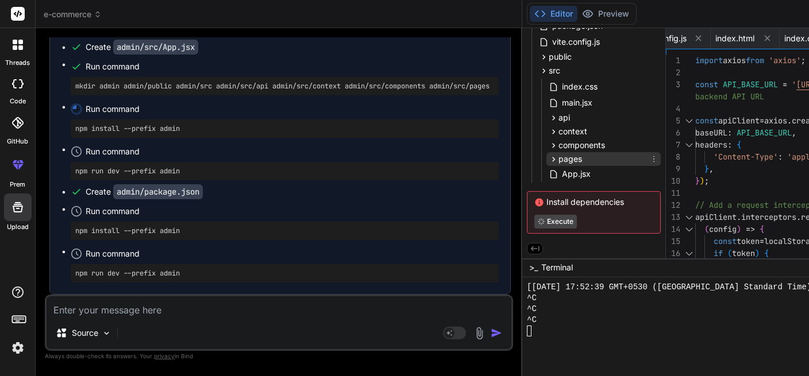
click at [549, 157] on icon at bounding box center [554, 160] width 10 height 10
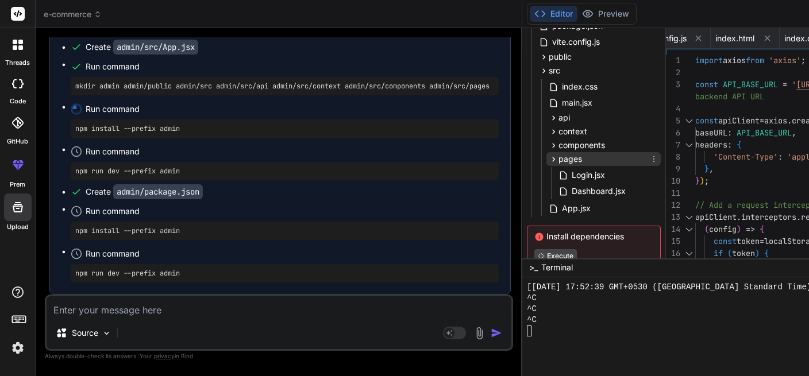
click at [549, 155] on icon at bounding box center [554, 160] width 10 height 10
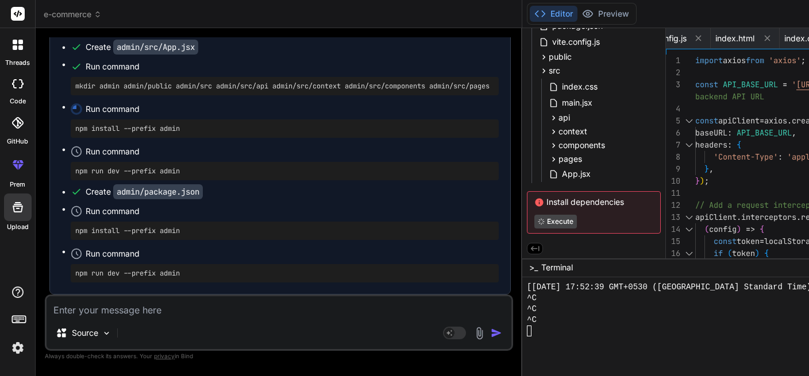
scroll to position [12637, 0]
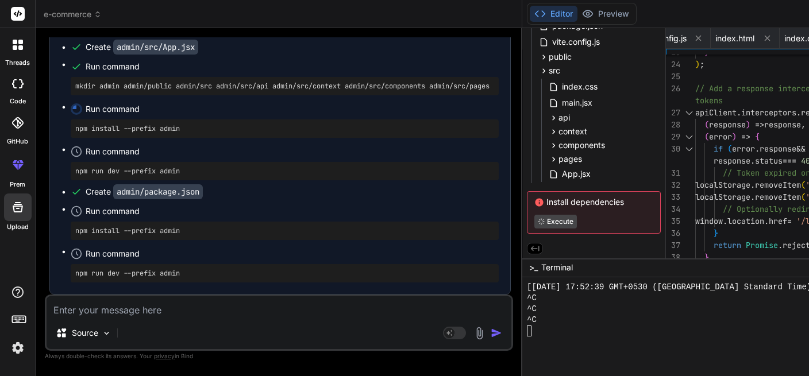
drag, startPoint x: 84, startPoint y: 130, endPoint x: 149, endPoint y: 132, distance: 64.4
drag, startPoint x: 207, startPoint y: 134, endPoint x: 260, endPoint y: 138, distance: 53.0
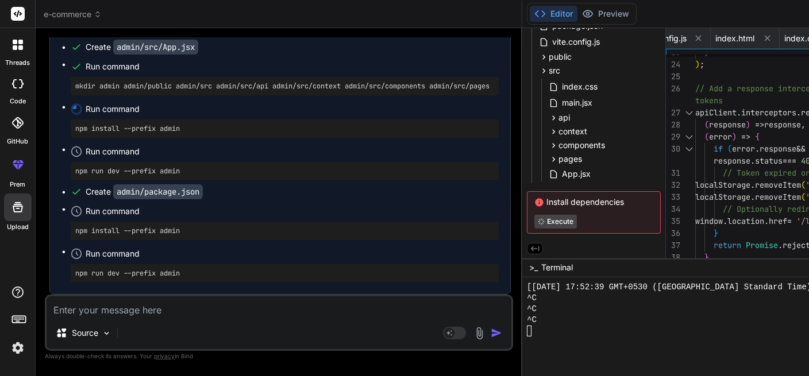
drag, startPoint x: 67, startPoint y: 156, endPoint x: 137, endPoint y: 151, distance: 69.8
drag, startPoint x: 69, startPoint y: 154, endPoint x: 171, endPoint y: 154, distance: 102.3
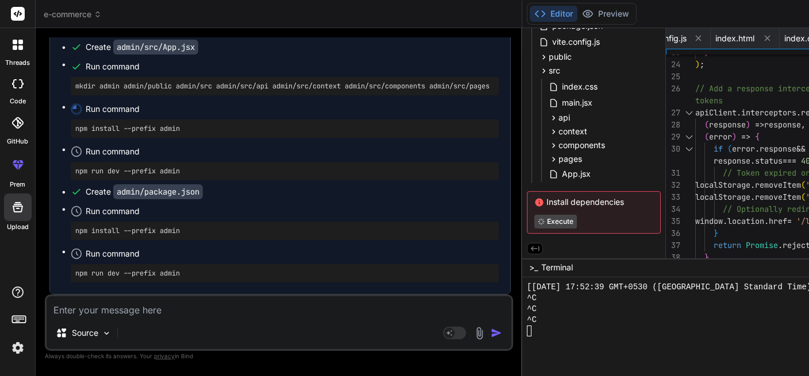
drag, startPoint x: 71, startPoint y: 191, endPoint x: 191, endPoint y: 190, distance: 120.1
drag, startPoint x: 69, startPoint y: 149, endPoint x: 228, endPoint y: 157, distance: 159.3
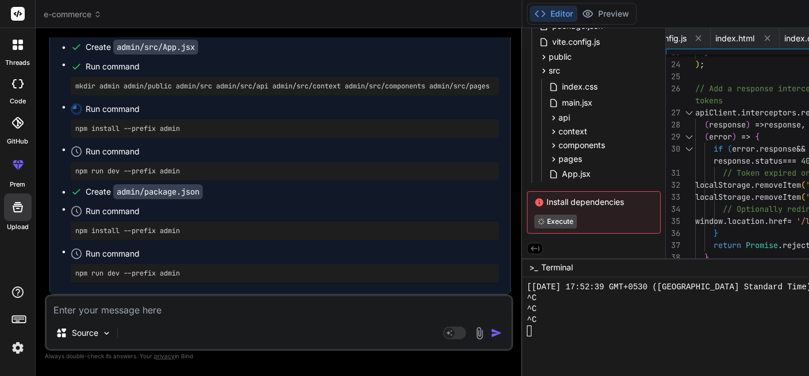
drag, startPoint x: 126, startPoint y: 156, endPoint x: 216, endPoint y: 157, distance: 89.6
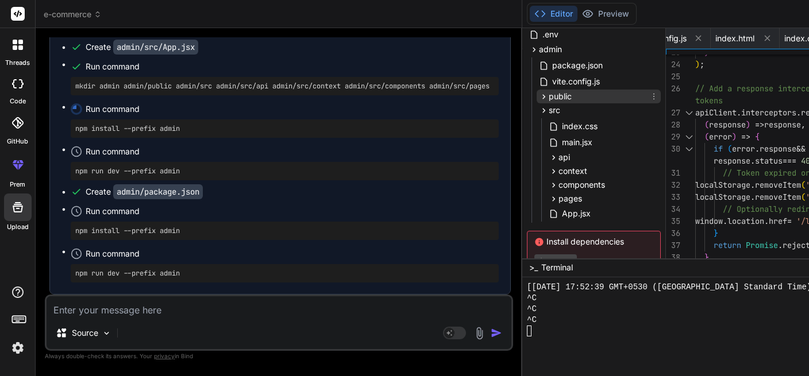
scroll to position [241, 0]
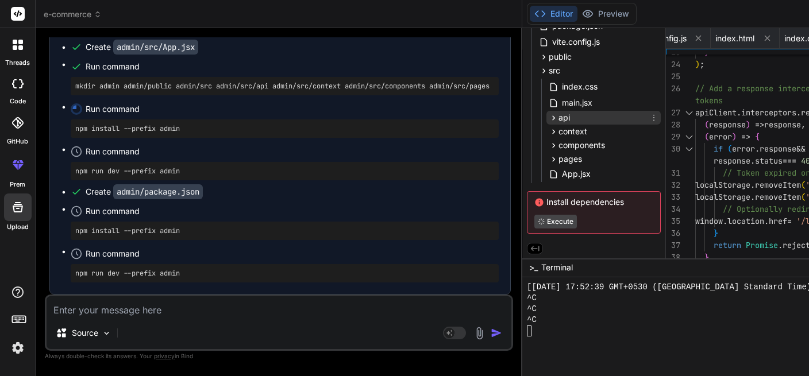
click at [549, 114] on icon at bounding box center [554, 118] width 10 height 10
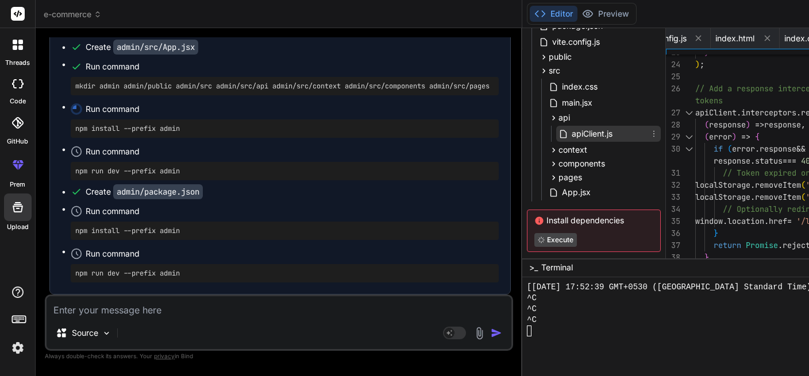
click at [571, 134] on span "apiClient.js" at bounding box center [592, 134] width 43 height 14
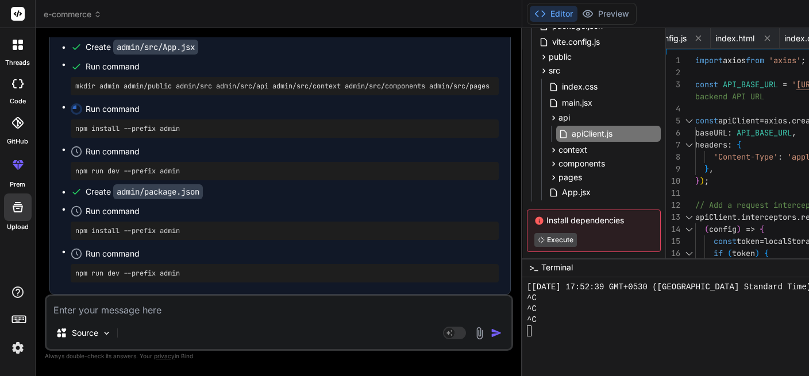
click at [549, 114] on icon at bounding box center [554, 118] width 10 height 10
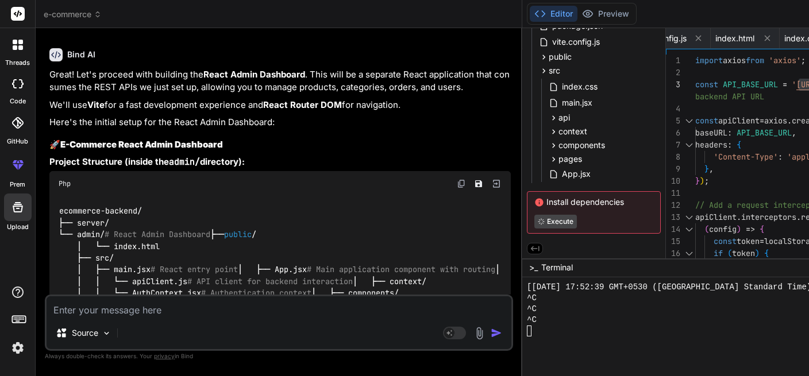
scroll to position [9022, 0]
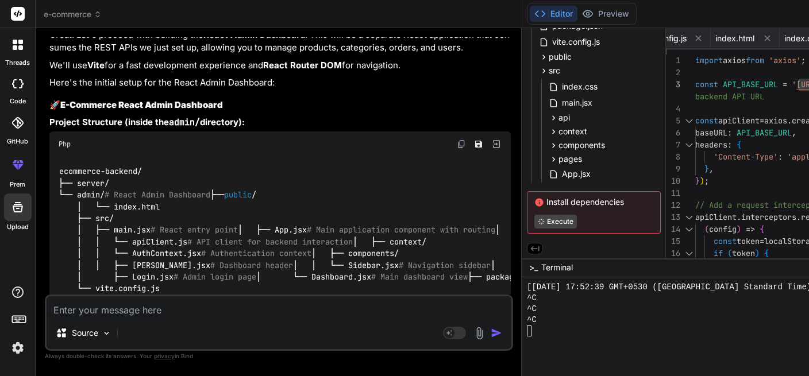
copy li "login"
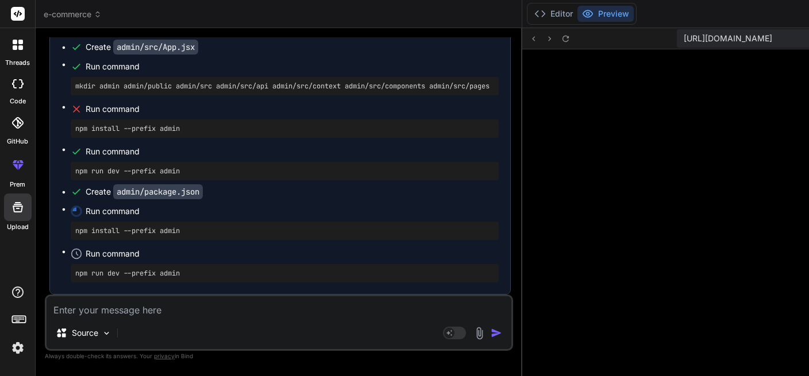
scroll to position [2991, 0]
click at [530, 11] on button "Editor" at bounding box center [554, 14] width 48 height 16
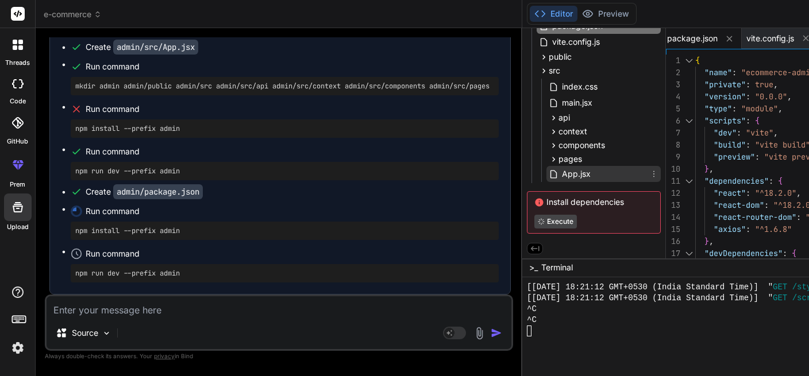
click at [561, 179] on span "App.jsx" at bounding box center [576, 174] width 31 height 14
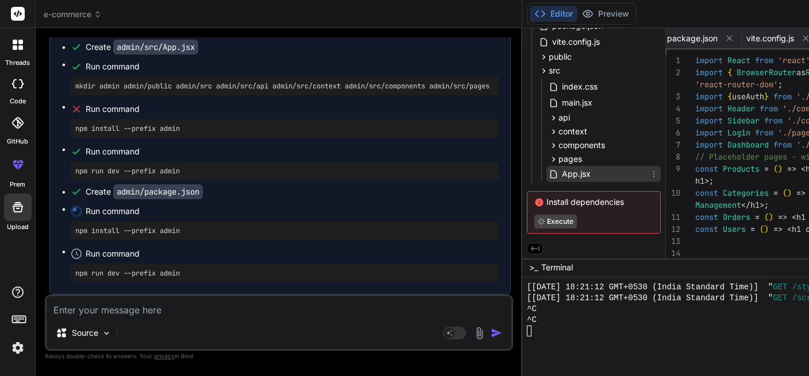
scroll to position [0, 1928]
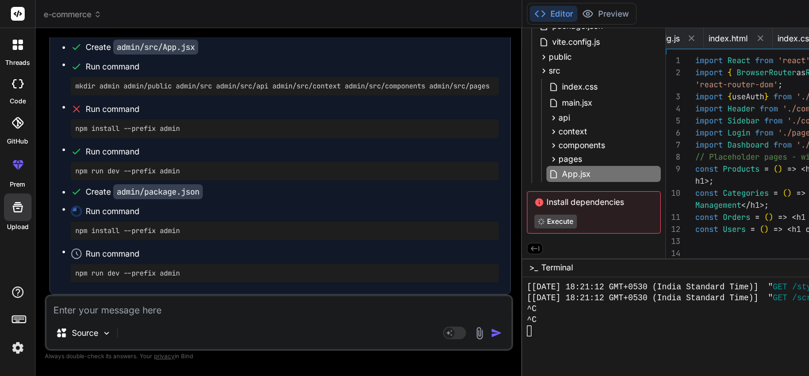
scroll to position [13623, 0]
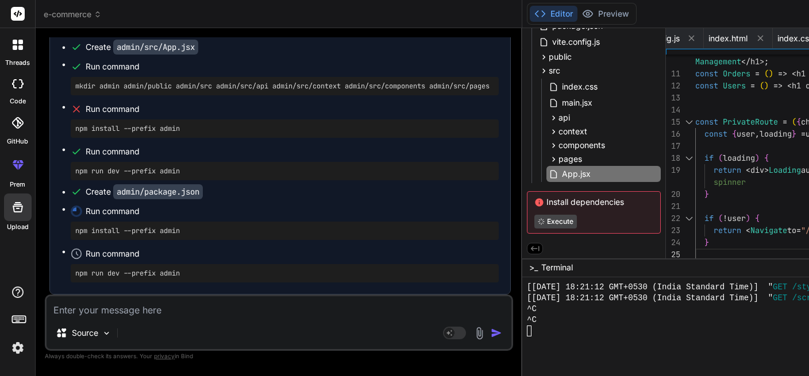
drag, startPoint x: 79, startPoint y: 110, endPoint x: 165, endPoint y: 106, distance: 86.9
click at [165, 106] on div "Run command" at bounding box center [285, 109] width 428 height 16
click at [165, 106] on span "Run command" at bounding box center [292, 108] width 413 height 11
click at [140, 130] on pre "npm install --prefix admin" at bounding box center [284, 128] width 419 height 9
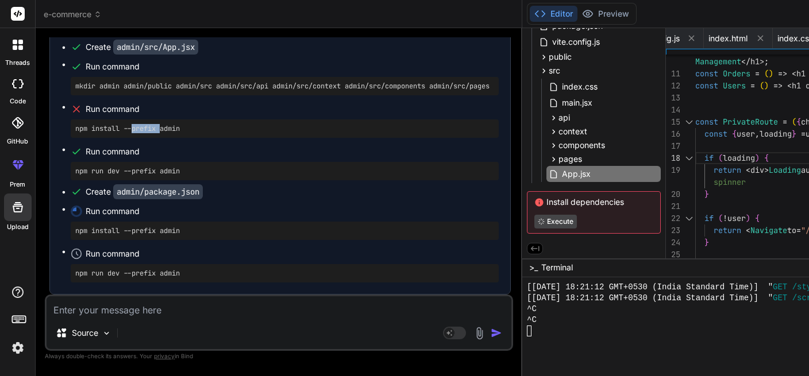
click at [140, 130] on pre "npm install --prefix admin" at bounding box center [284, 128] width 419 height 9
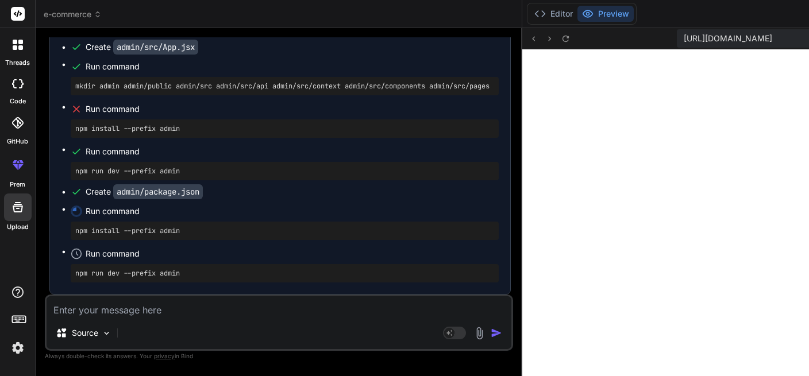
scroll to position [3034, 0]
